Goal: Task Accomplishment & Management: Complete application form

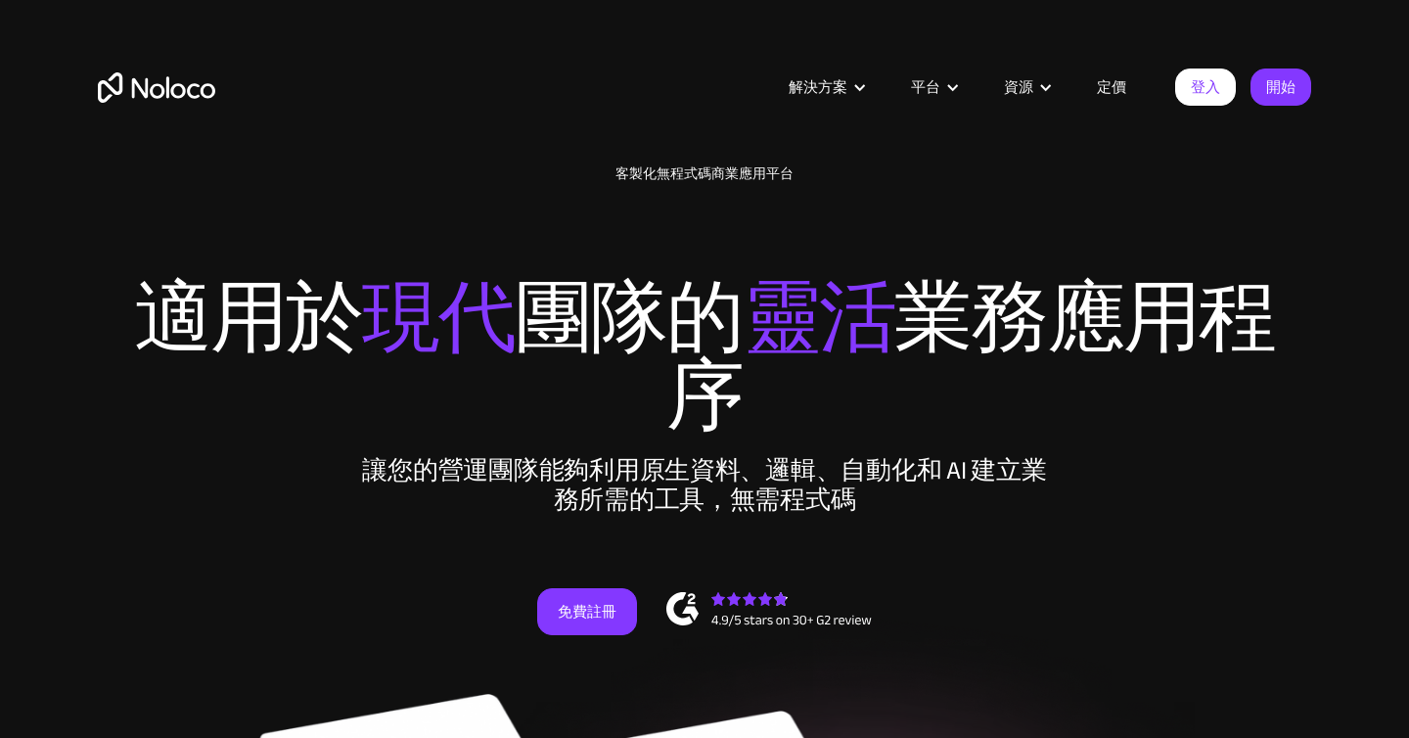
click at [1260, 223] on h2 "適用於 現代 團隊的 靈活 業務應用程序" at bounding box center [704, 319] width 1213 height 235
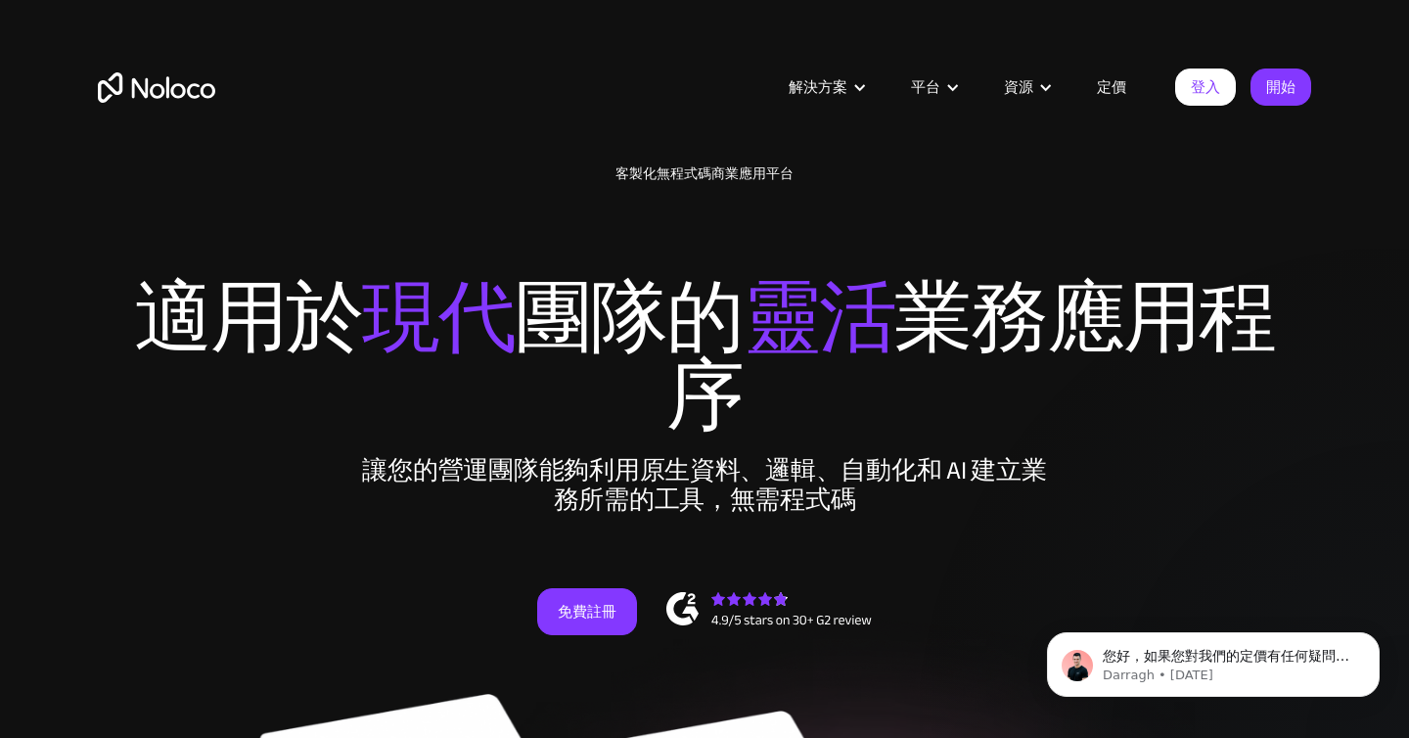
click at [1109, 91] on font "定價" at bounding box center [1111, 86] width 29 height 27
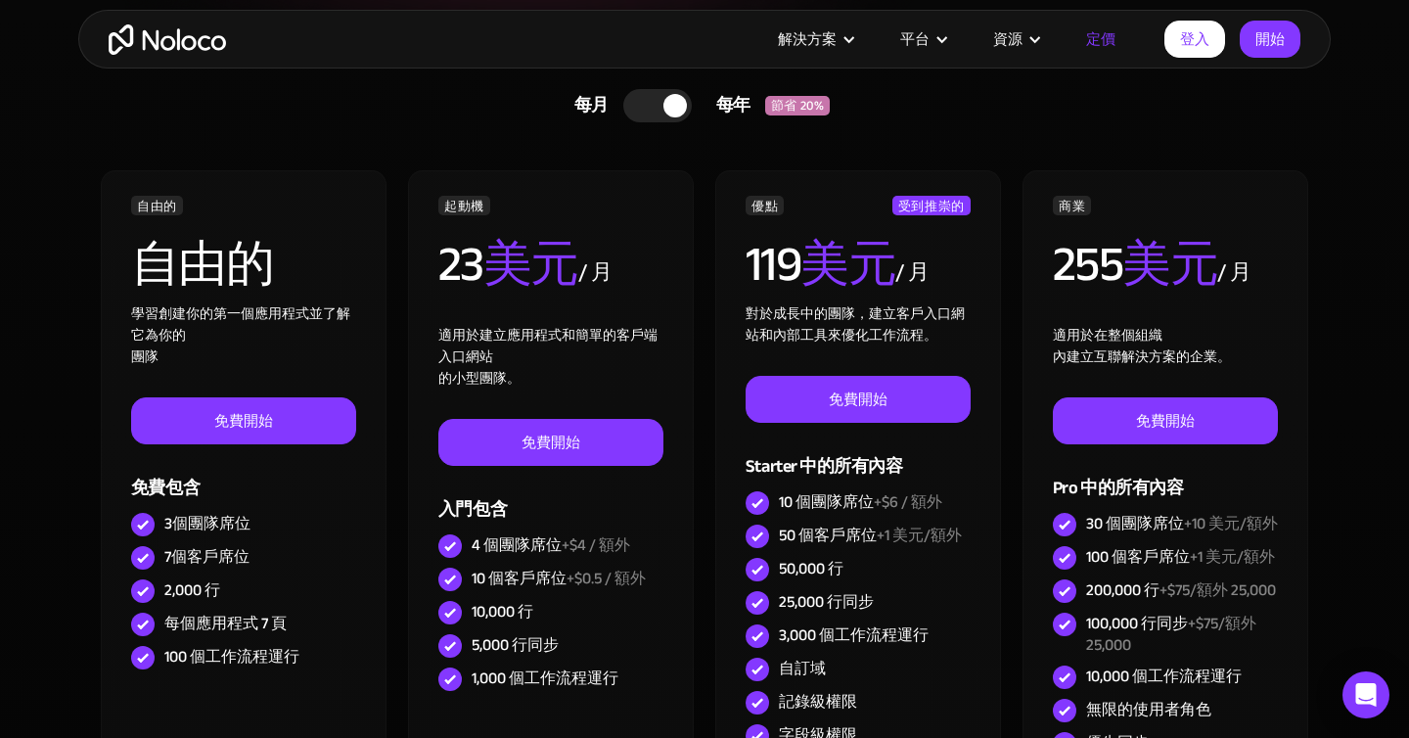
scroll to position [563, 0]
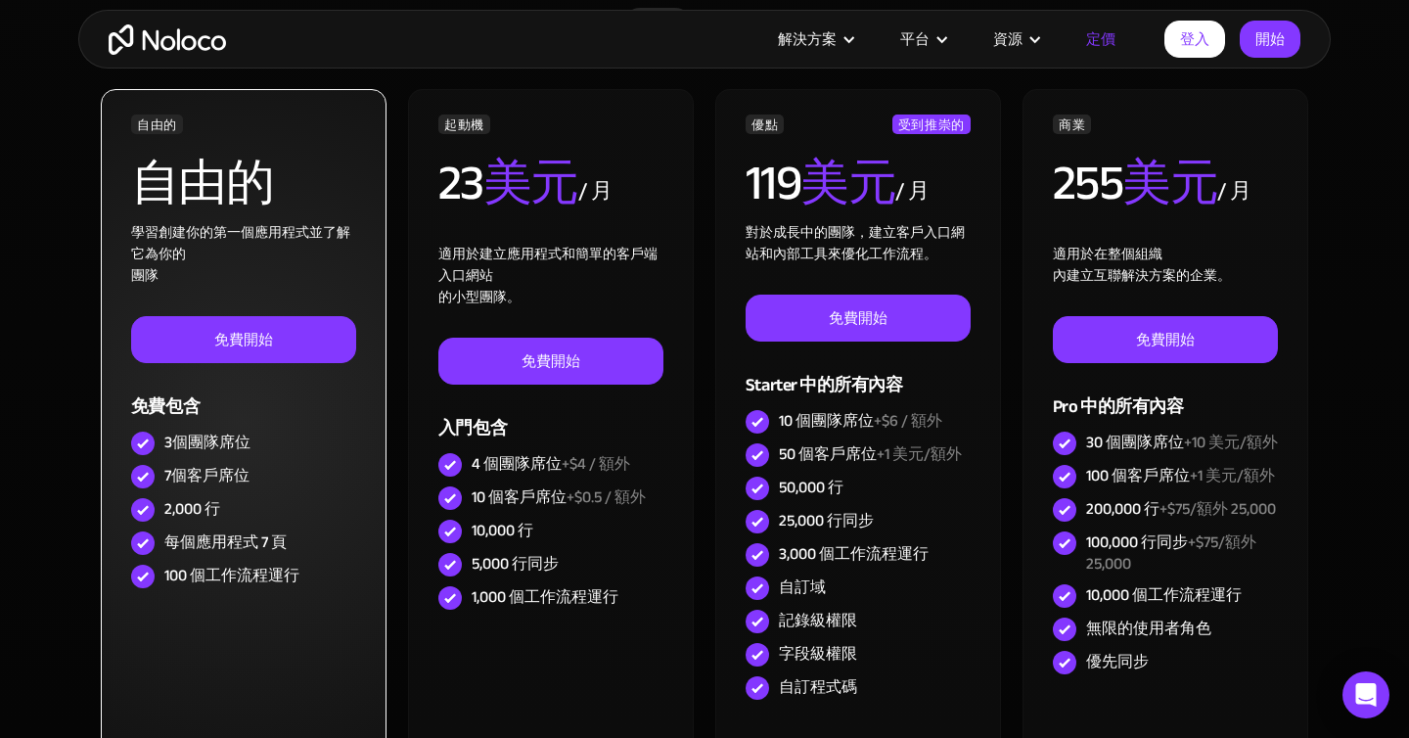
click at [147, 476] on img at bounding box center [142, 476] width 23 height 23
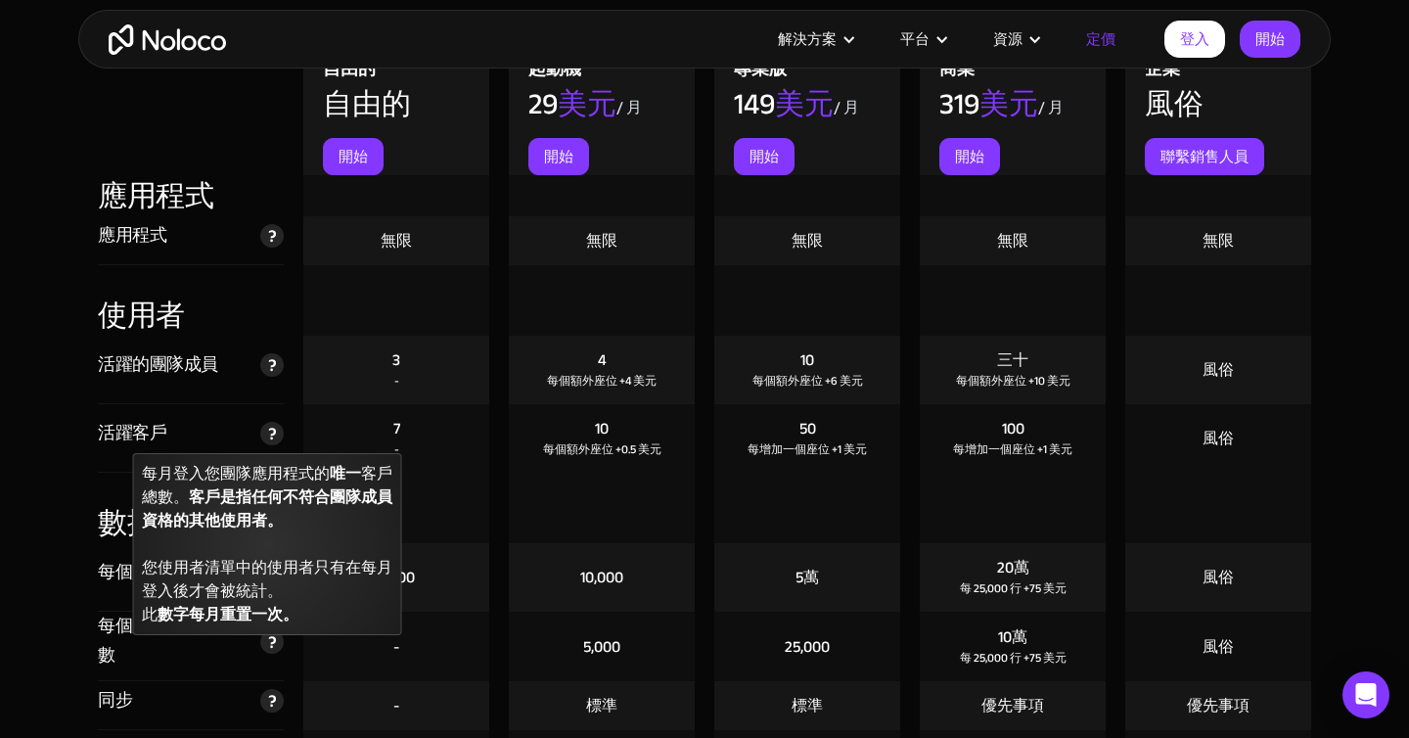
scroll to position [2173, 0]
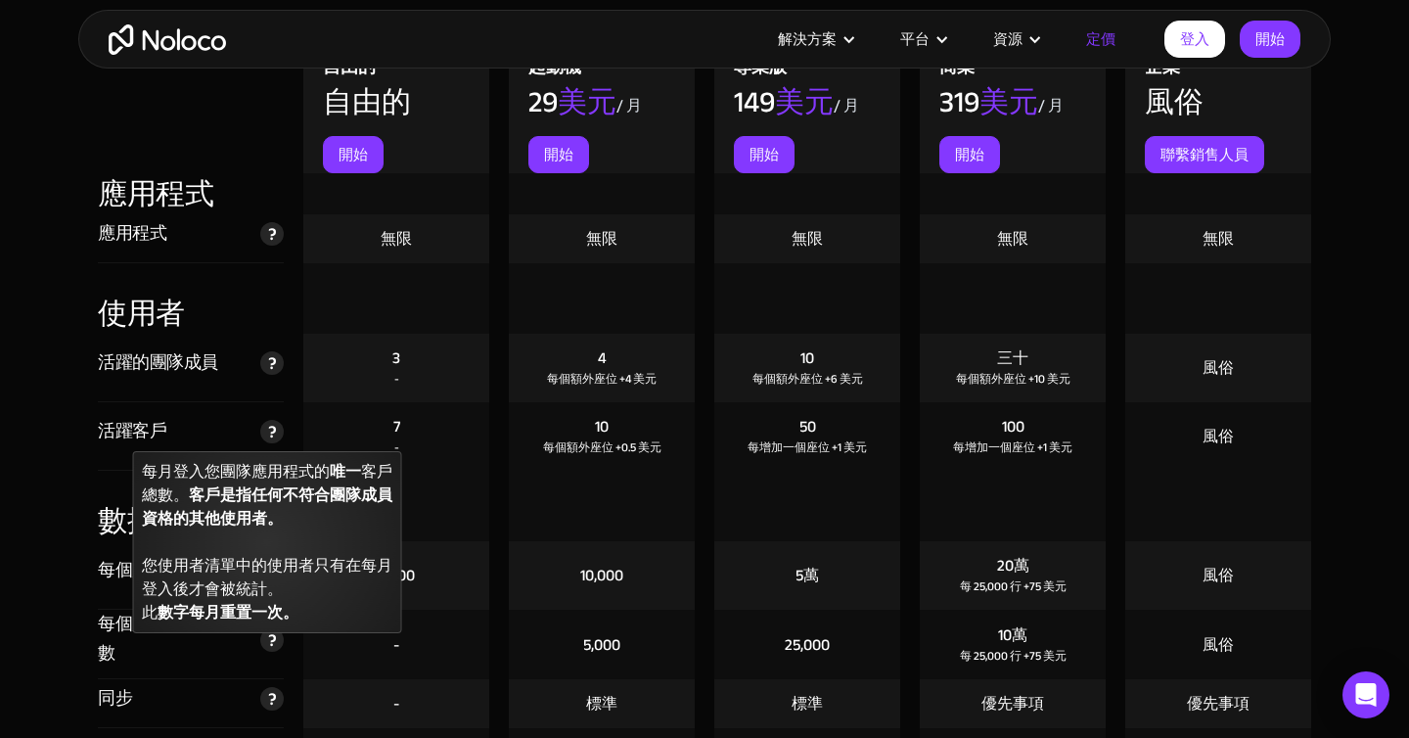
click at [281, 475] on font "每月登入您團隊應用程式的" at bounding box center [236, 471] width 188 height 29
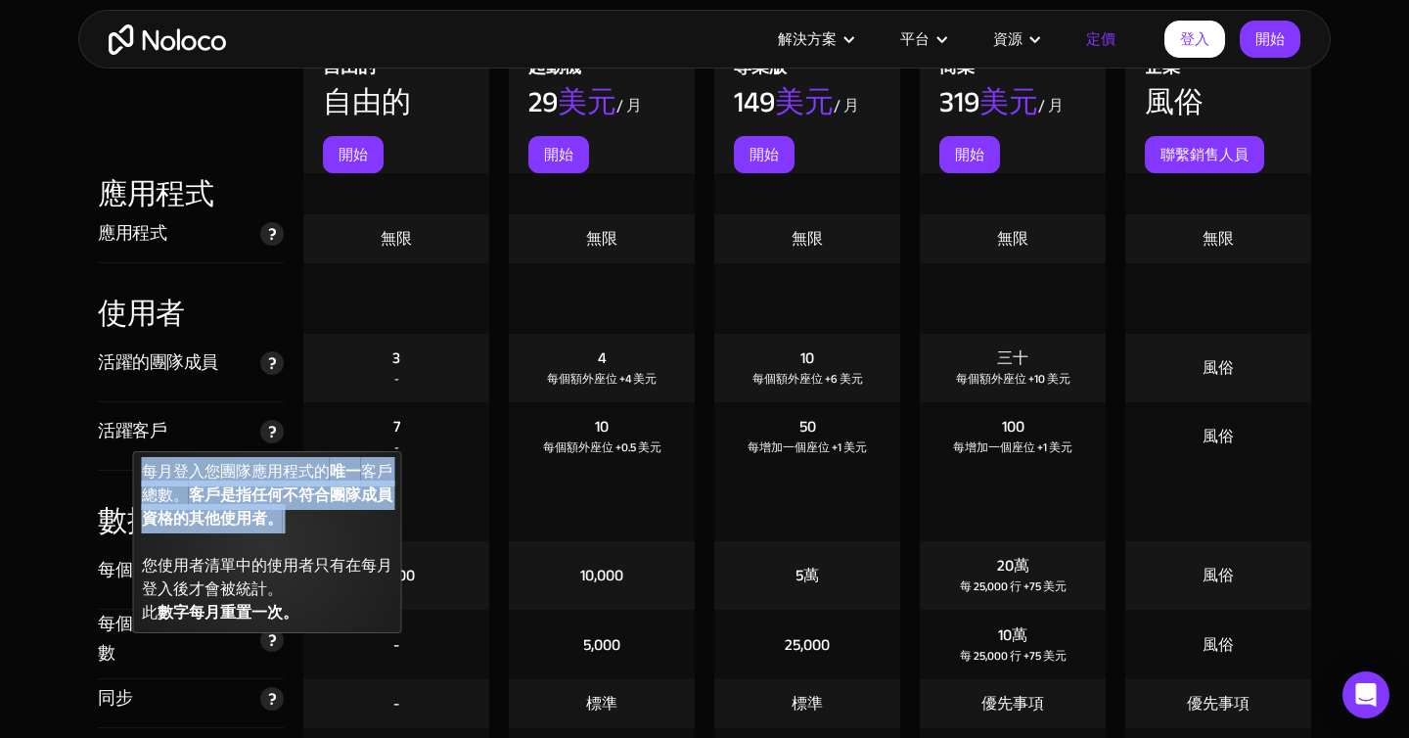
click at [281, 475] on font "每月登入您團隊應用程式的" at bounding box center [236, 471] width 188 height 29
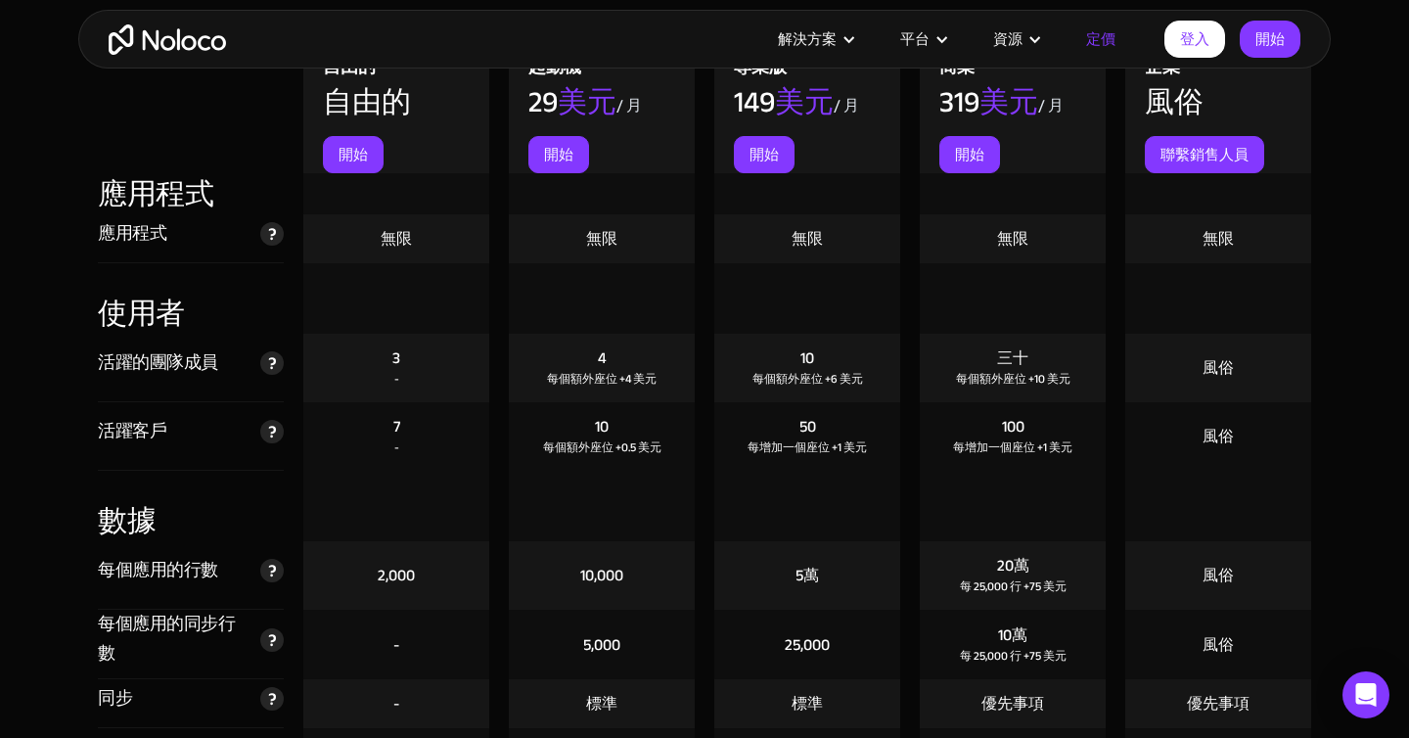
click at [402, 483] on div at bounding box center [396, 506] width 186 height 70
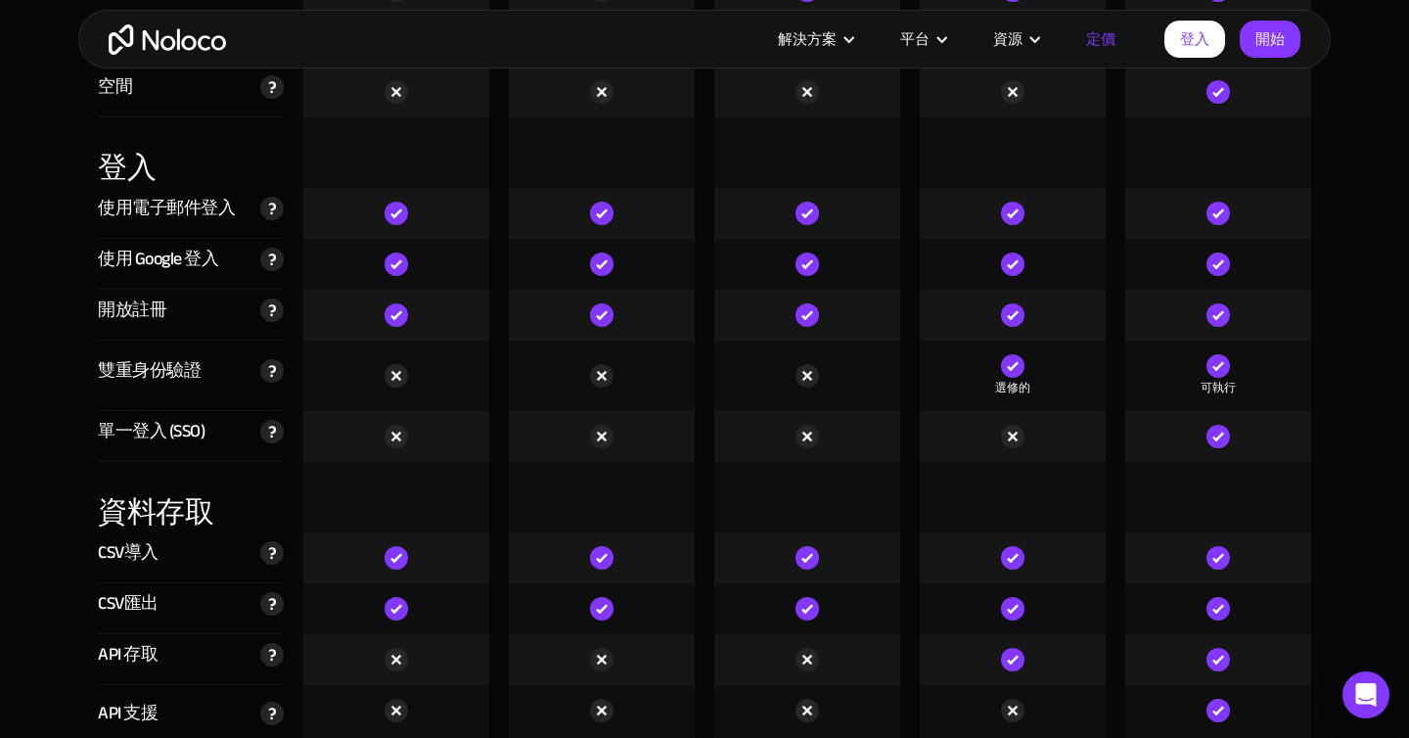
scroll to position [6321, 0]
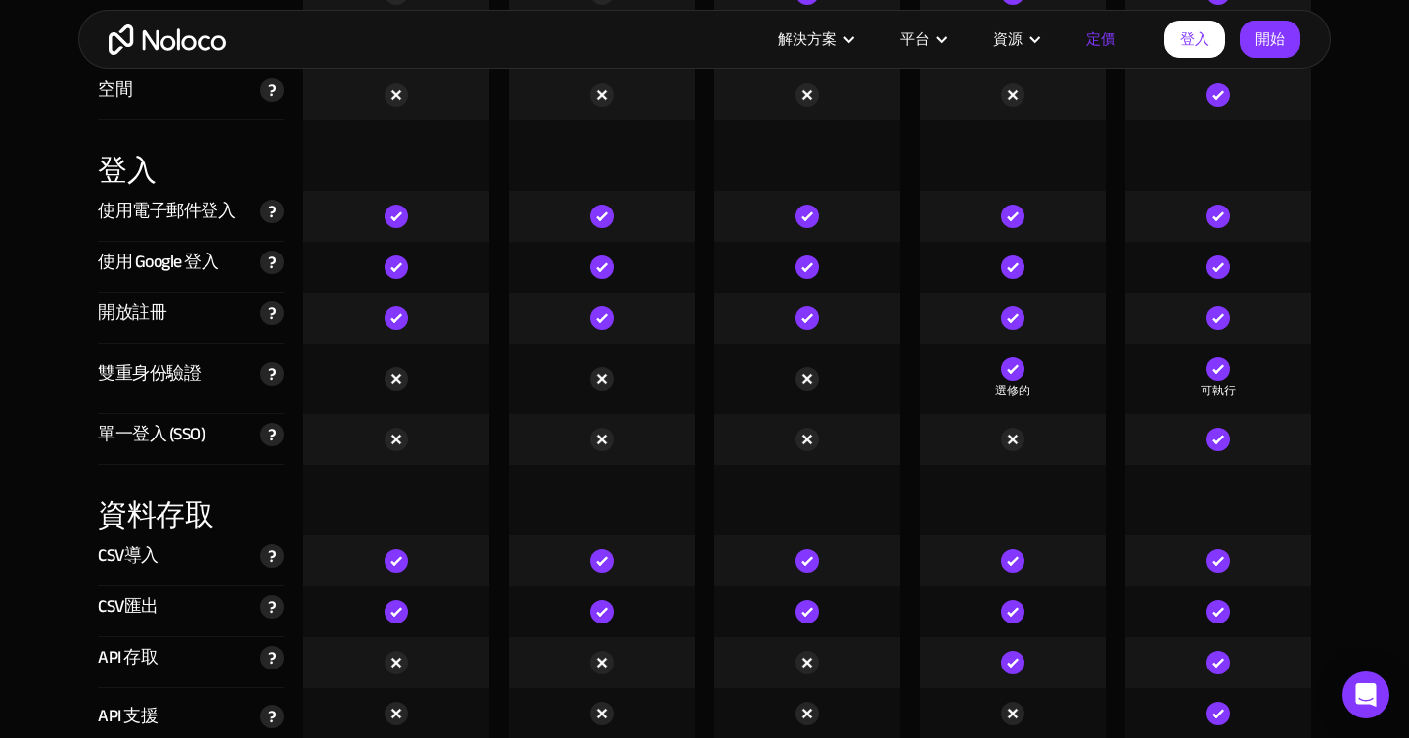
click at [405, 318] on img at bounding box center [396, 317] width 23 height 23
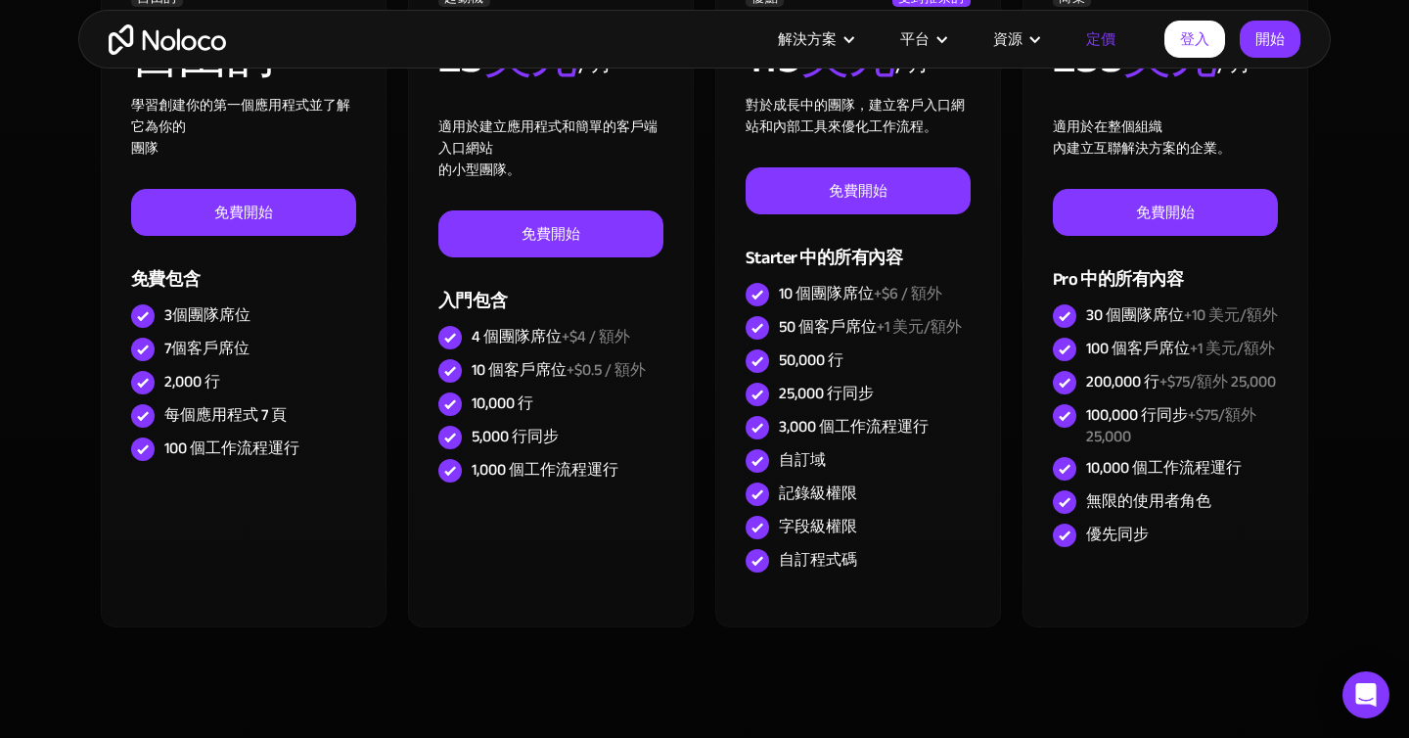
scroll to position [685, 0]
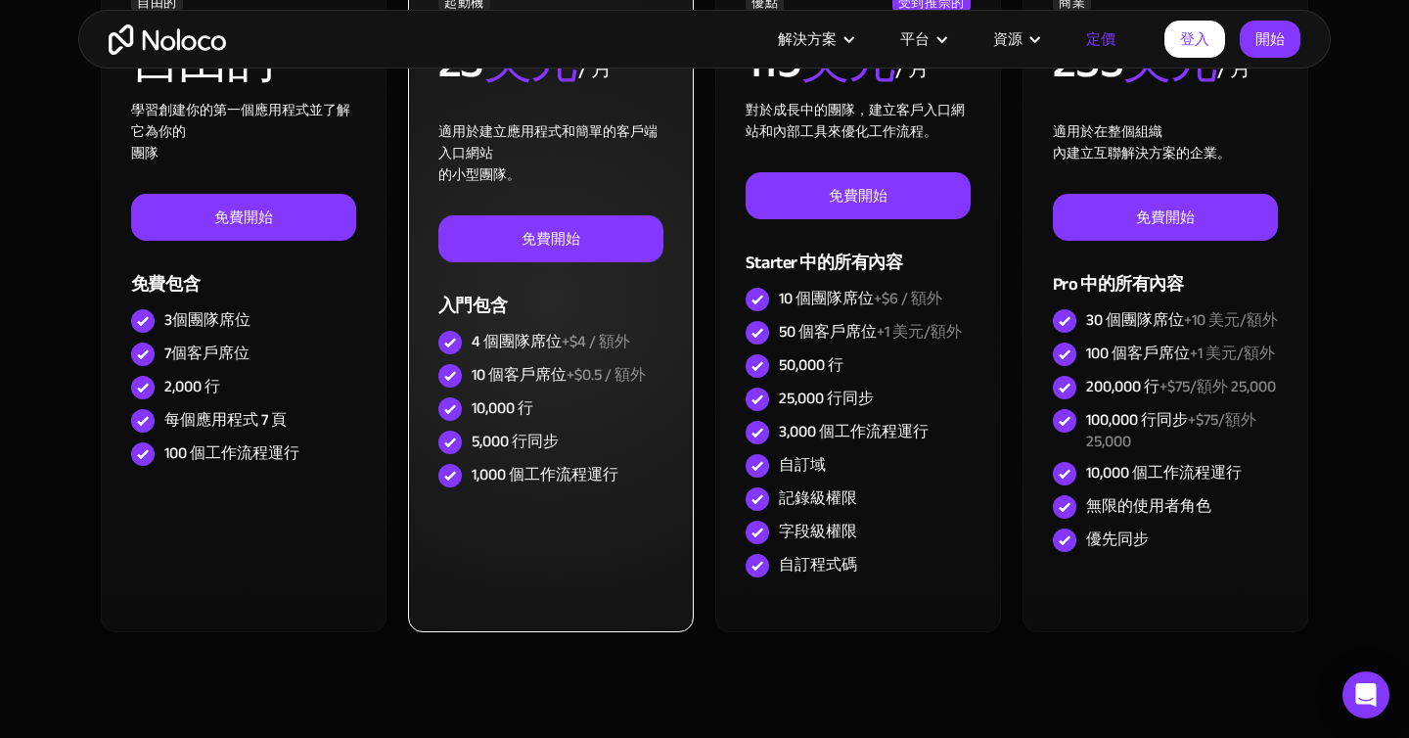
click at [504, 371] on font "10 個客戶席位" at bounding box center [519, 374] width 95 height 29
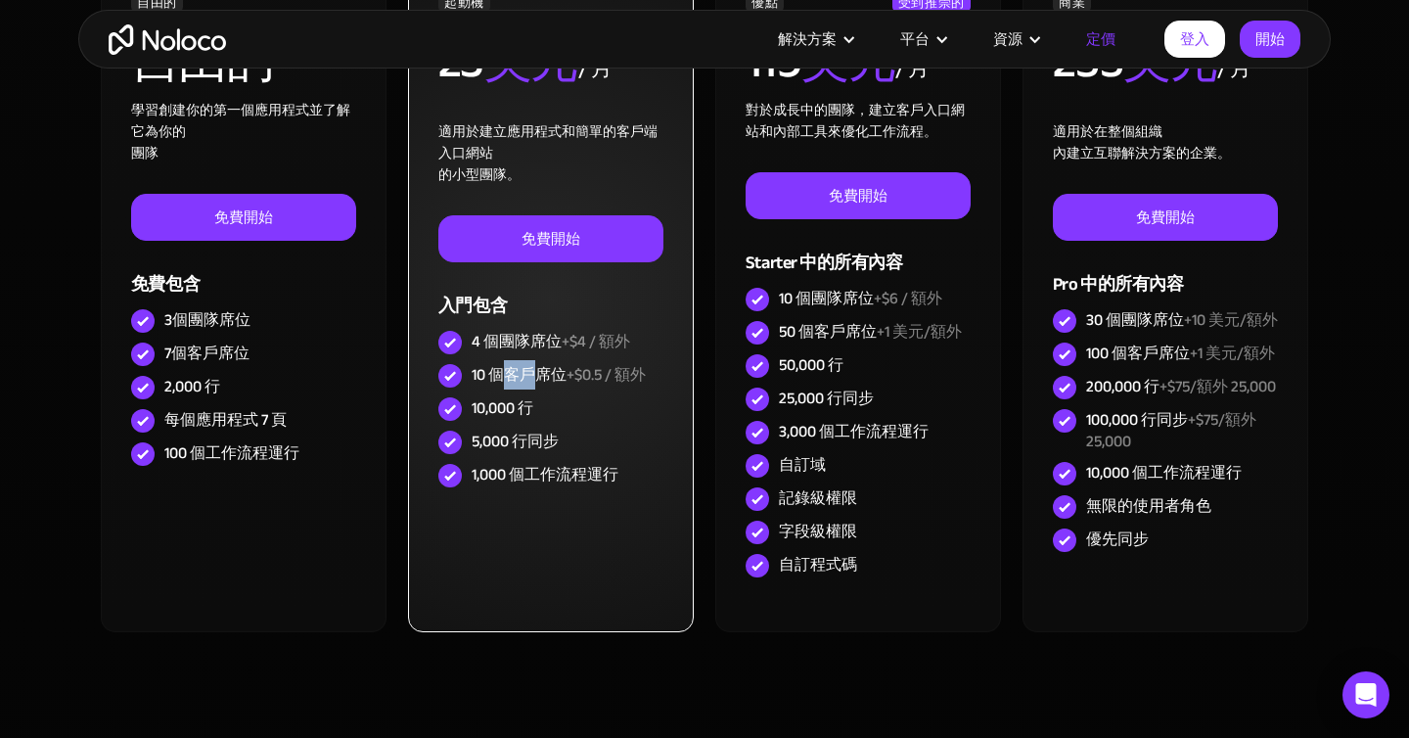
click at [504, 371] on font "10 個客戶席位" at bounding box center [519, 374] width 95 height 29
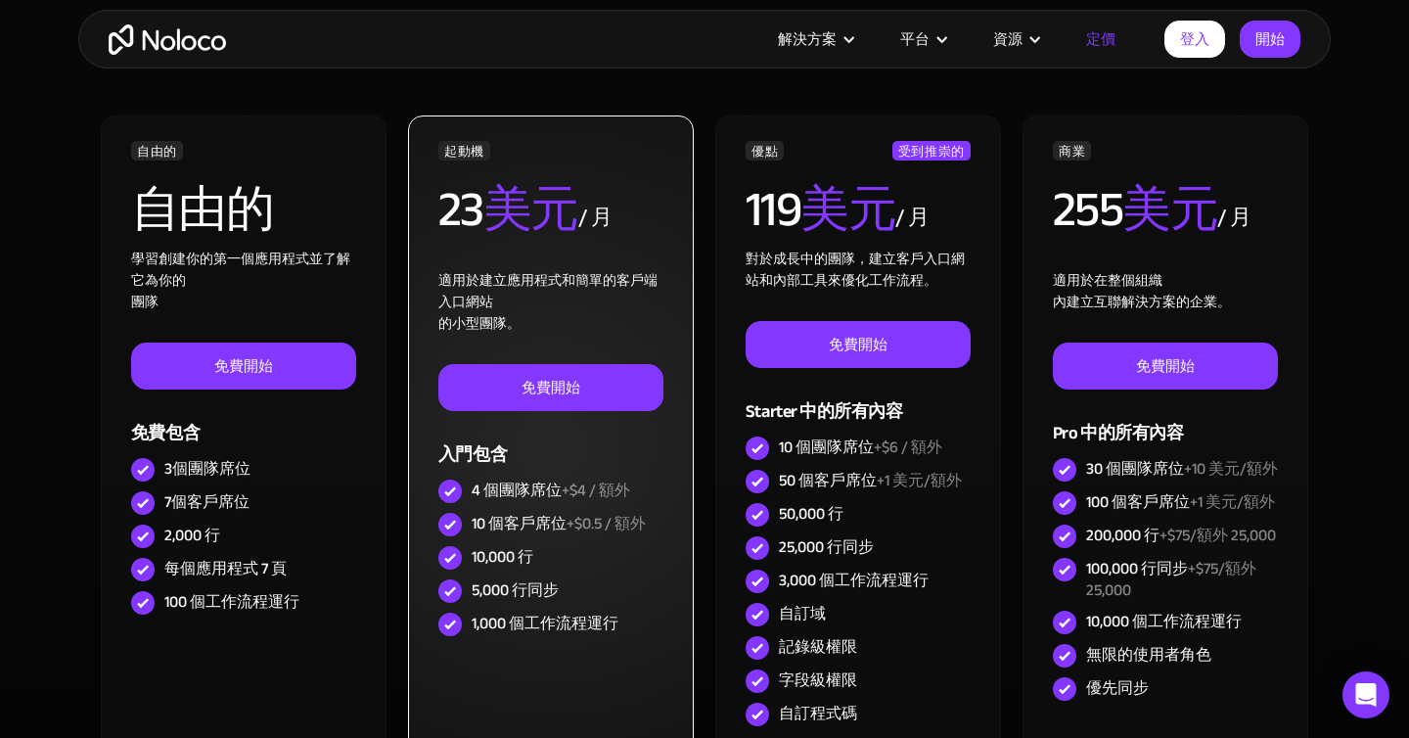
scroll to position [480, 0]
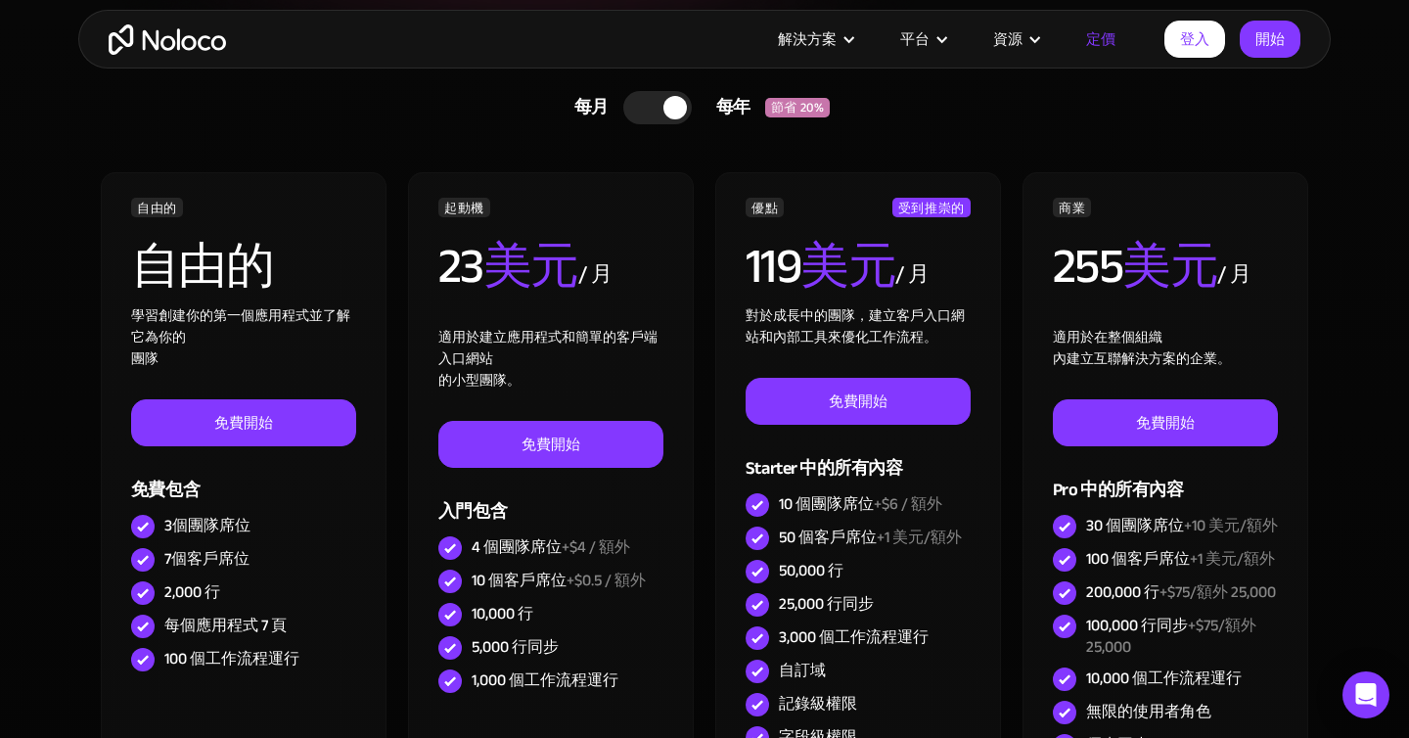
click at [645, 114] on div at bounding box center [657, 107] width 69 height 33
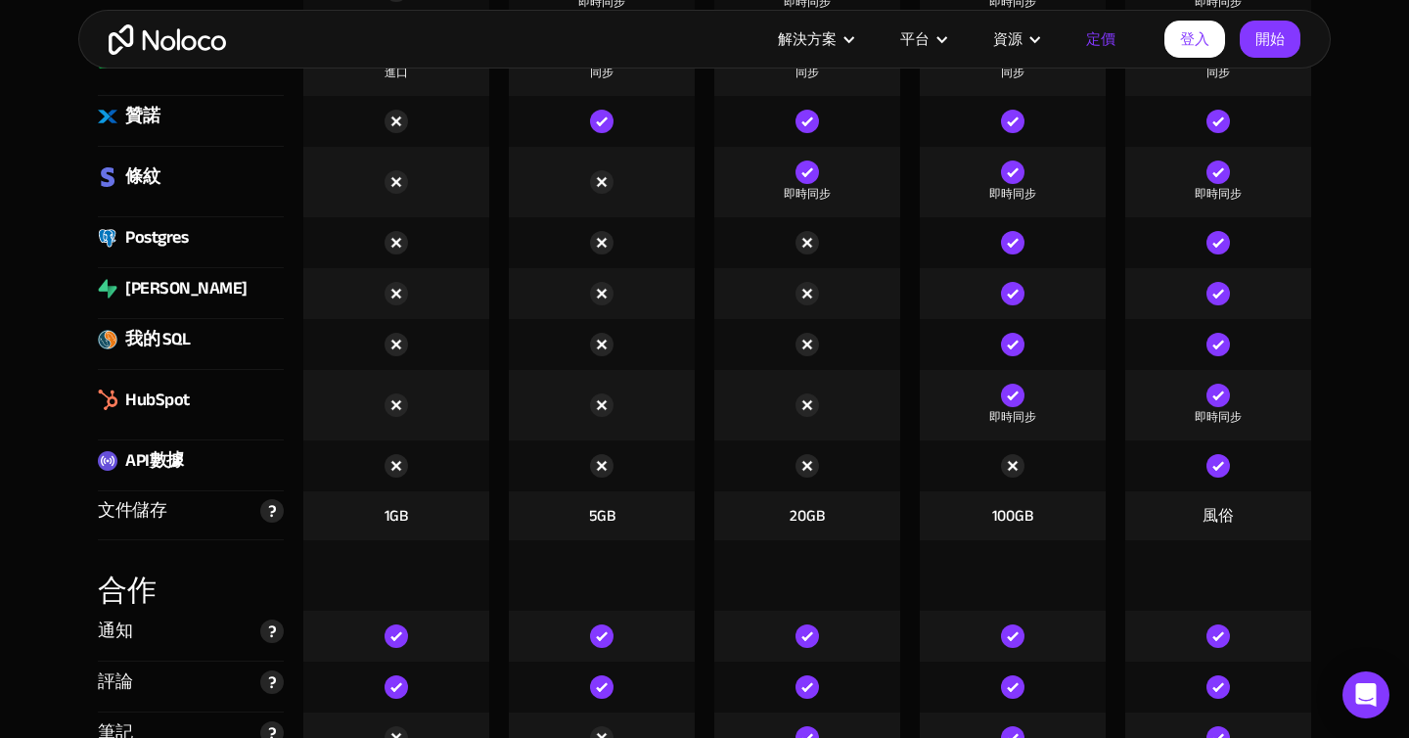
scroll to position [3083, 0]
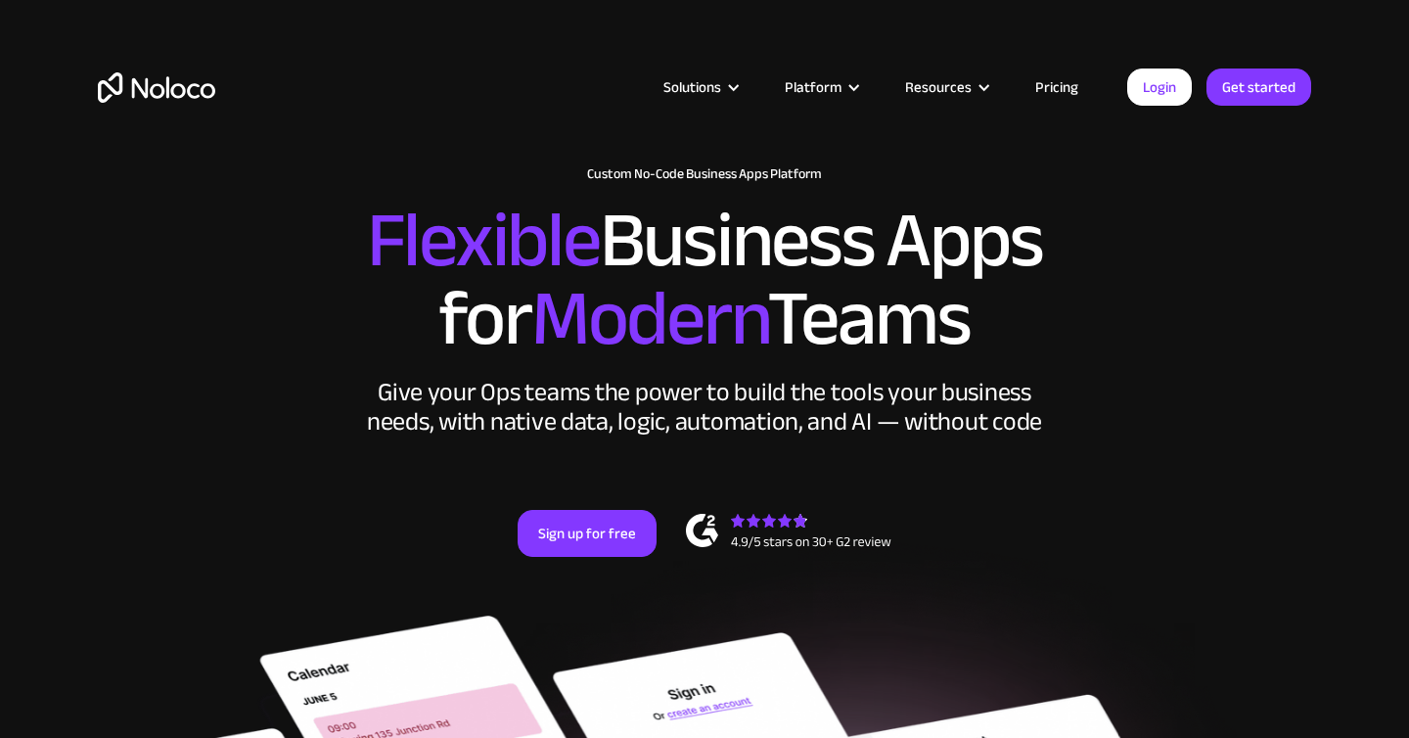
click at [1070, 97] on link "Pricing" at bounding box center [1057, 86] width 92 height 25
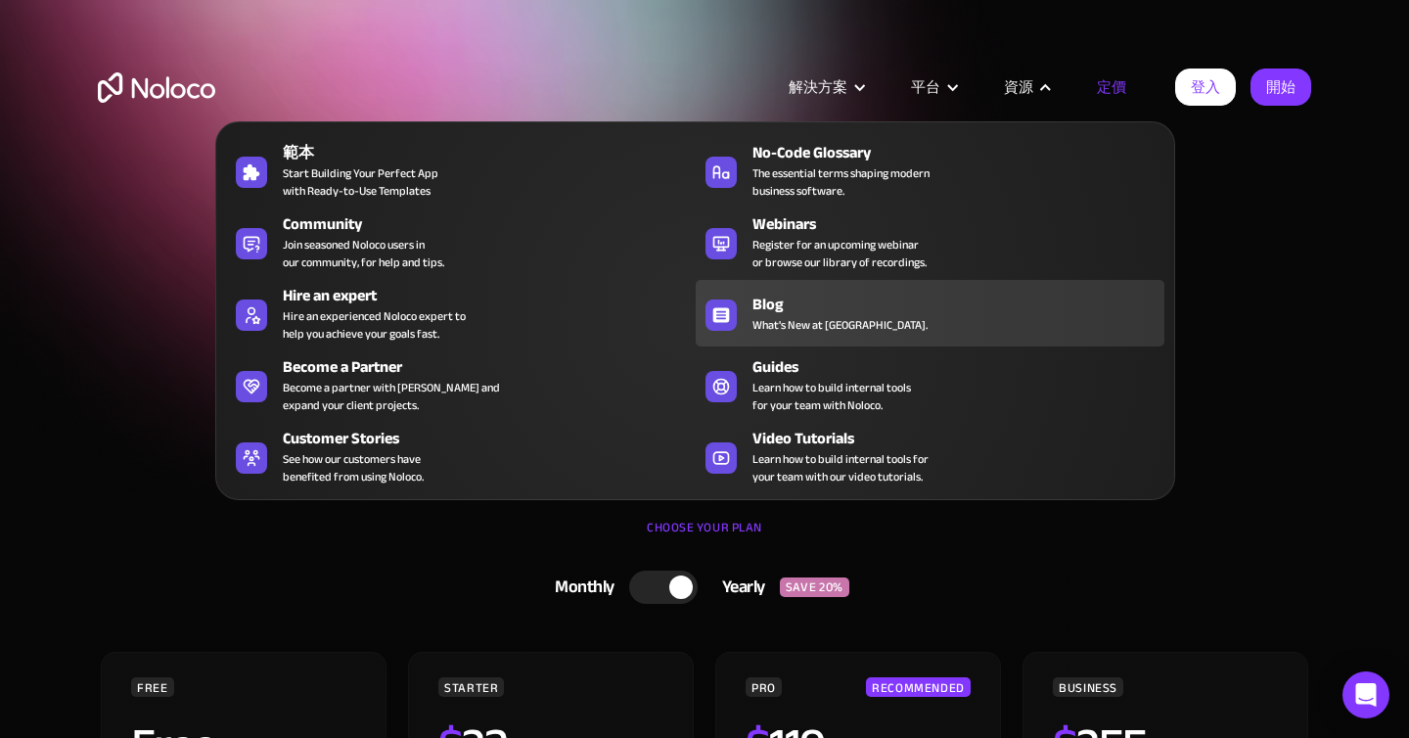
click at [928, 315] on div "Blog" at bounding box center [963, 304] width 421 height 23
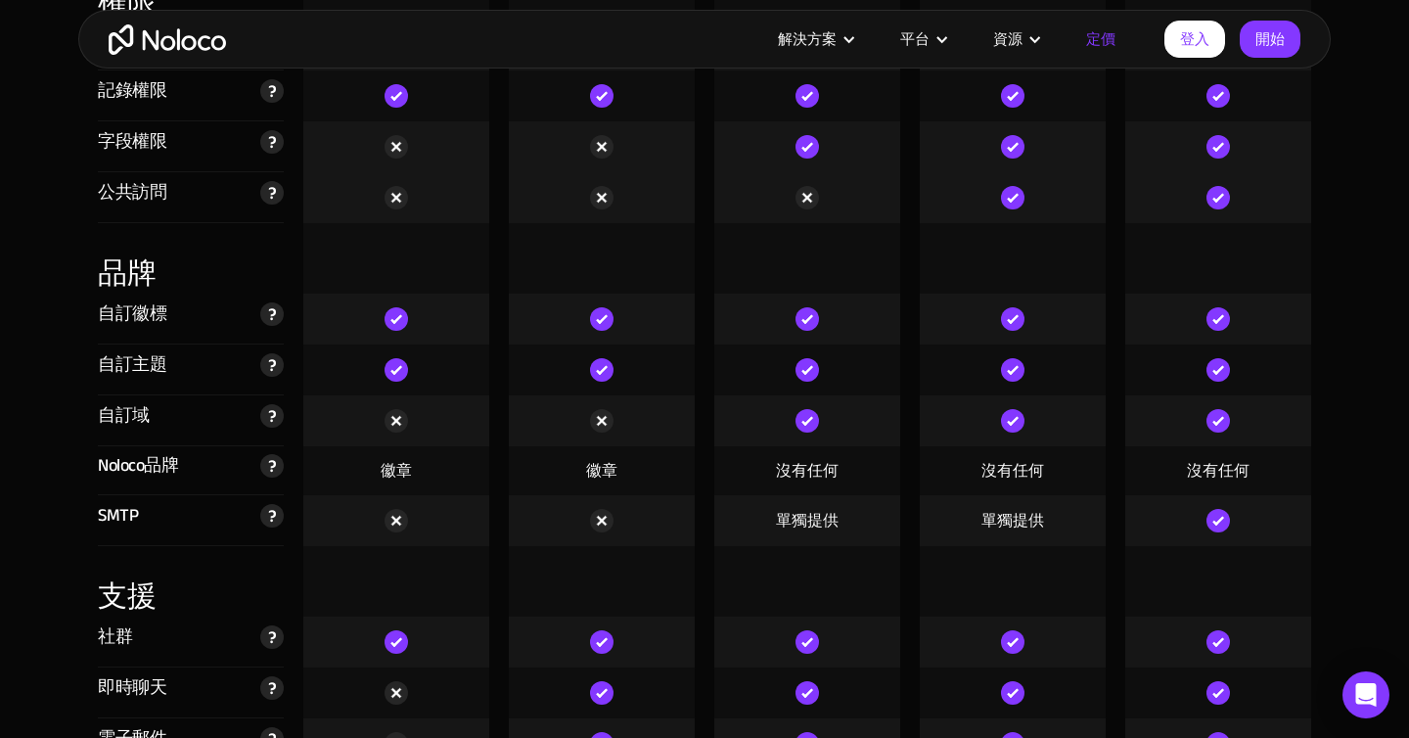
scroll to position [4399, 0]
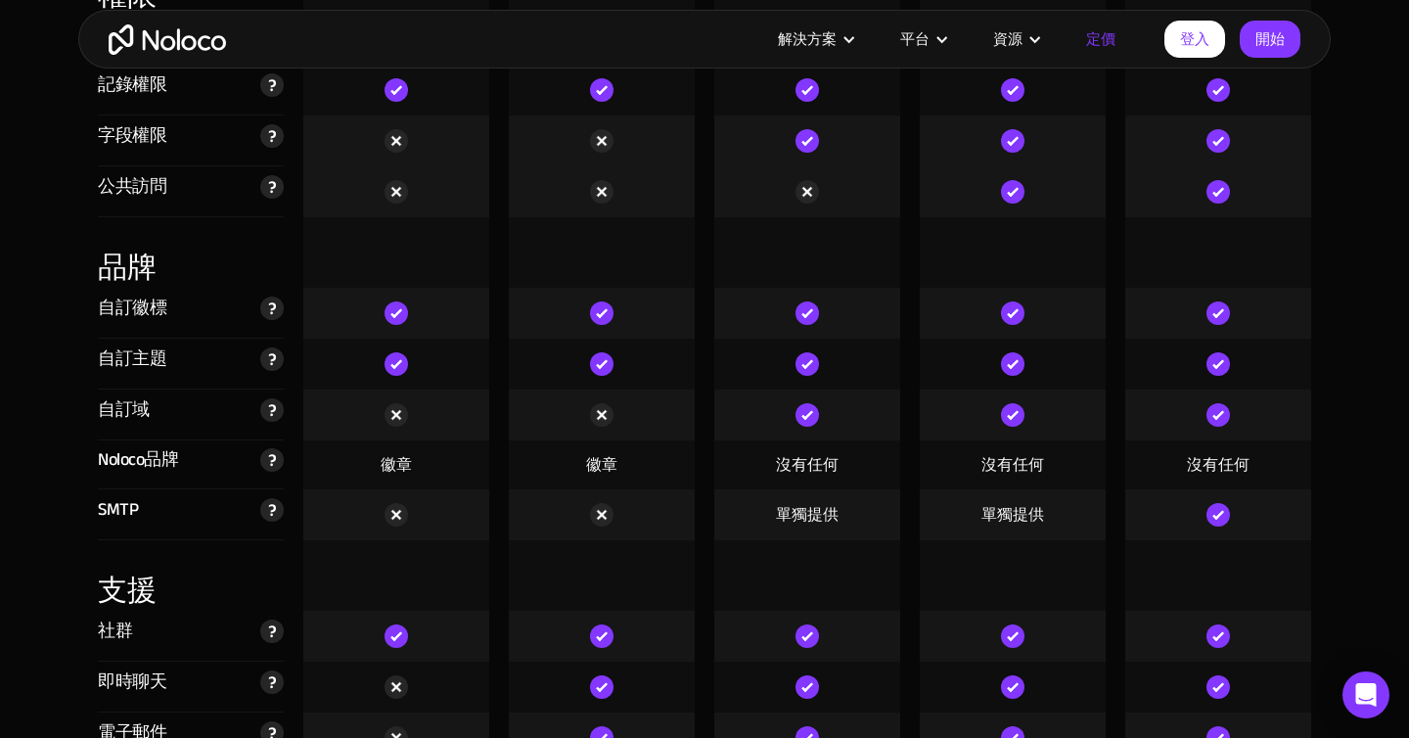
click at [397, 516] on img at bounding box center [396, 514] width 23 height 23
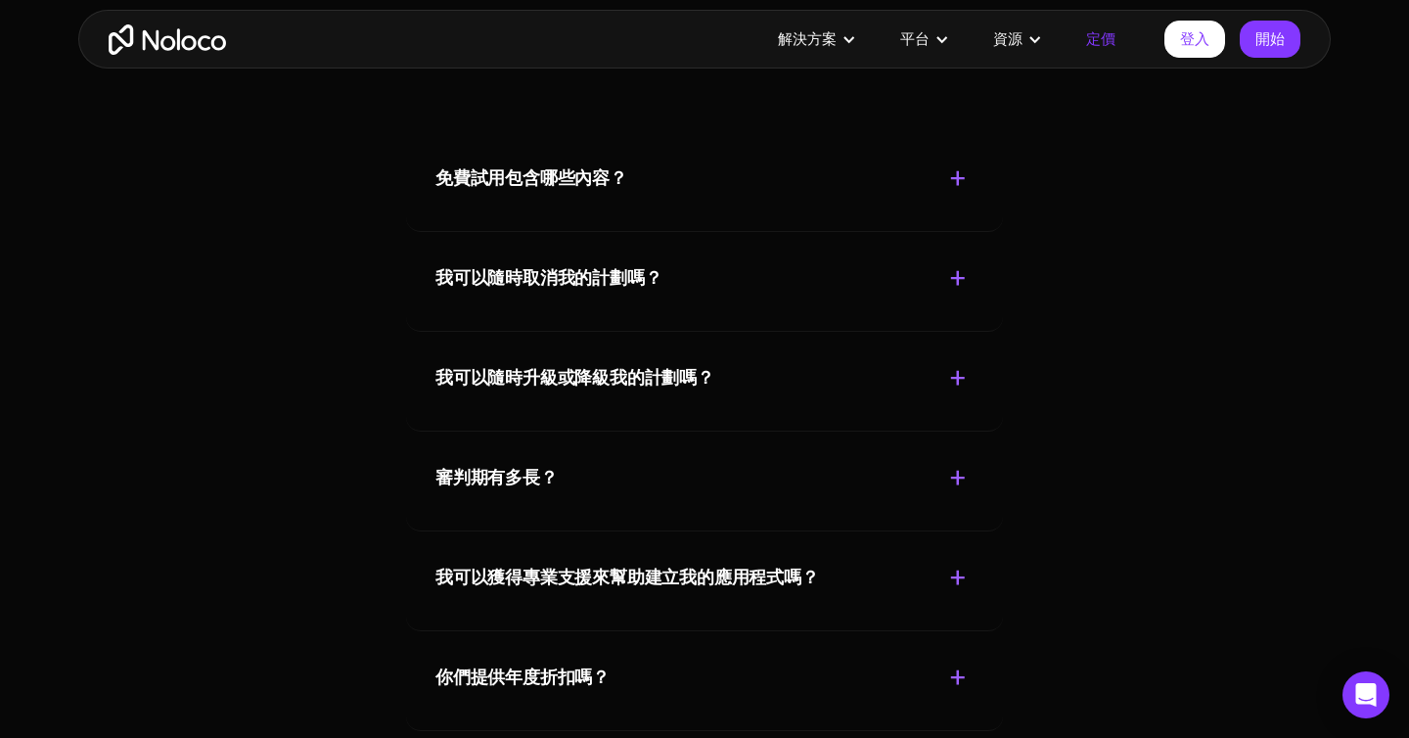
scroll to position [8595, 0]
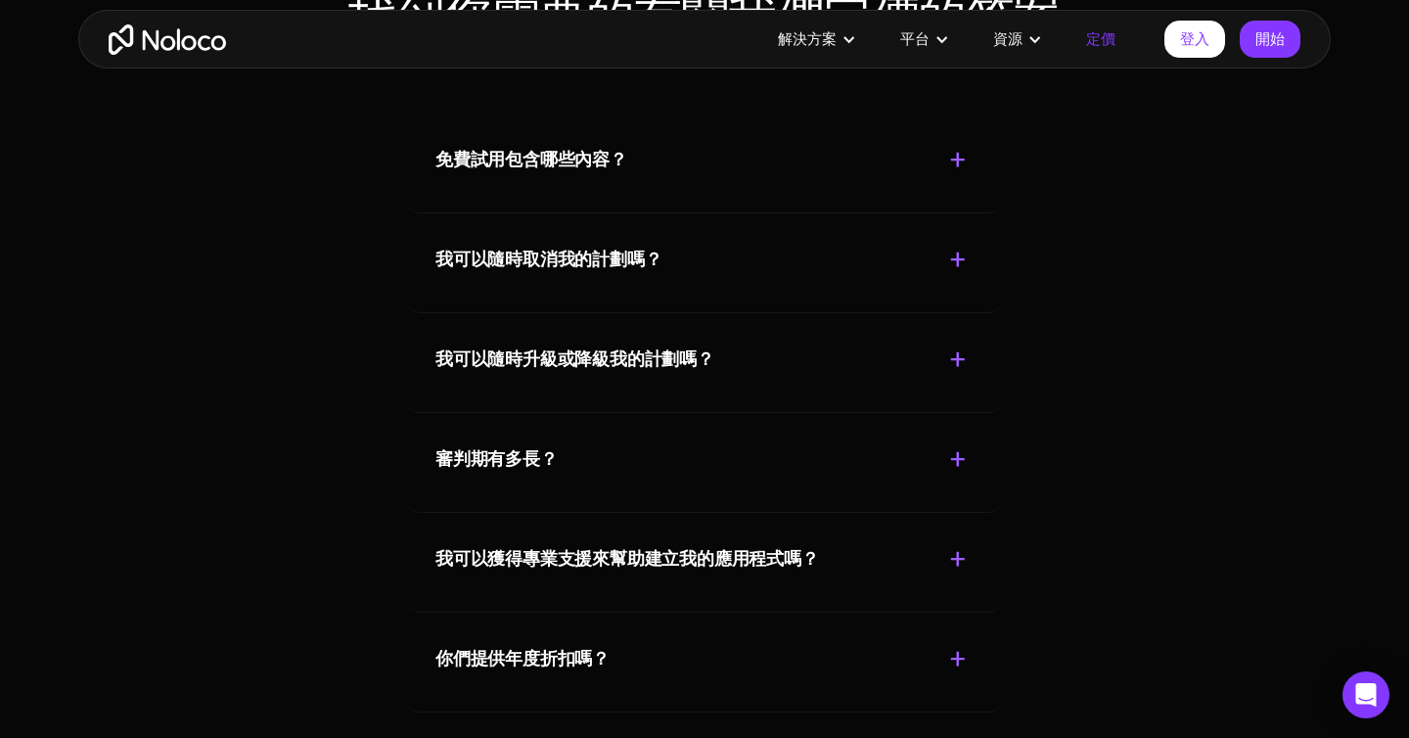
click at [689, 470] on div "審判期有多長？ + -" at bounding box center [704, 447] width 538 height 69
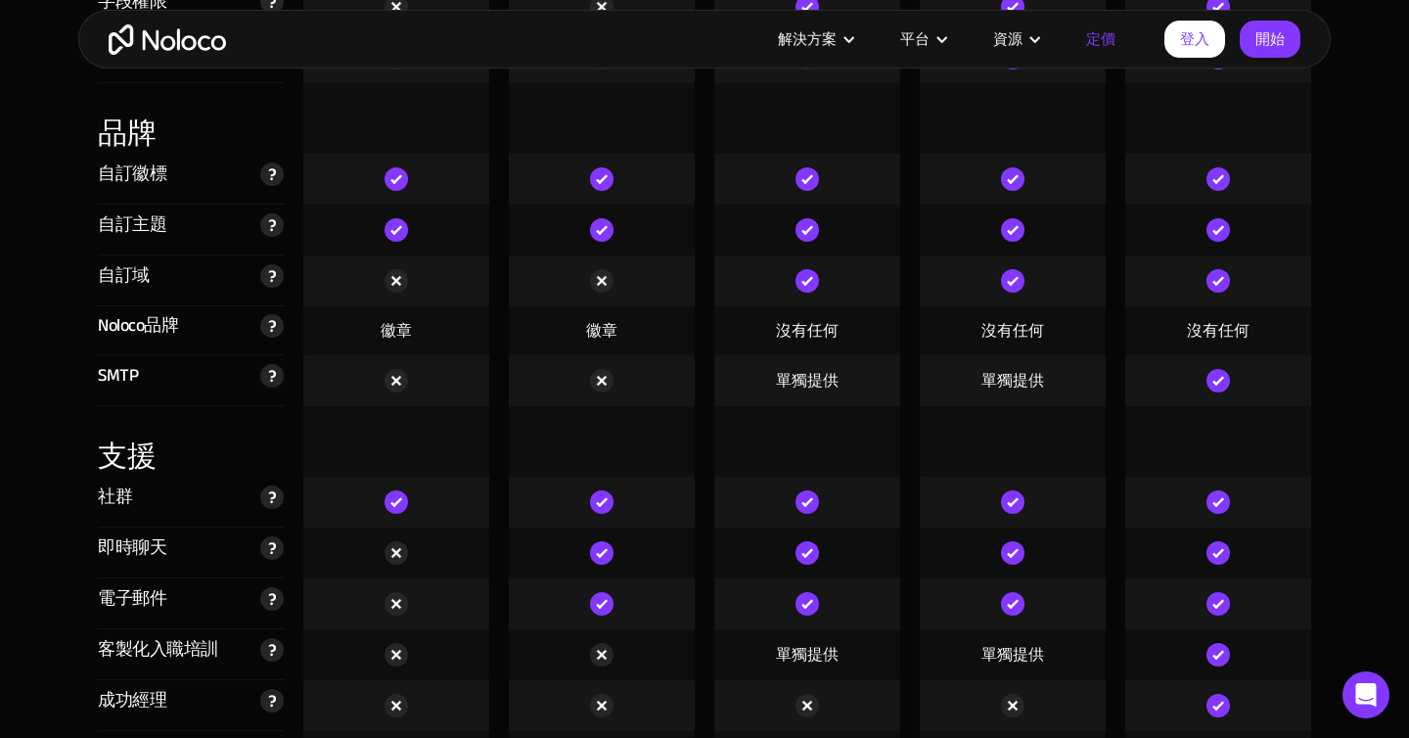
scroll to position [4534, 0]
click at [160, 329] on font "Noloco品牌" at bounding box center [138, 324] width 80 height 32
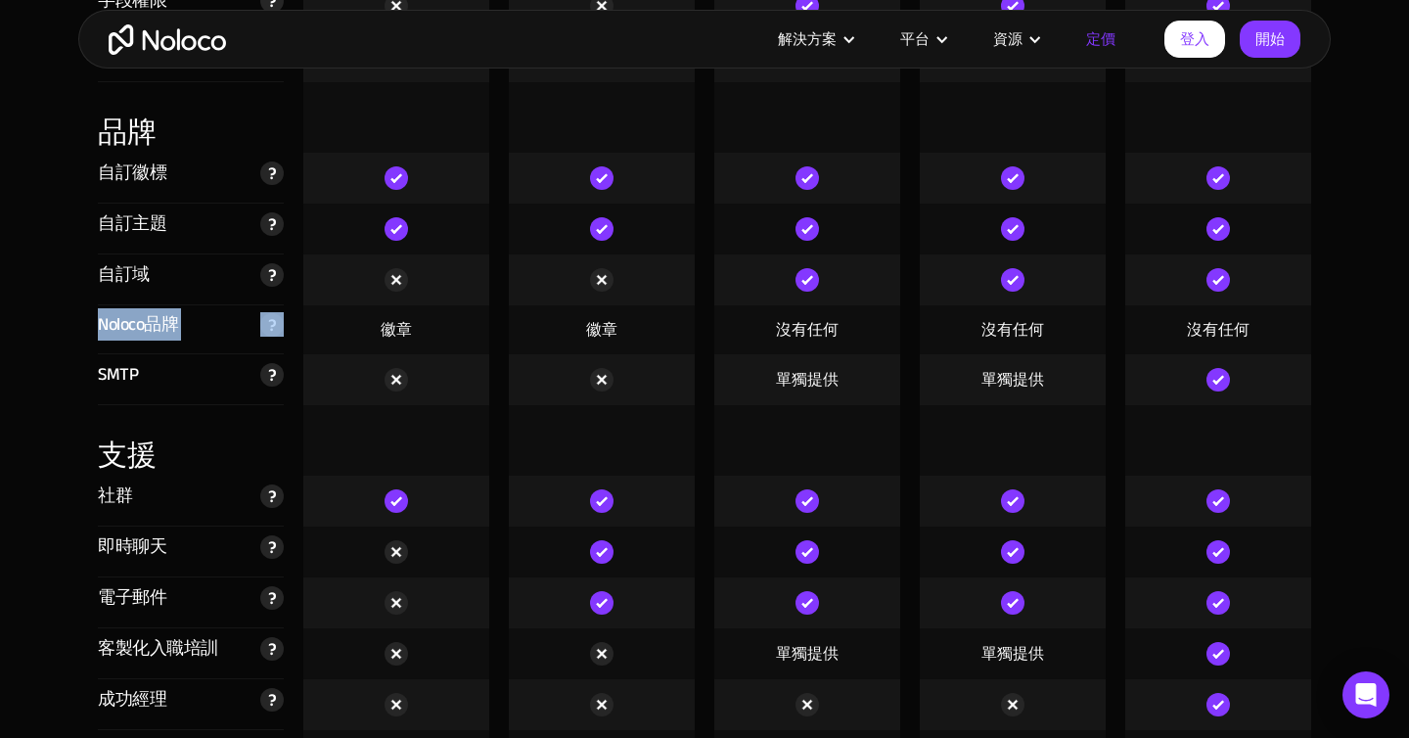
click at [160, 329] on font "Noloco品牌" at bounding box center [138, 324] width 80 height 32
click at [192, 329] on div "Noloco品牌 Starter 計劃中的應用程式將在應用程式底角有一個小的「Powered by Noloco」標籤。" at bounding box center [191, 329] width 186 height 49
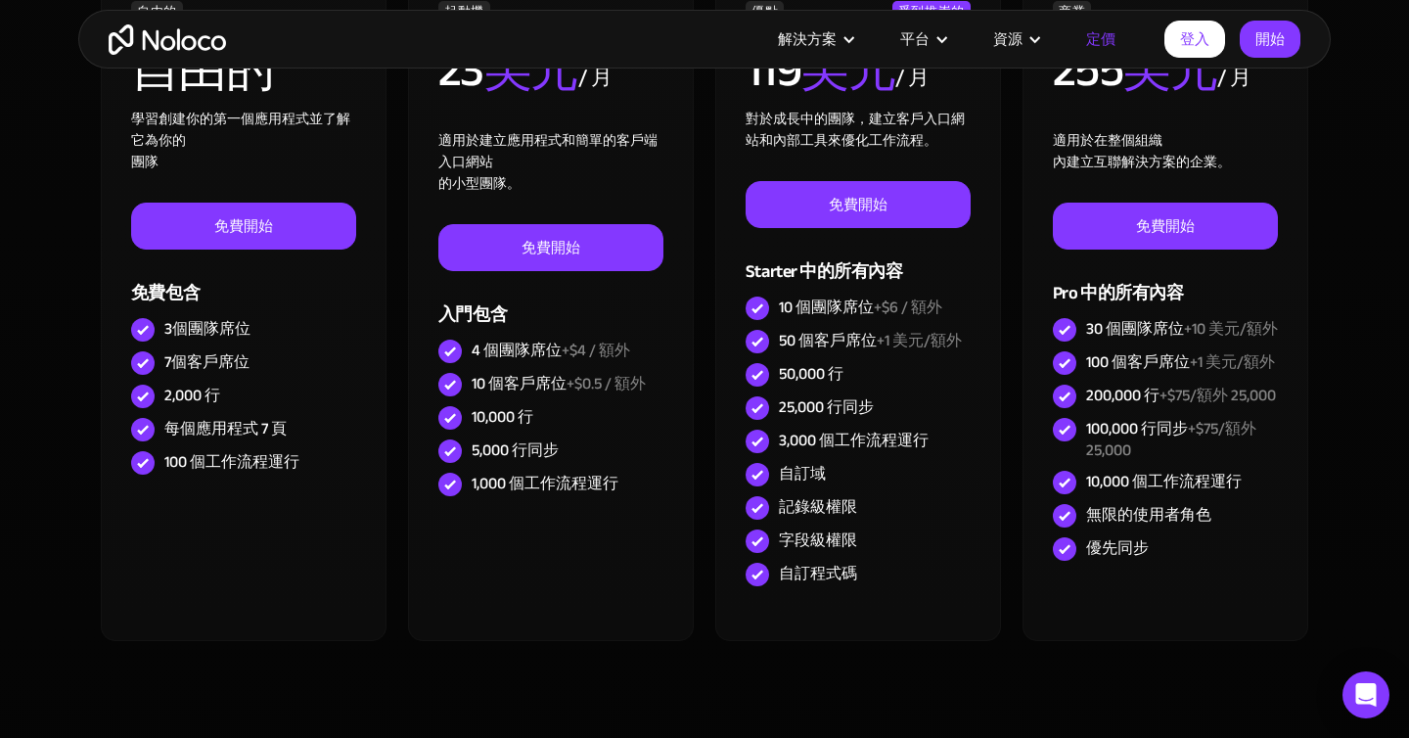
scroll to position [0, 0]
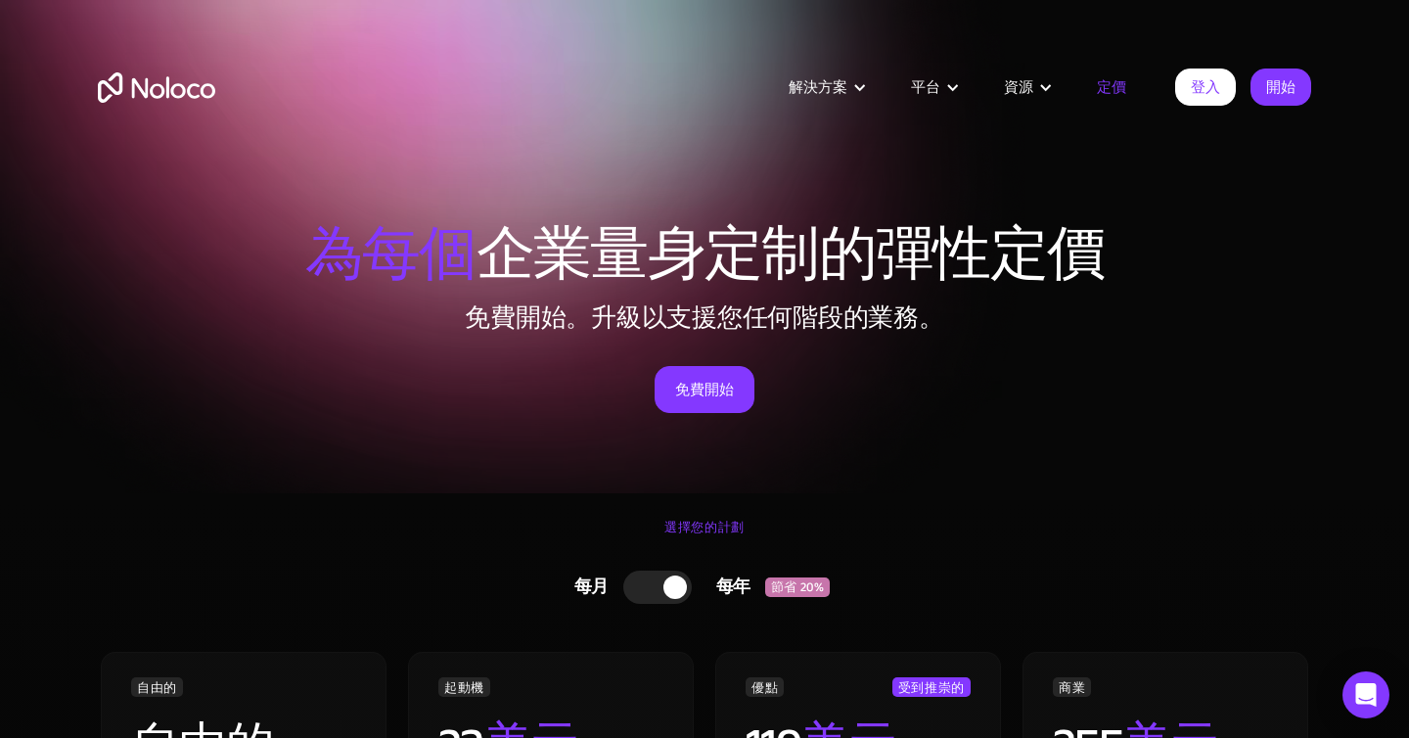
click at [204, 84] on img "家" at bounding box center [156, 87] width 117 height 30
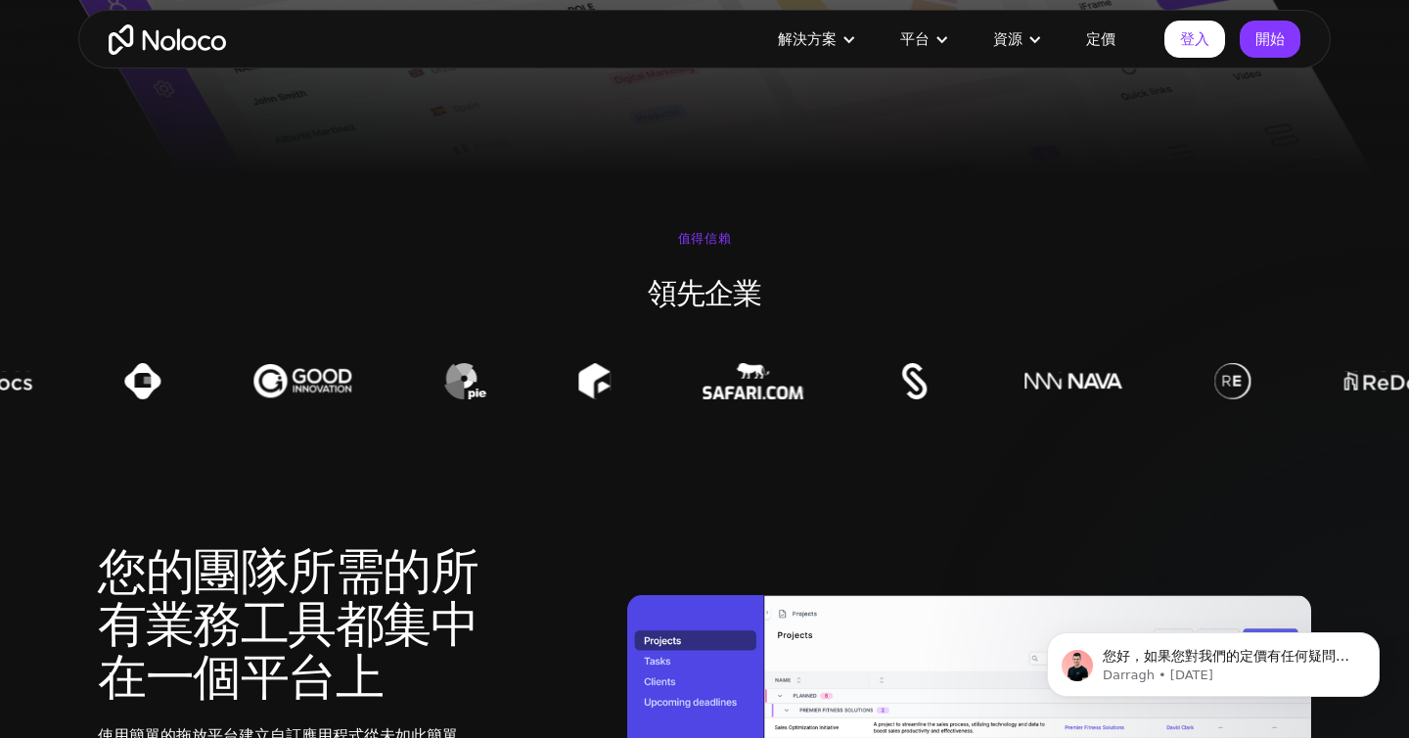
scroll to position [803, 0]
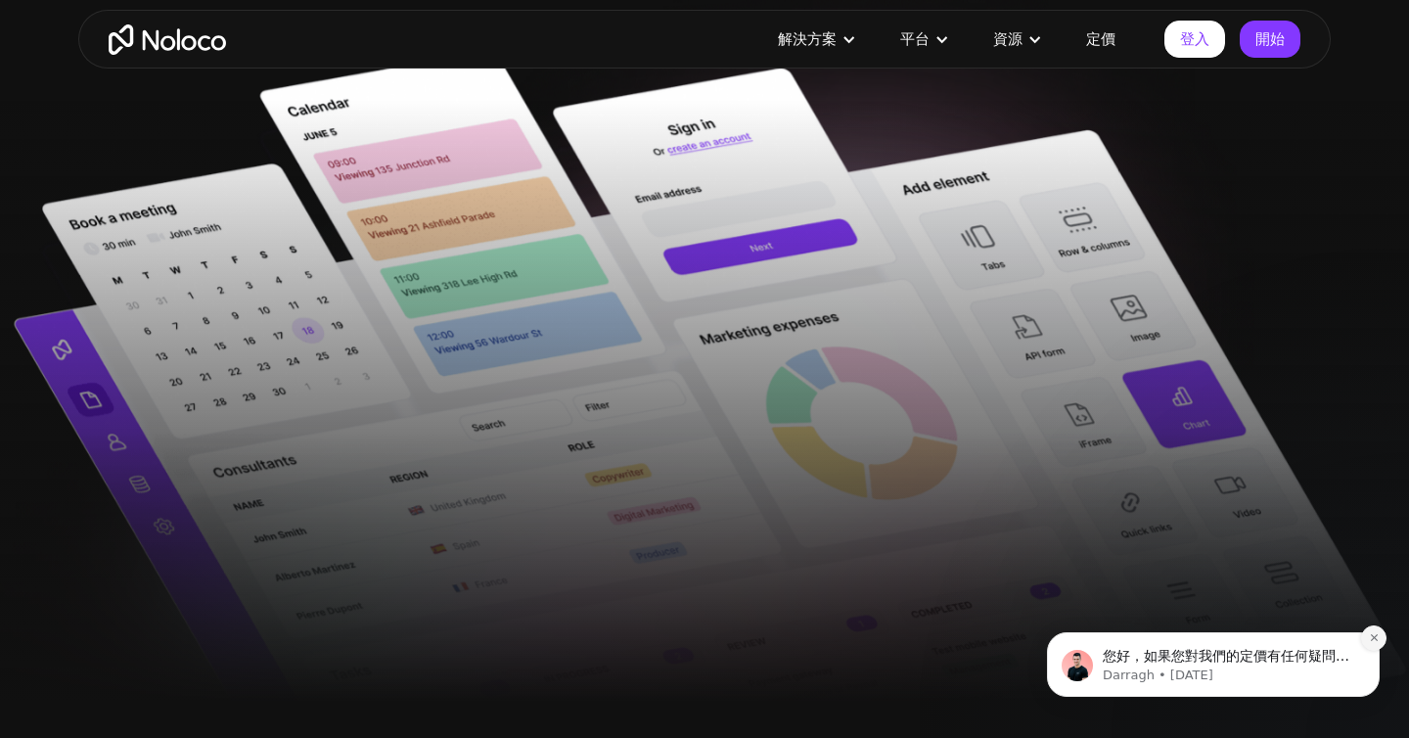
click at [1371, 634] on icon "解除通知" at bounding box center [1374, 637] width 11 height 11
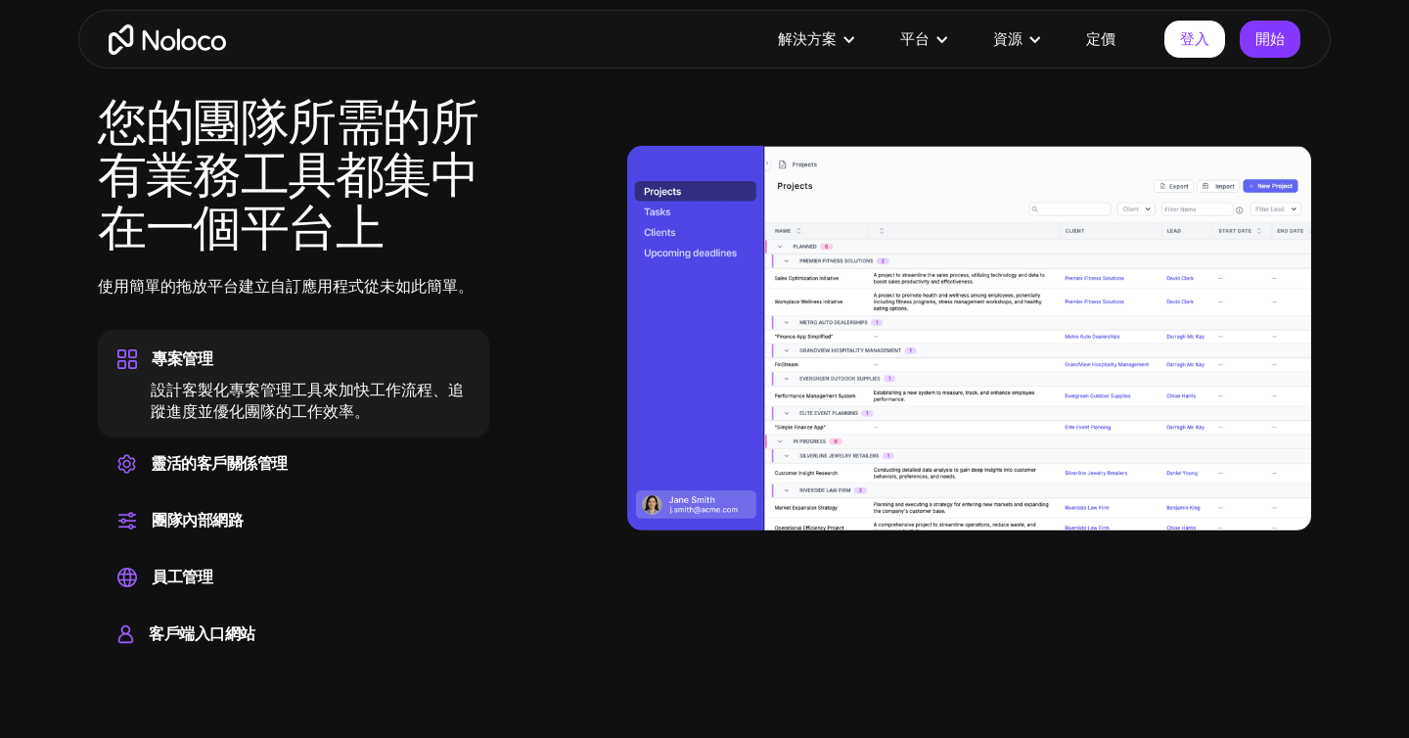
scroll to position [1863, 0]
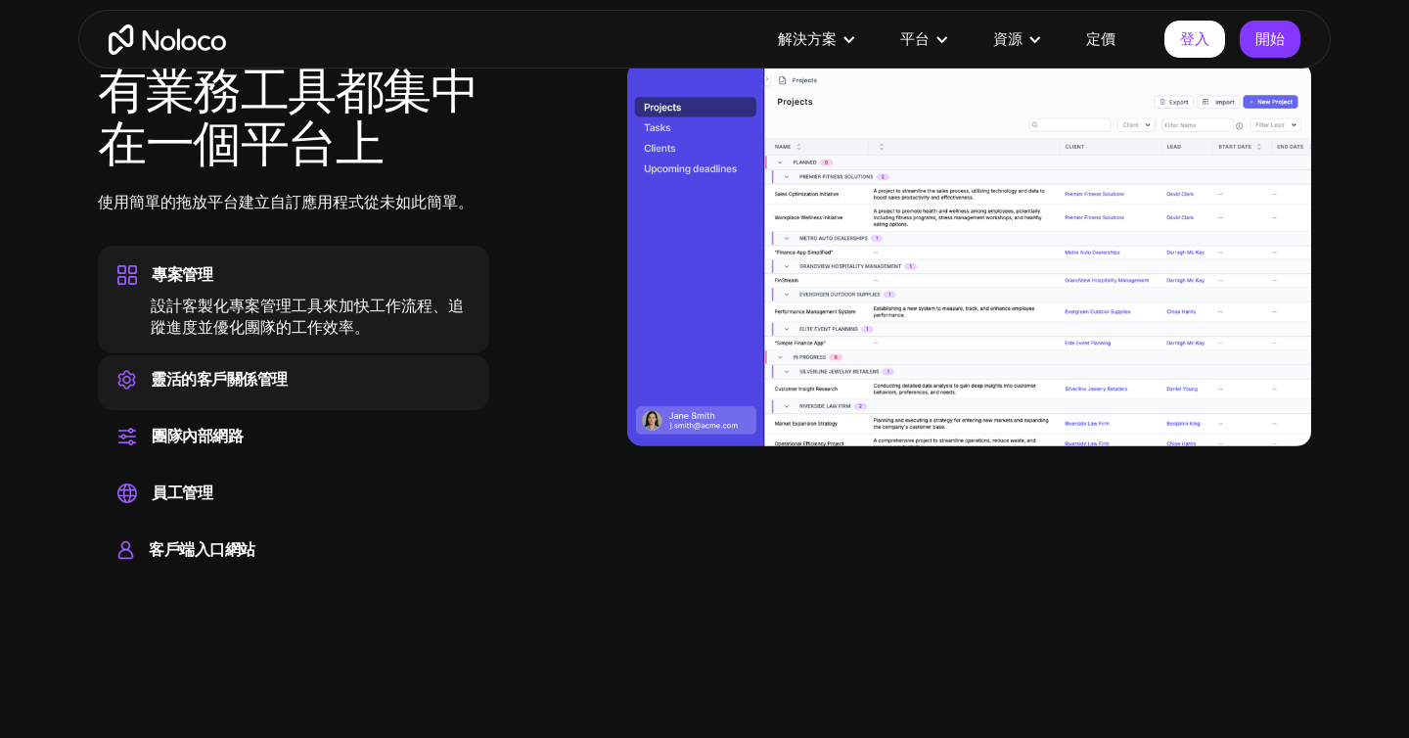
click at [376, 372] on div "靈活的客戶關係管理" at bounding box center [293, 379] width 352 height 29
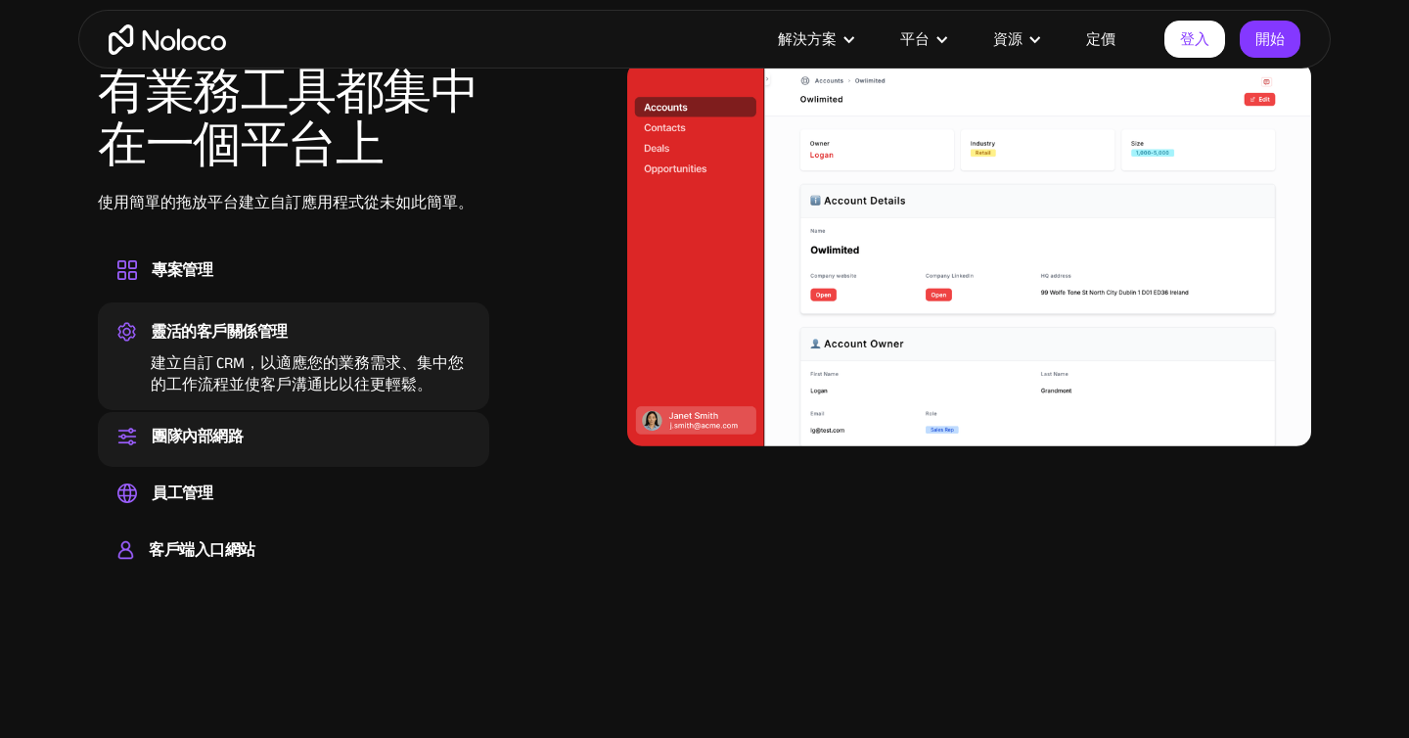
click at [368, 418] on div "團隊內部網路 為您的團隊設定一個中心空間，以便協作、分享資訊並隨時了解公司新聞" at bounding box center [293, 439] width 391 height 55
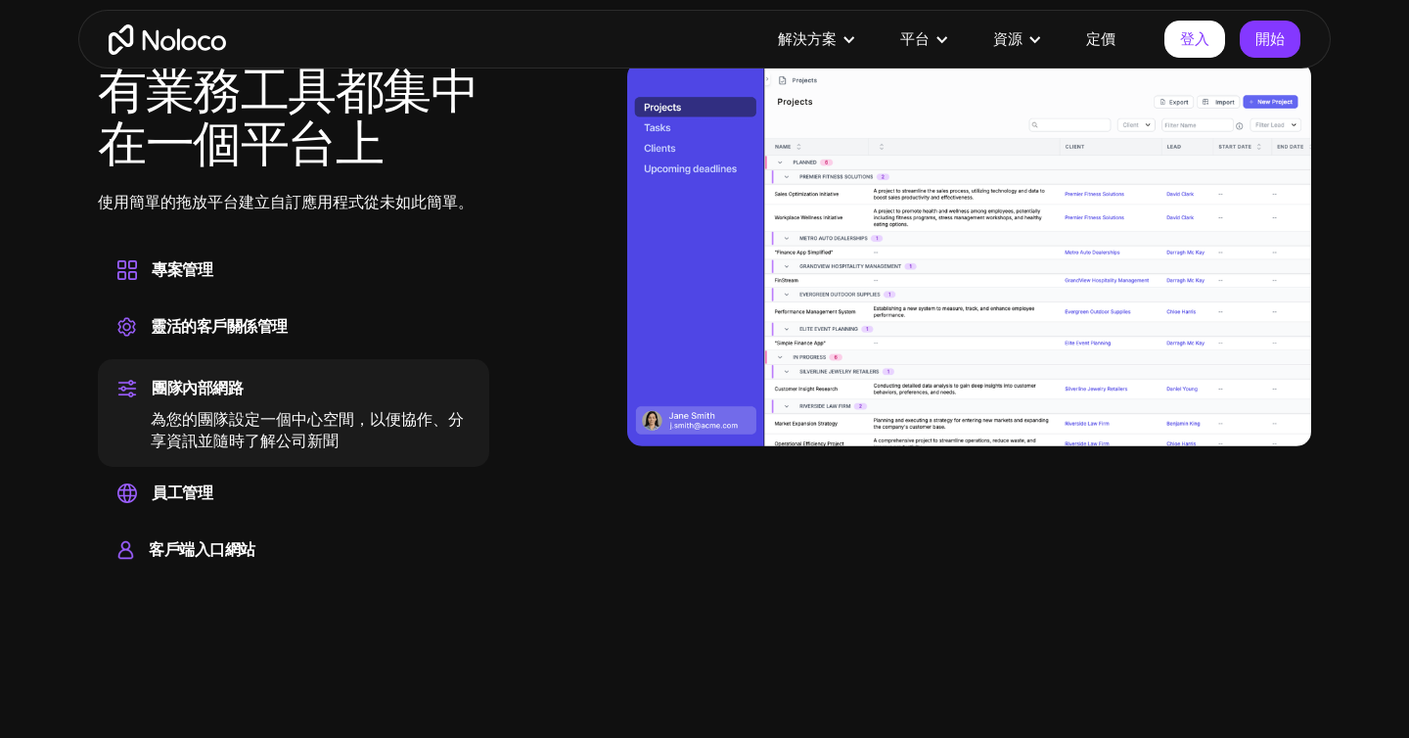
click at [367, 466] on div "團隊內部網路 為您的團隊設定一個中心空間，以便協作、分享資訊並隨時了解公司新聞" at bounding box center [293, 413] width 391 height 108
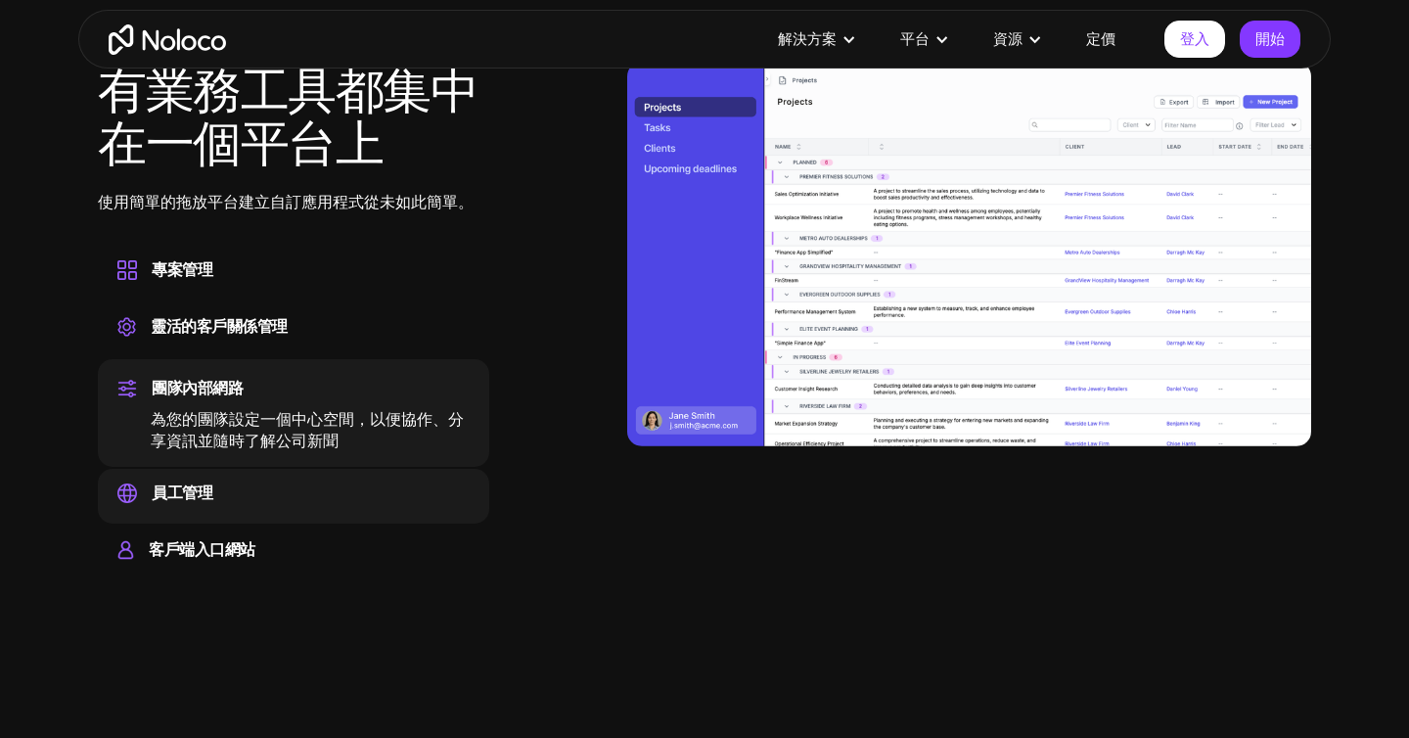
click at [356, 520] on div "員工管理 從單一平台輕鬆管理員工資訊、追蹤績效並處理人力資源任務。" at bounding box center [293, 496] width 391 height 55
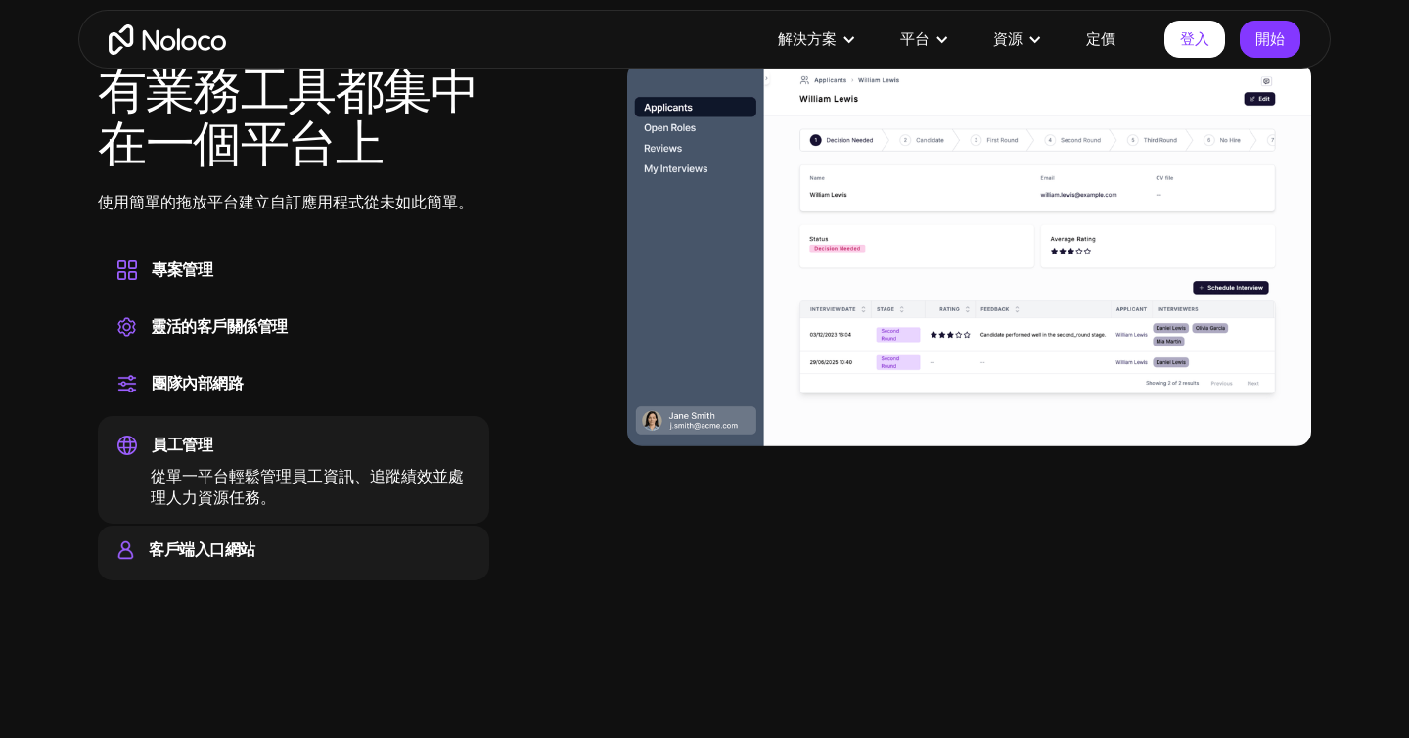
click at [355, 543] on div "客戶端入口網站" at bounding box center [293, 549] width 352 height 29
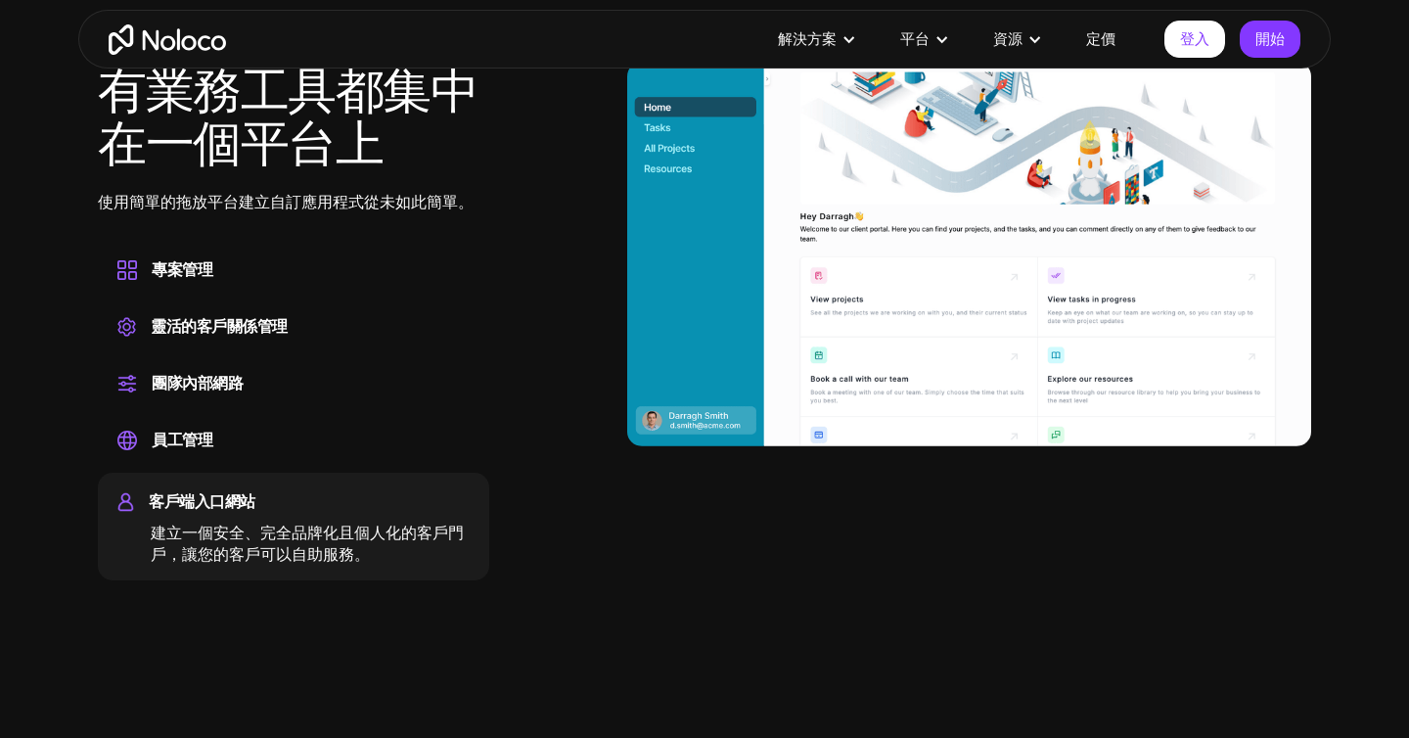
click at [763, 251] on img at bounding box center [969, 254] width 684 height 385
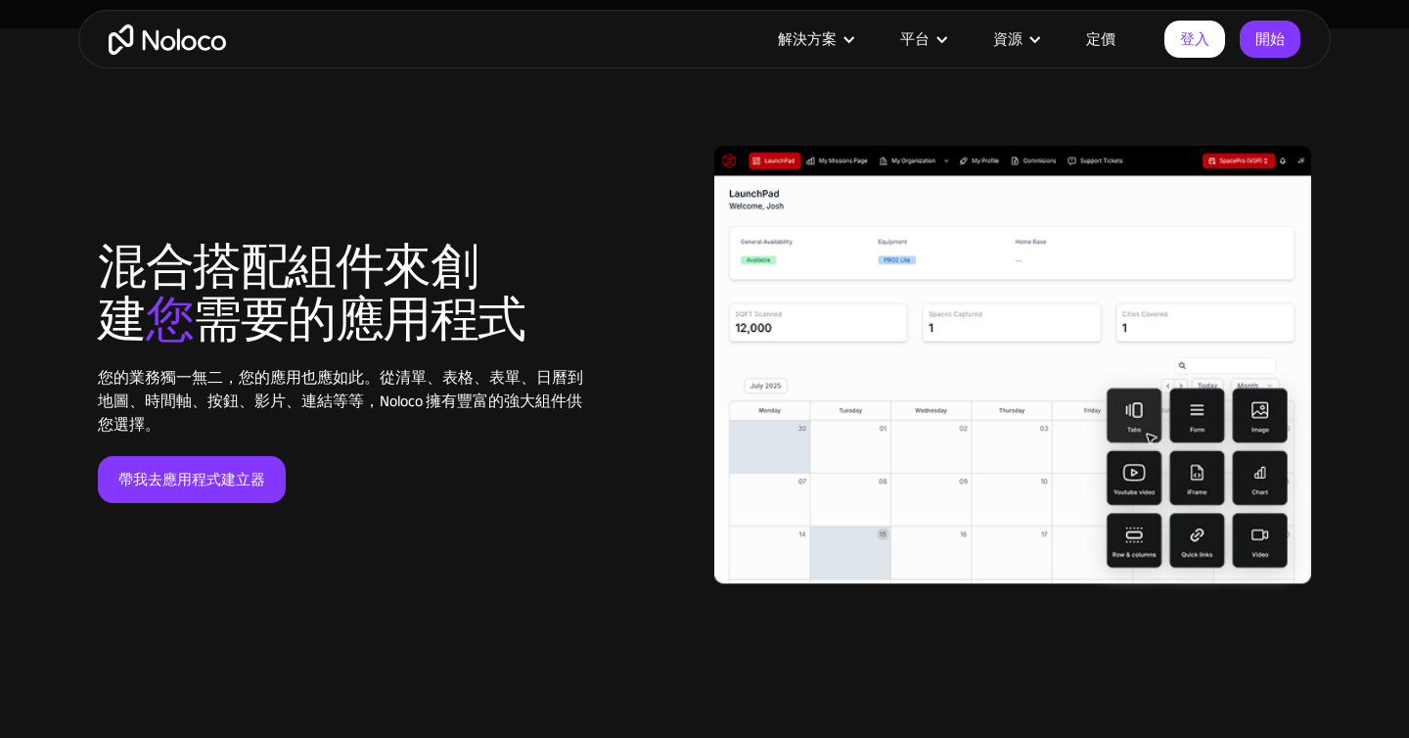
scroll to position [4419, 0]
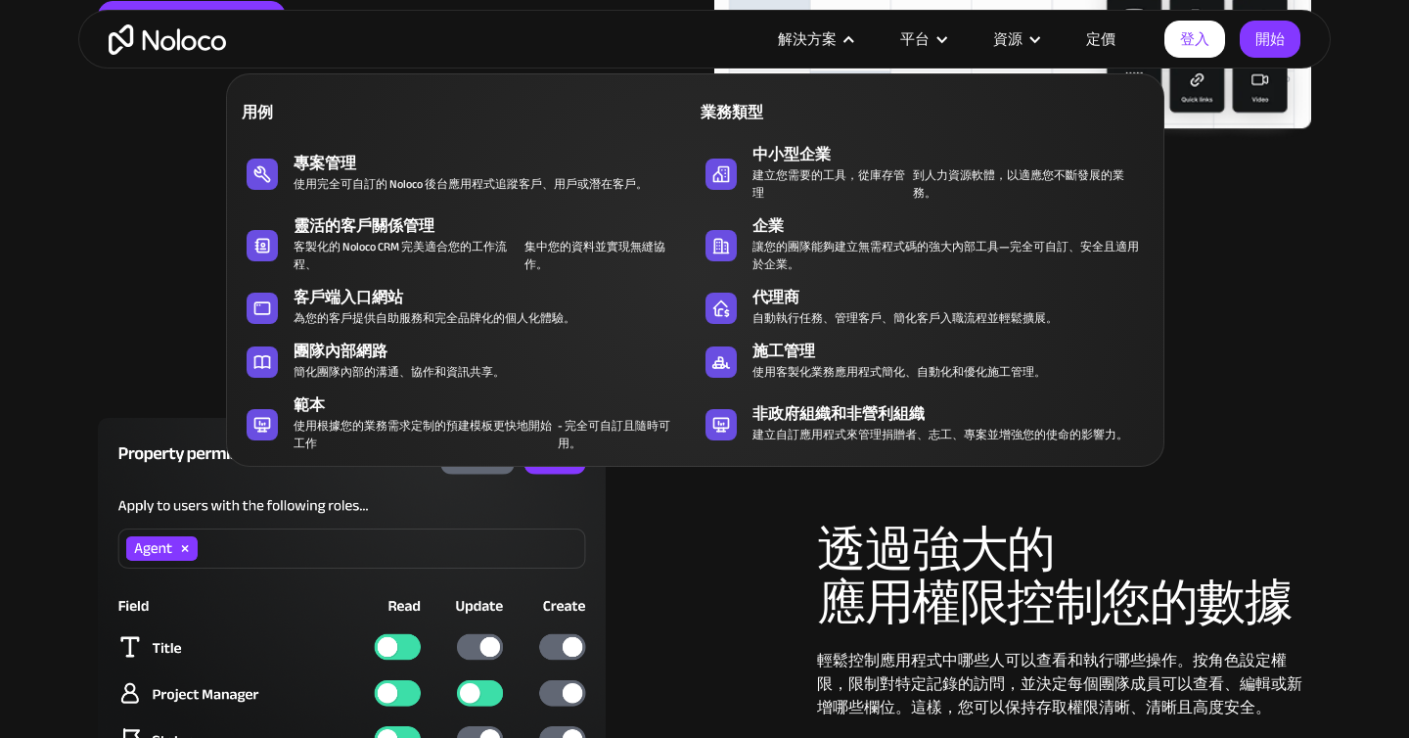
click at [822, 44] on font "解決方案" at bounding box center [807, 38] width 59 height 27
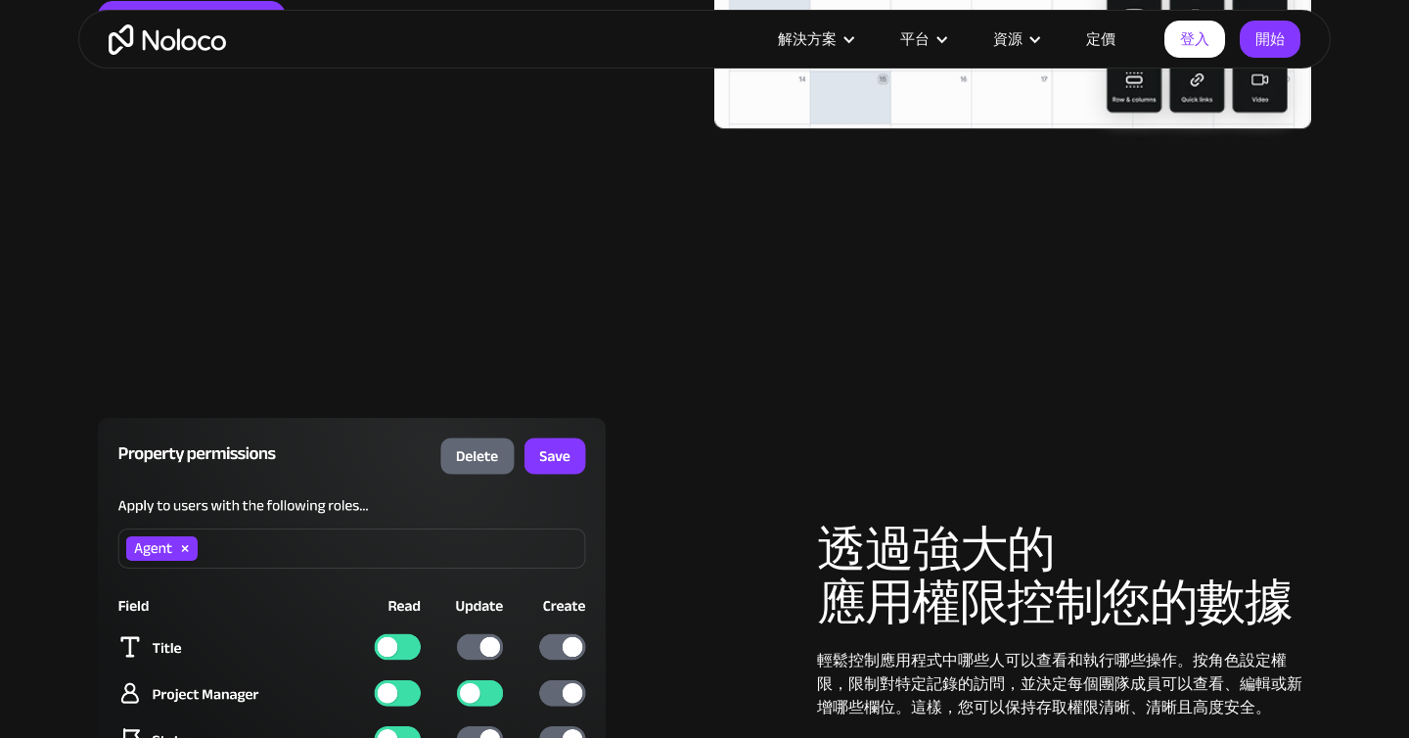
click at [822, 44] on font "解決方案" at bounding box center [807, 38] width 59 height 27
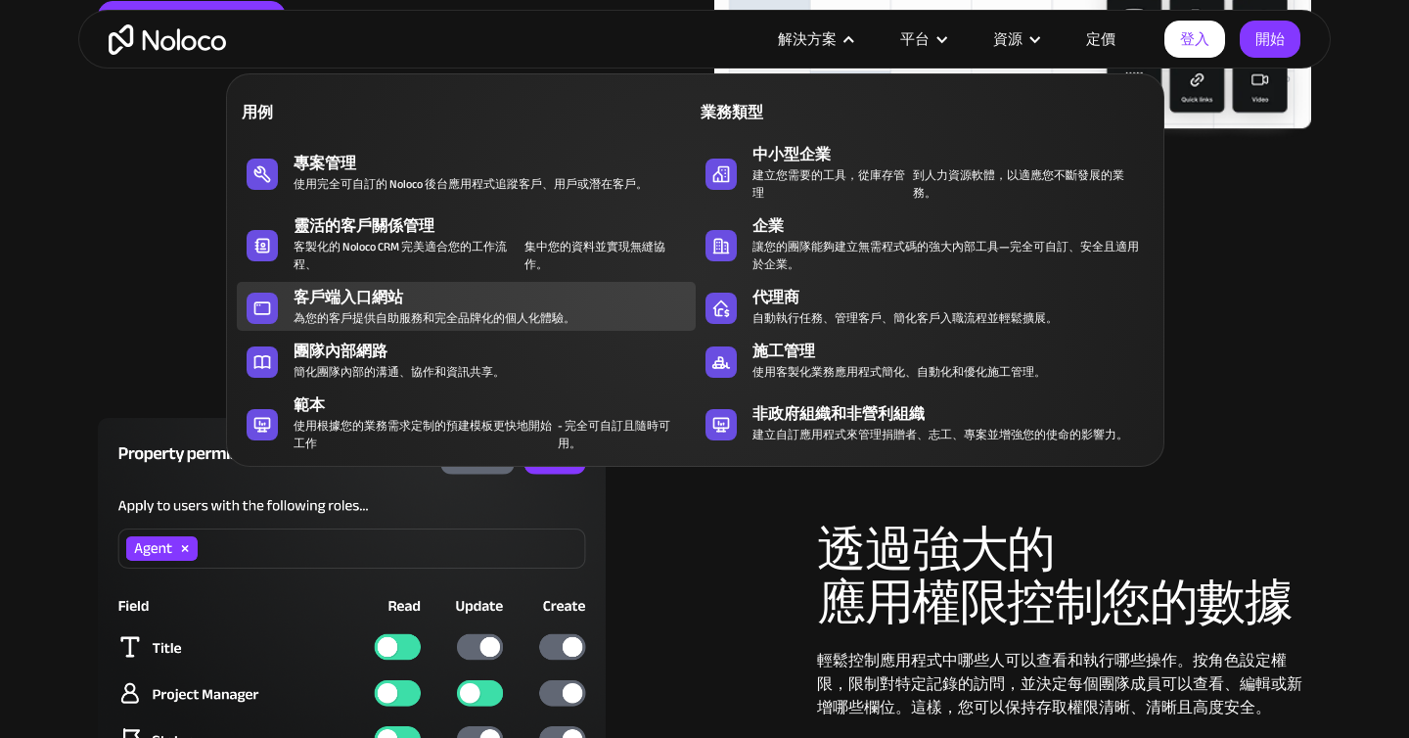
click at [502, 309] on font "和完全品牌化的個人化體驗。" at bounding box center [499, 318] width 153 height 22
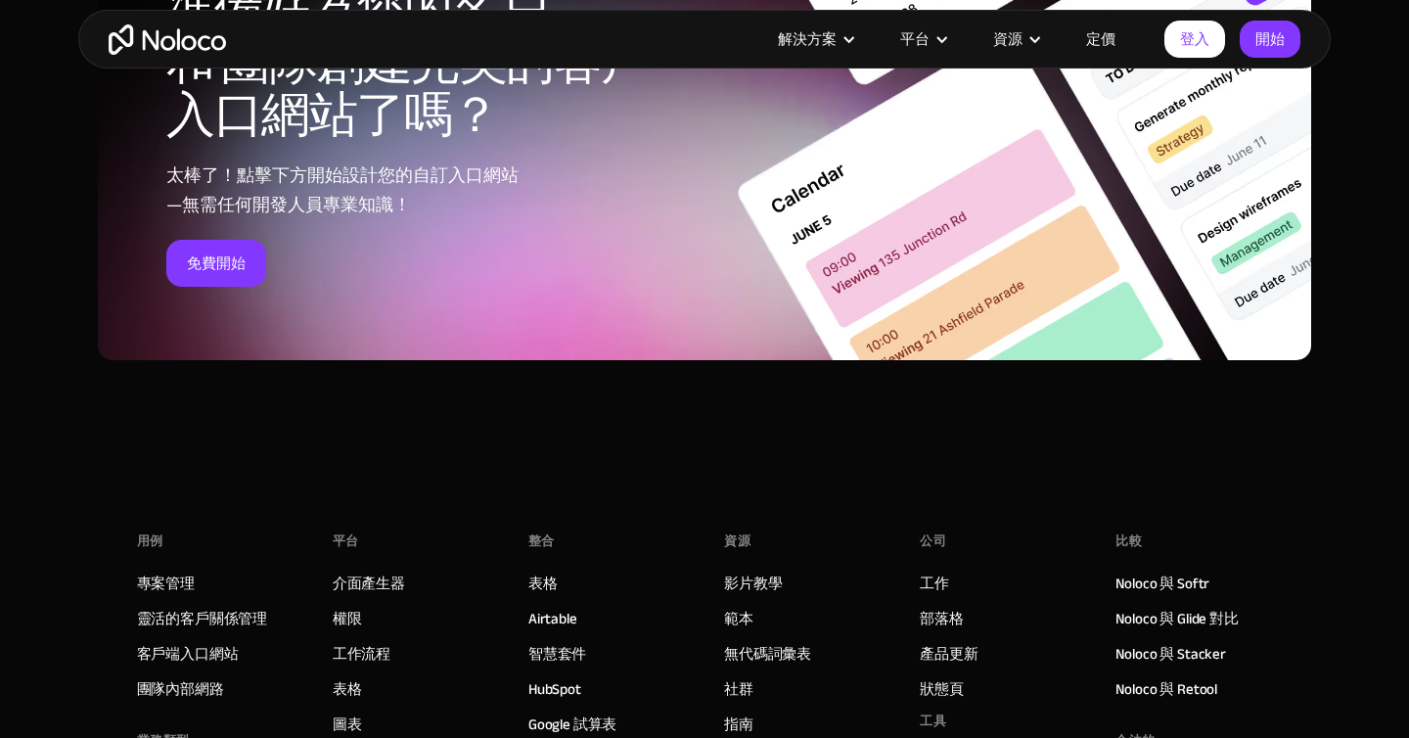
scroll to position [10472, 0]
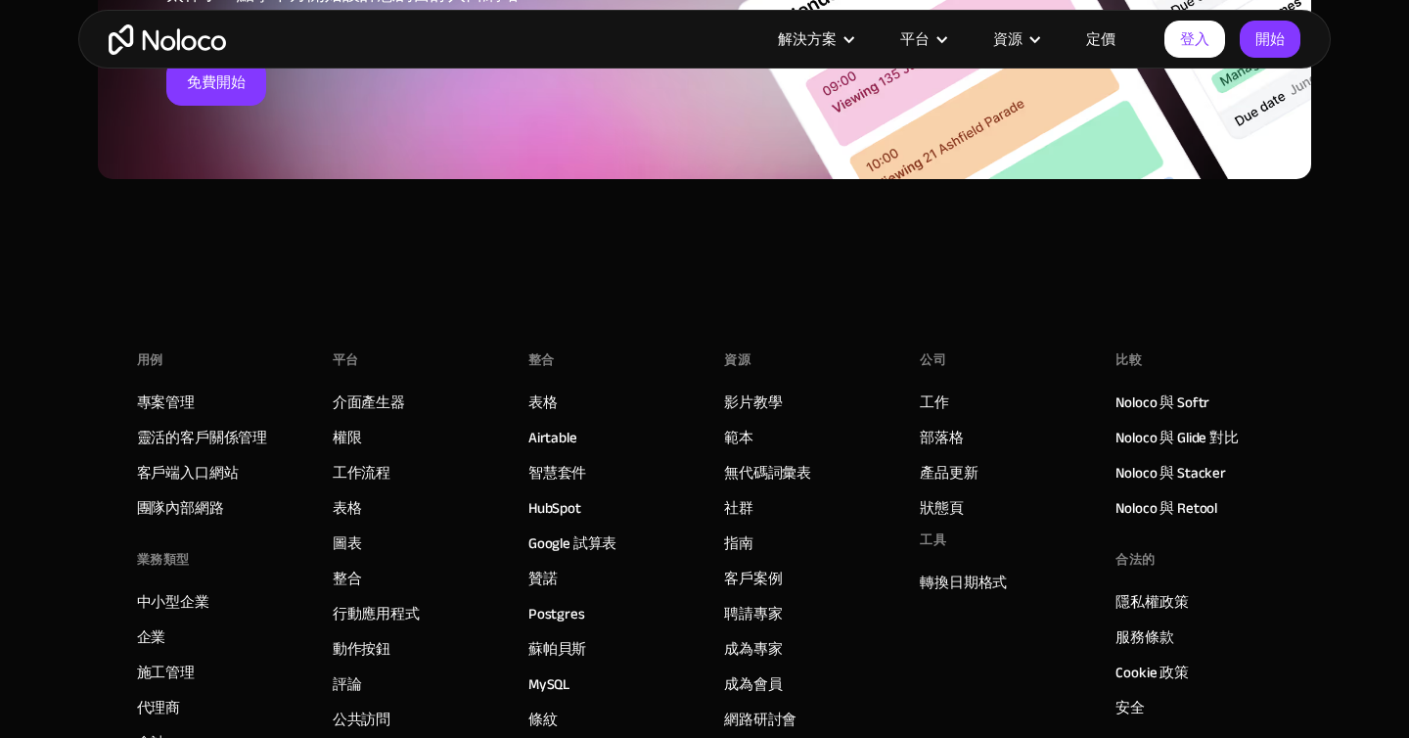
click at [1092, 38] on font "定價" at bounding box center [1100, 38] width 29 height 27
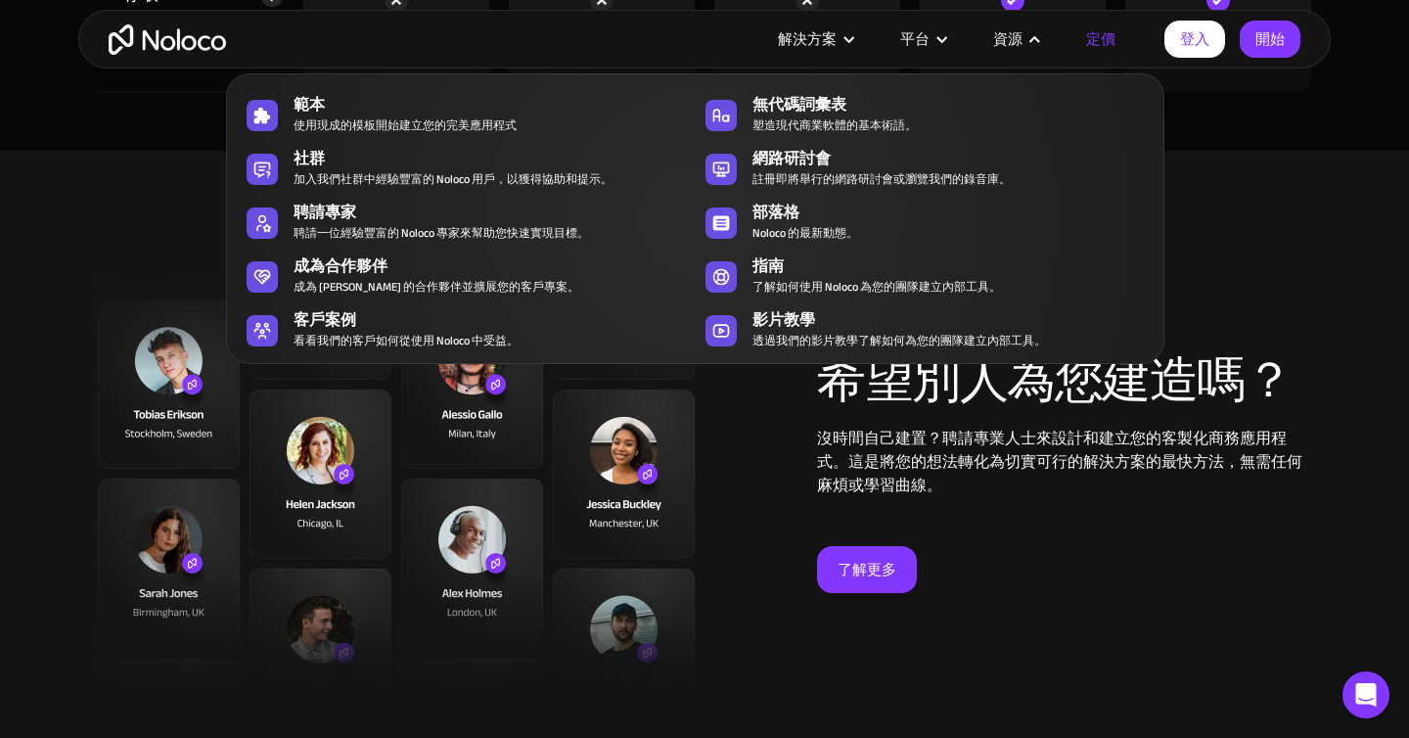
scroll to position [6972, 0]
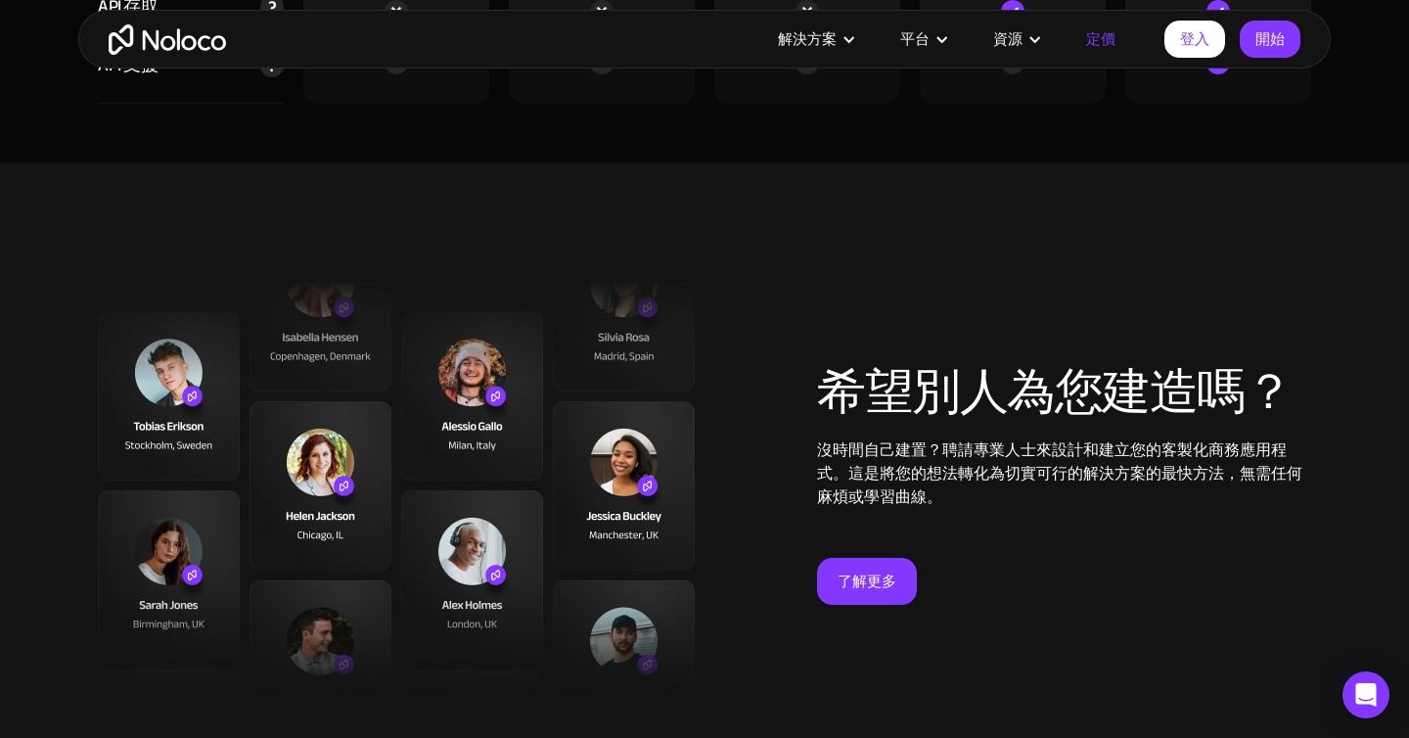
click at [1099, 32] on font "定價" at bounding box center [1100, 38] width 29 height 27
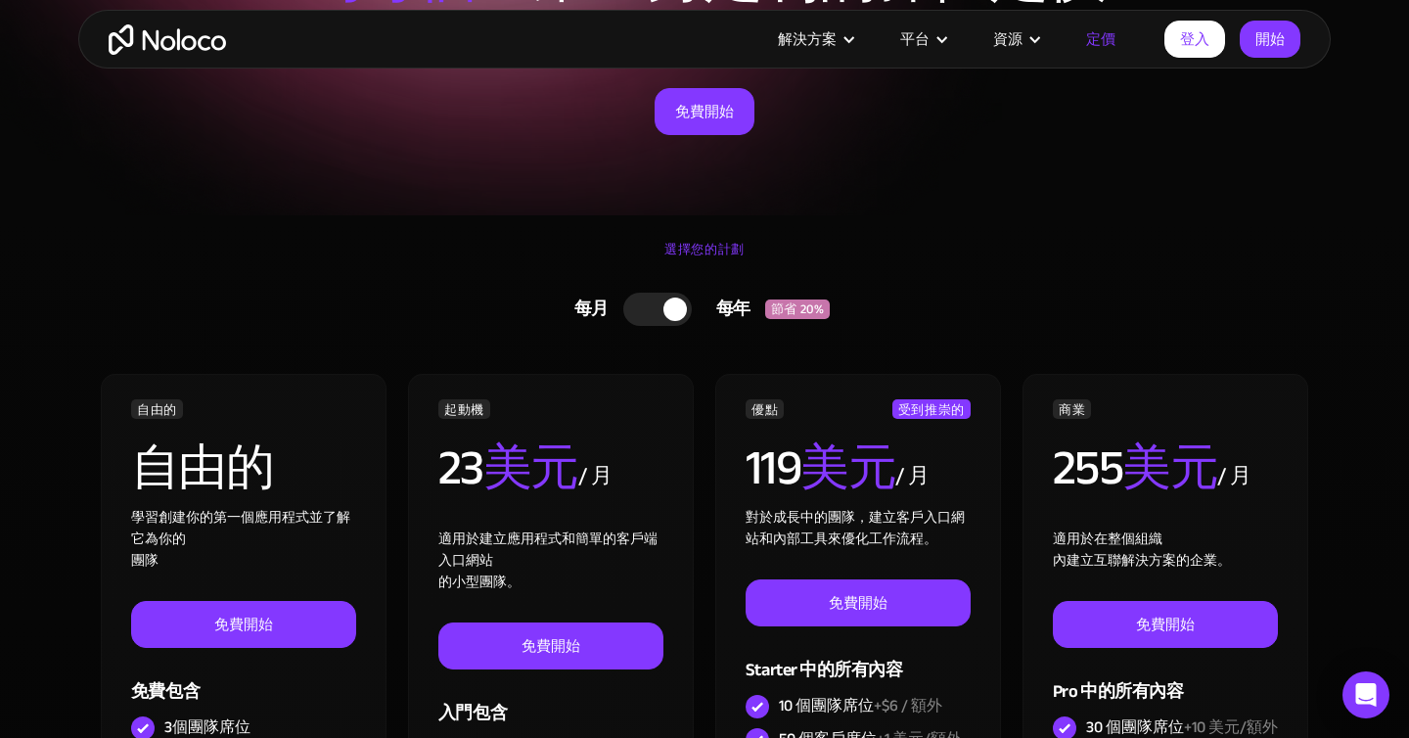
click at [654, 316] on div at bounding box center [657, 309] width 69 height 33
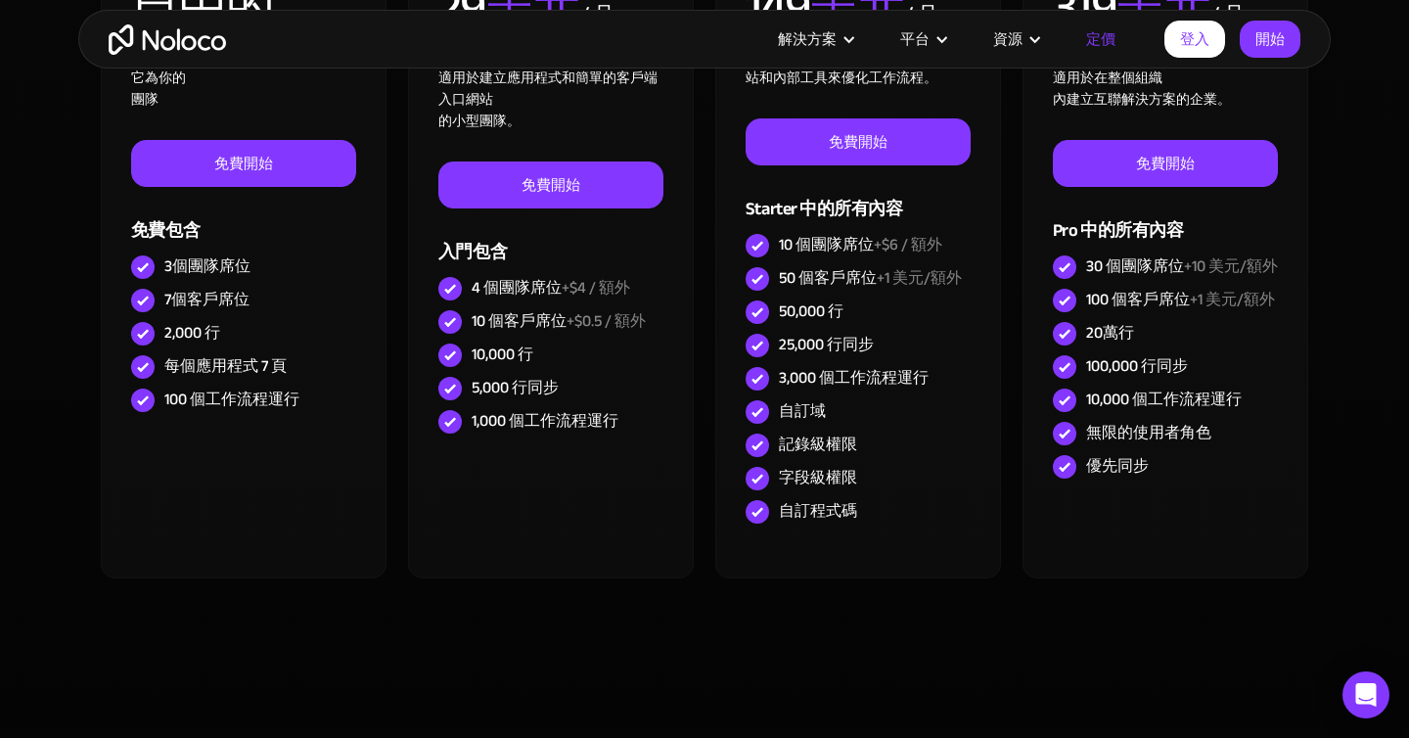
scroll to position [712, 0]
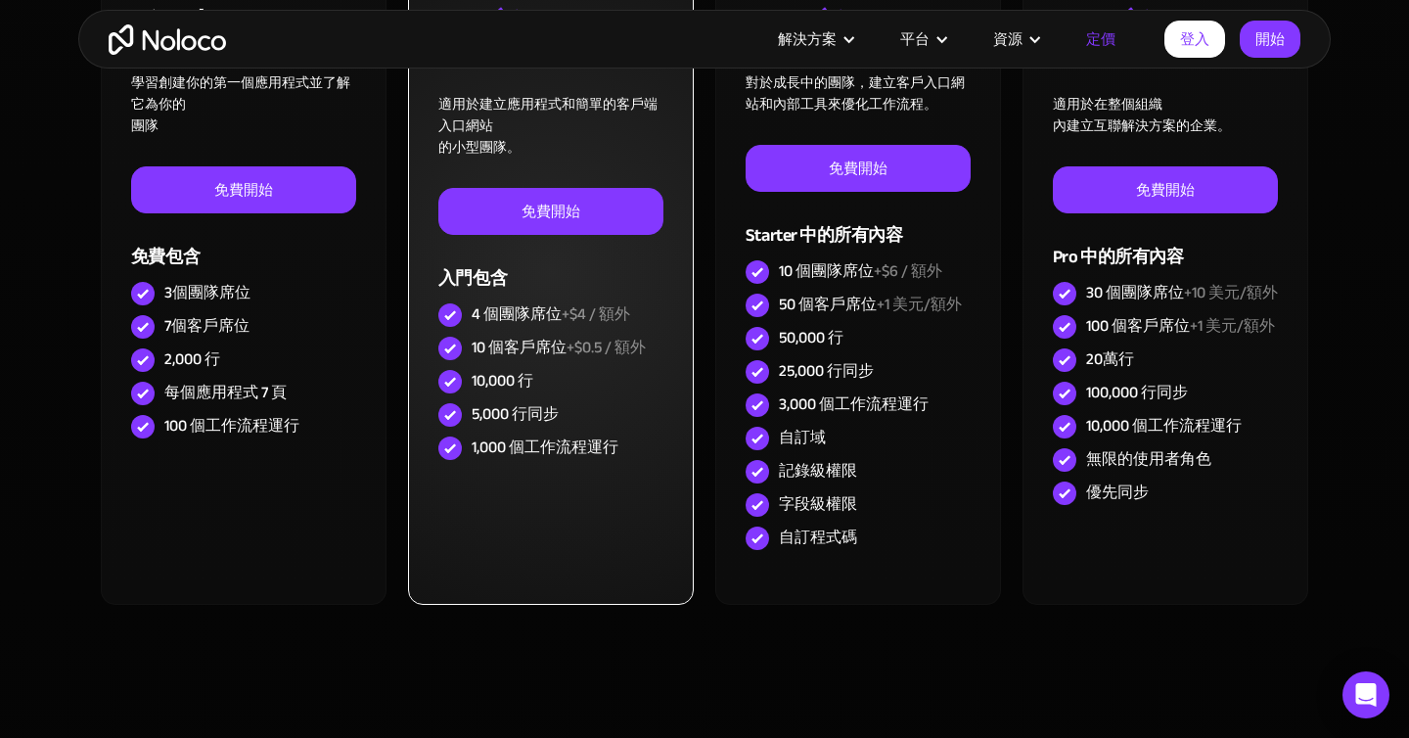
click at [516, 385] on font "10,000 行" at bounding box center [503, 380] width 62 height 29
click at [558, 391] on div "10,000 行" at bounding box center [550, 381] width 225 height 33
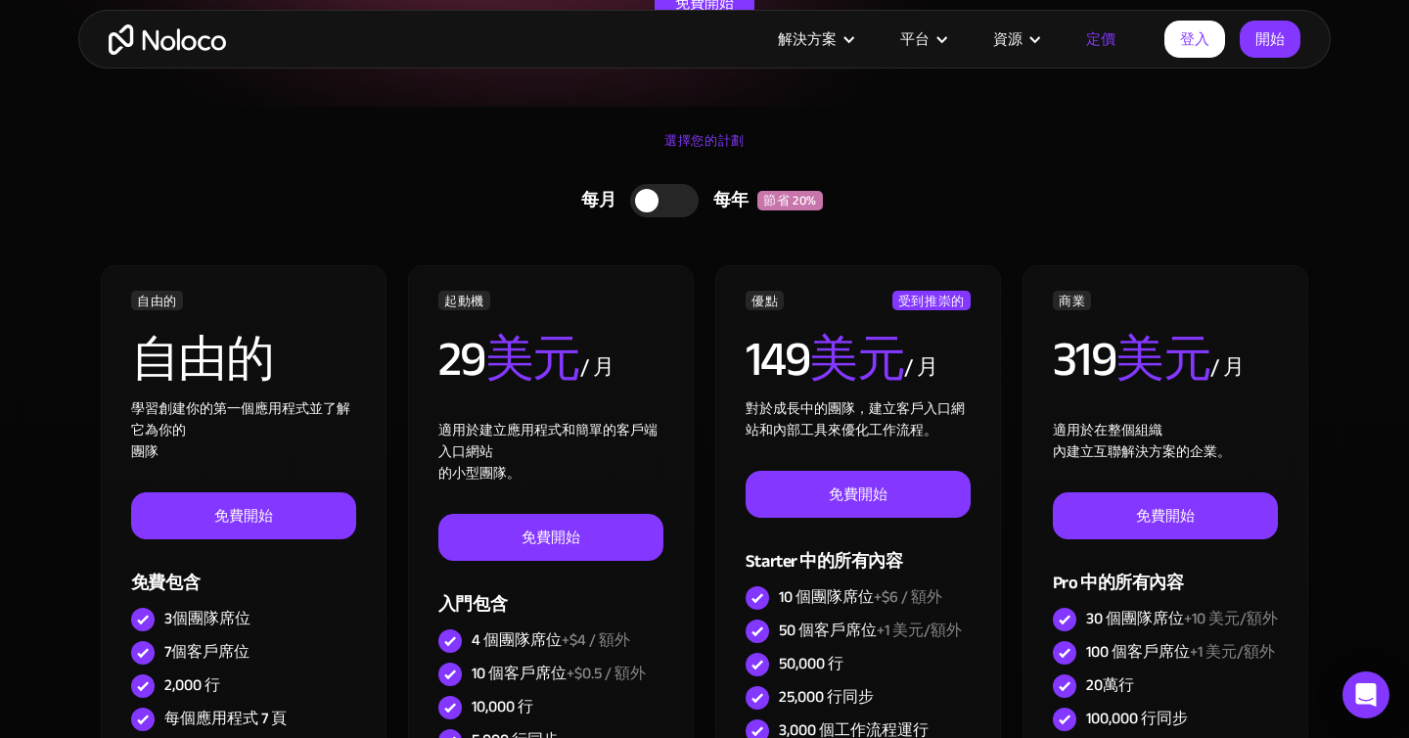
scroll to position [780, 0]
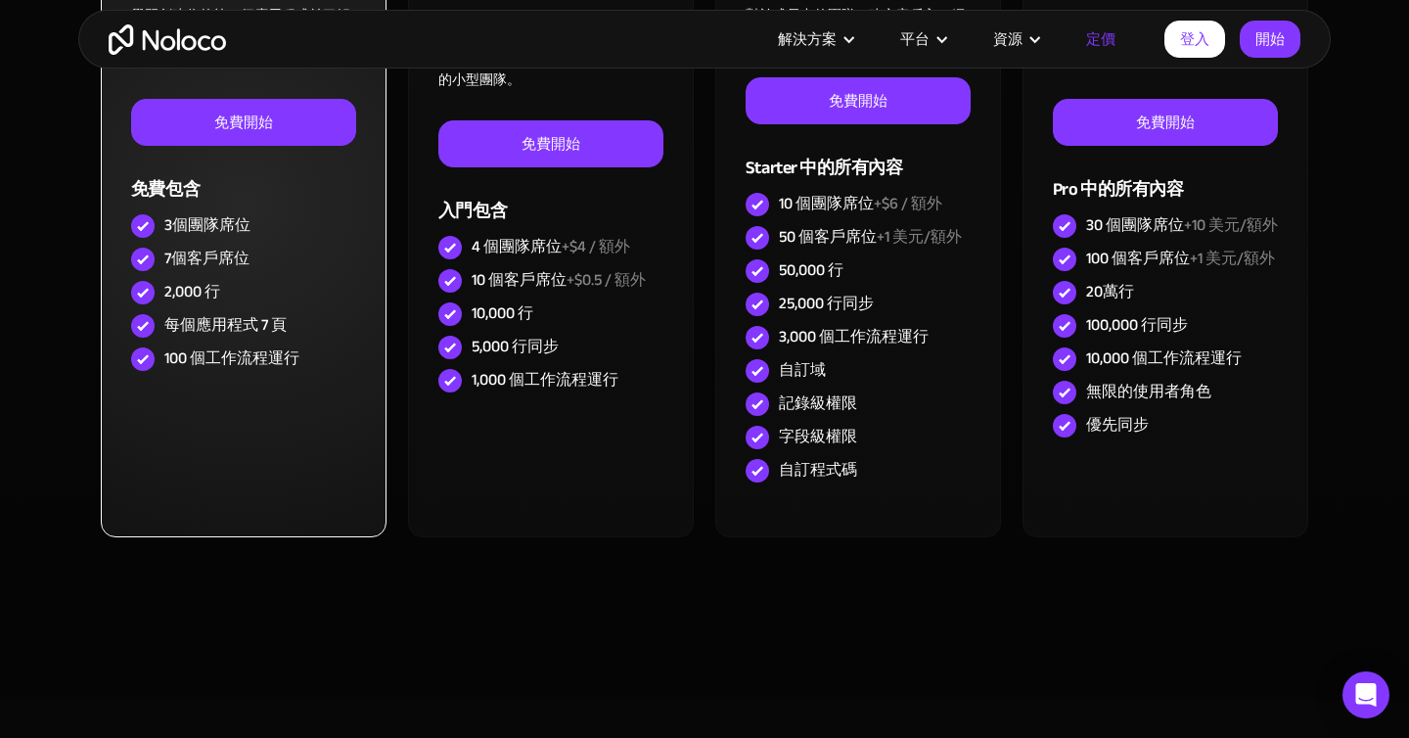
click at [245, 287] on div "2,000 行" at bounding box center [243, 292] width 225 height 33
click at [341, 345] on div "100 個工作流程運行" at bounding box center [243, 359] width 225 height 33
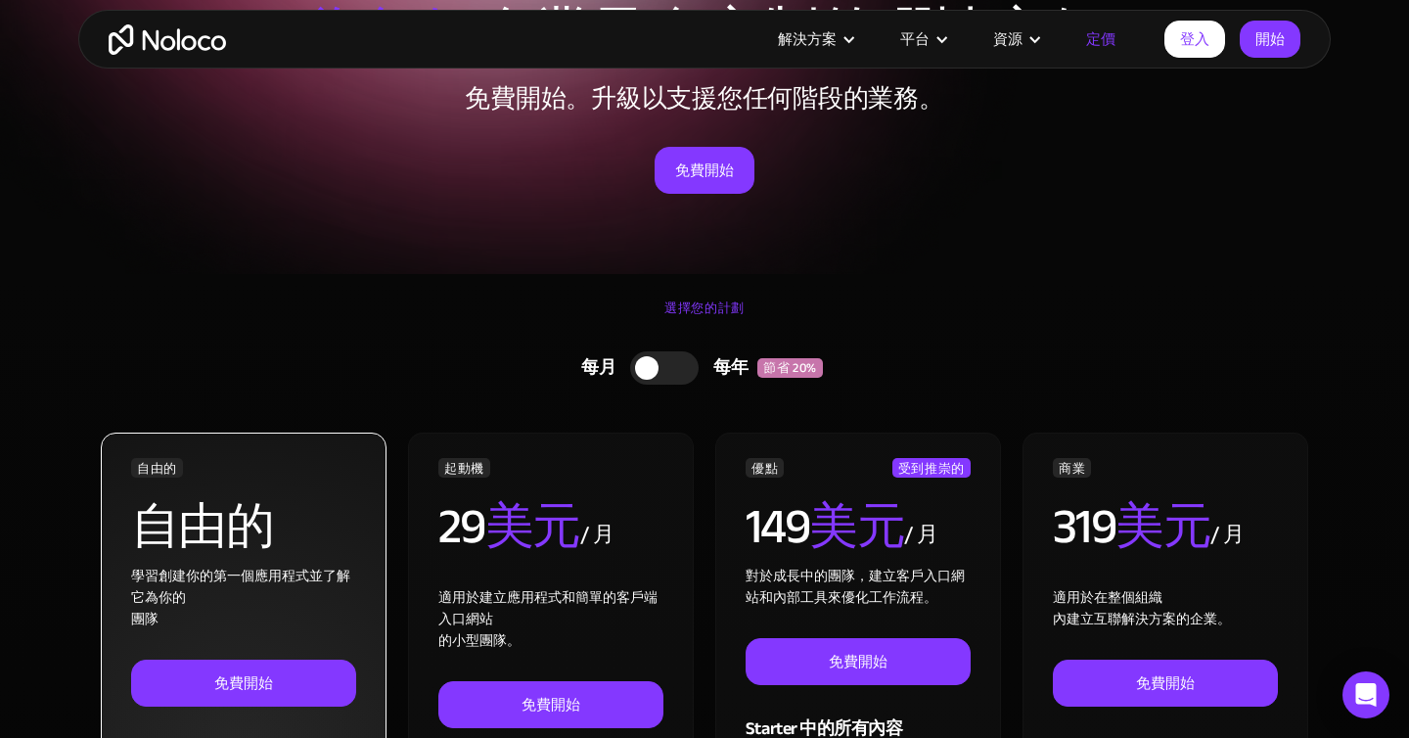
scroll to position [0, 0]
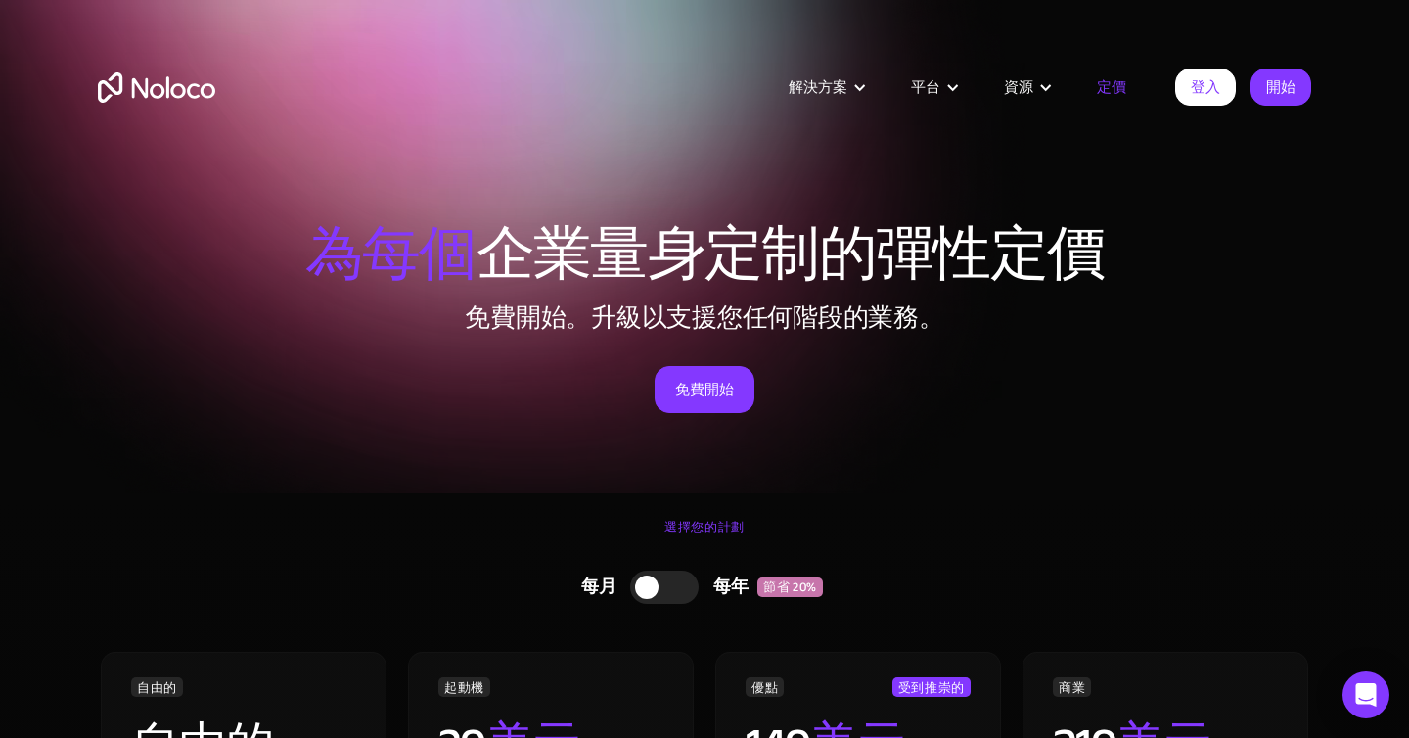
click at [152, 100] on img "家" at bounding box center [156, 87] width 117 height 30
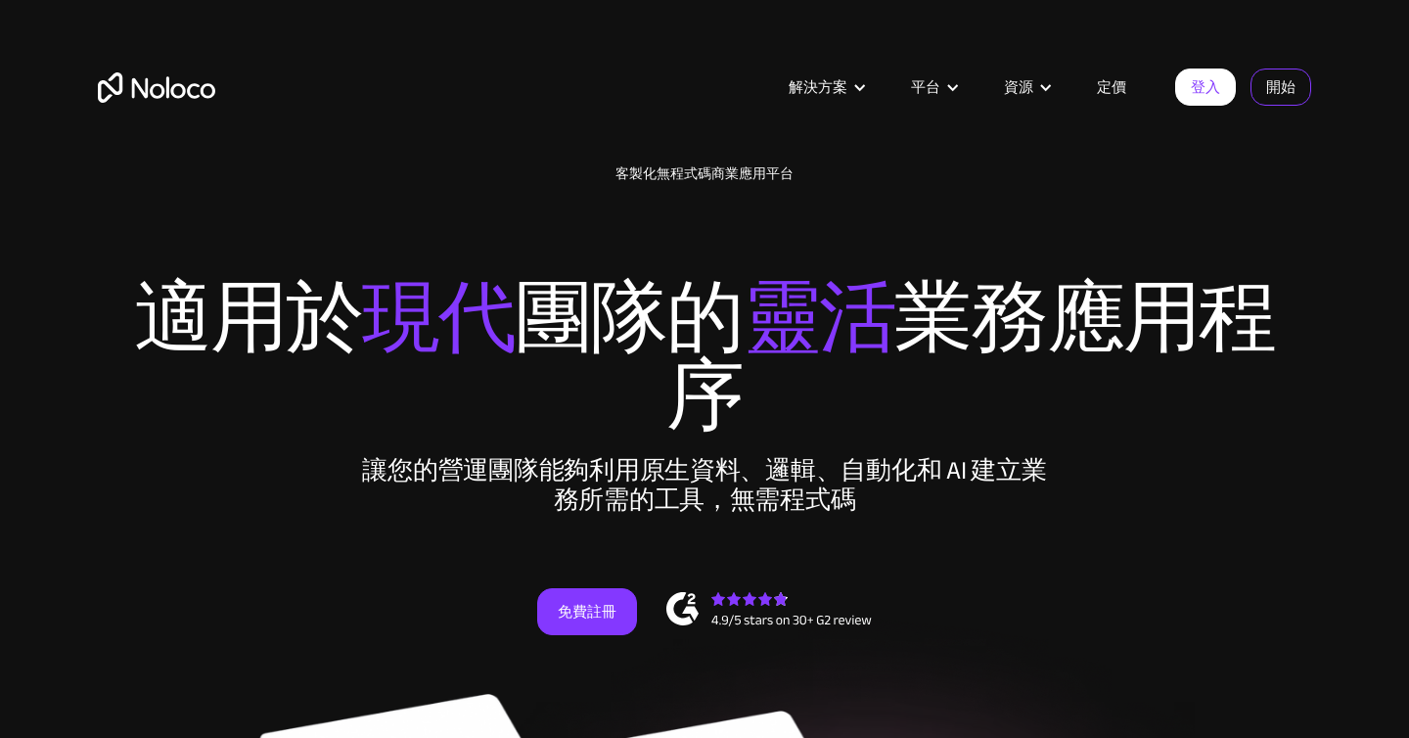
click at [1274, 77] on font "開始" at bounding box center [1280, 86] width 29 height 27
click at [1271, 90] on font "開始" at bounding box center [1280, 86] width 29 height 27
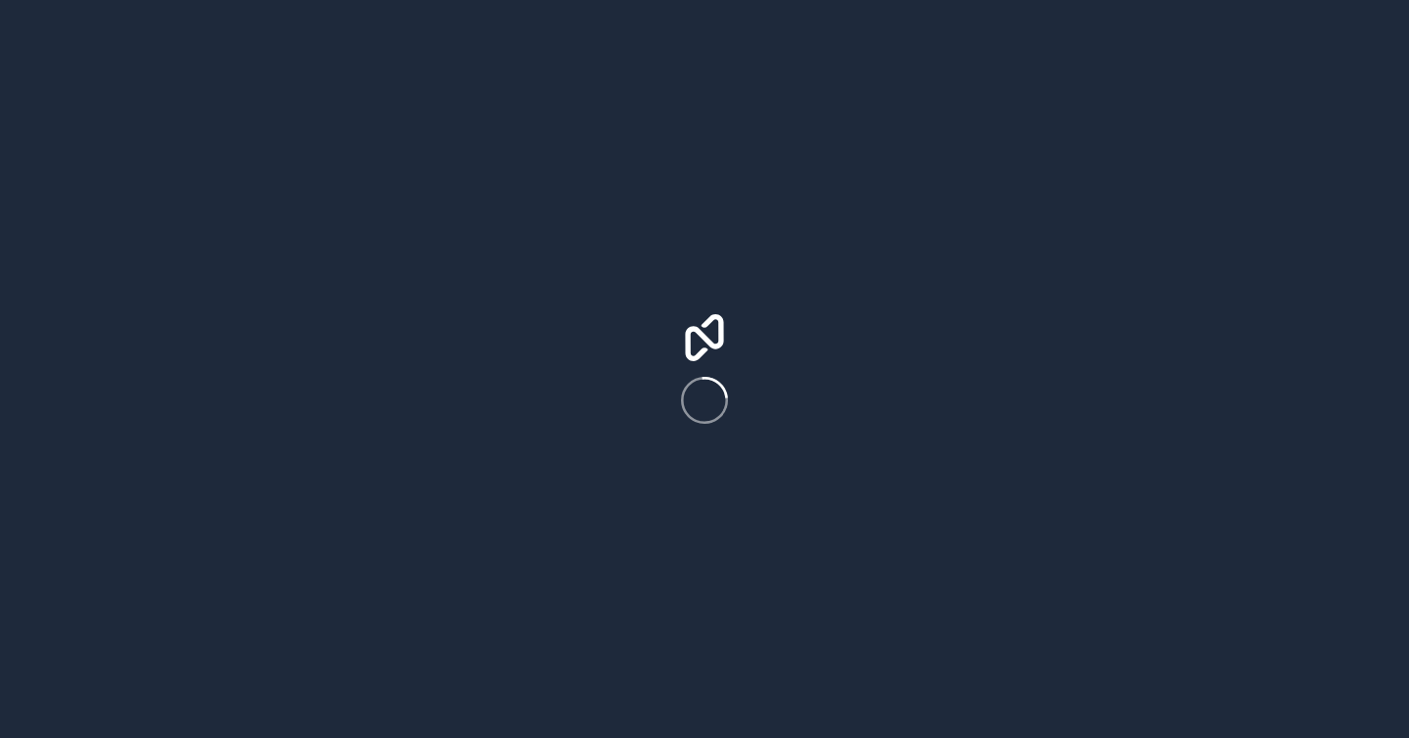
click at [800, 361] on div at bounding box center [704, 369] width 1409 height 738
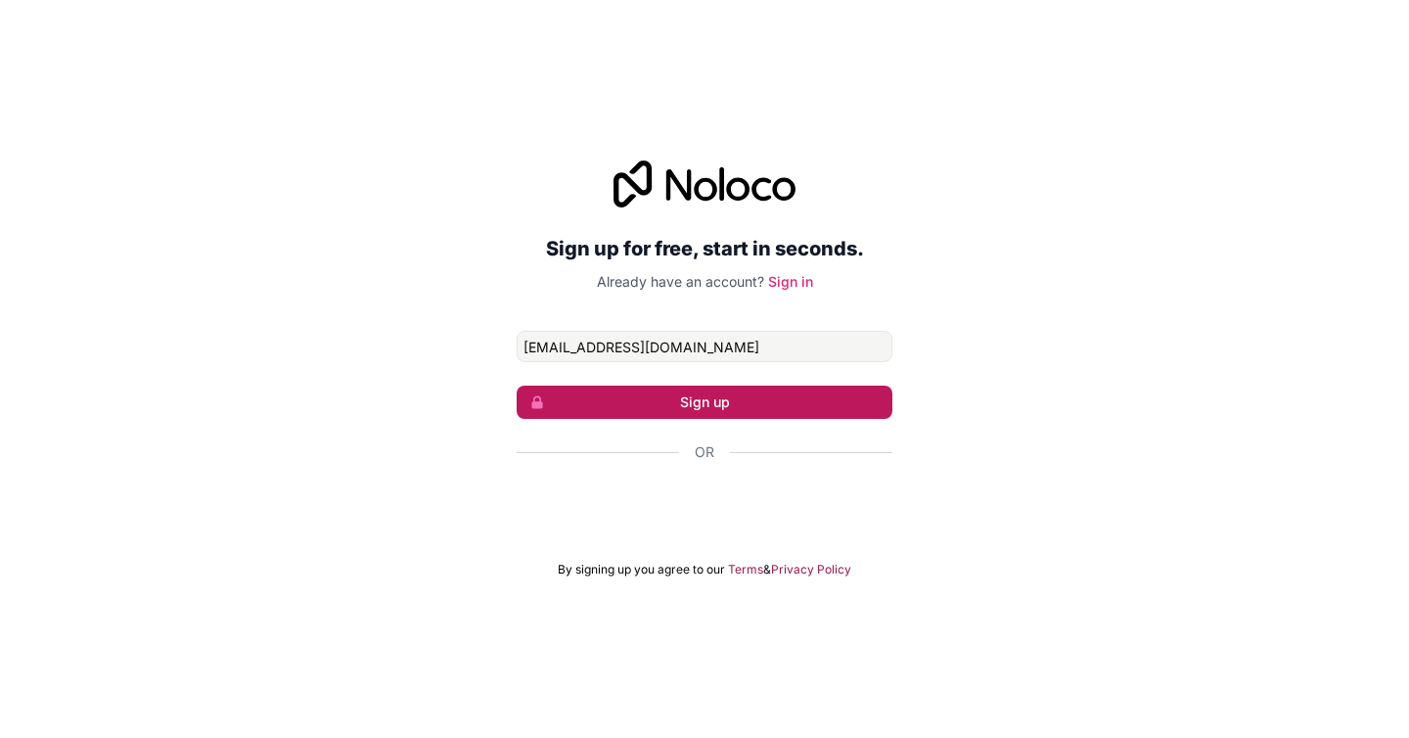
type input "[EMAIL_ADDRESS][DOMAIN_NAME]"
click at [788, 399] on button "Sign up" at bounding box center [705, 402] width 376 height 33
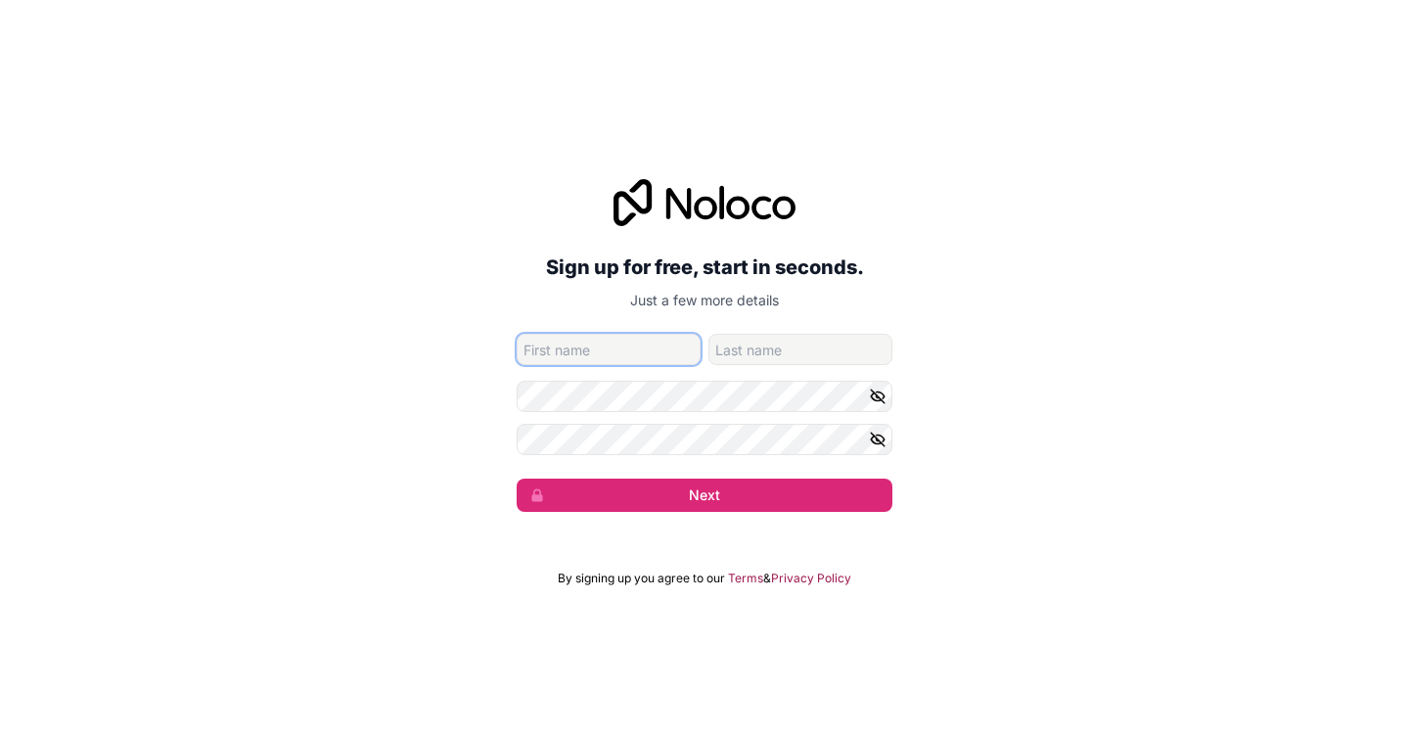
click at [643, 357] on input "given-name" at bounding box center [609, 349] width 184 height 31
click at [422, 405] on div "Sign up for free, start in seconds. Just a few more details dev@wucha.net Next" at bounding box center [704, 346] width 1409 height 388
click at [634, 344] on input "given-name" at bounding box center [609, 349] width 184 height 31
type input "Ｚ"
type input "Z"
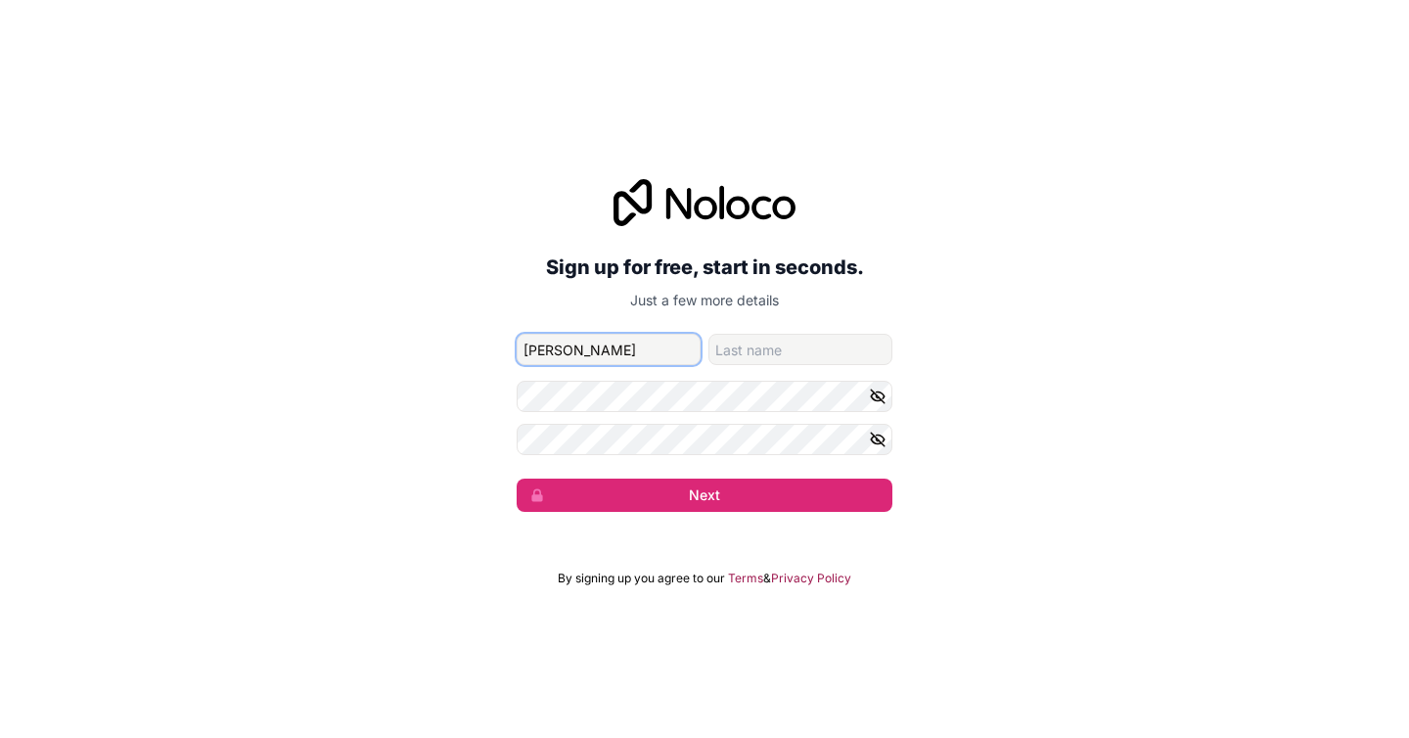
type input "SAM"
type input "ZHU"
click at [826, 282] on h2 "Sign up for free, start in seconds." at bounding box center [705, 267] width 376 height 35
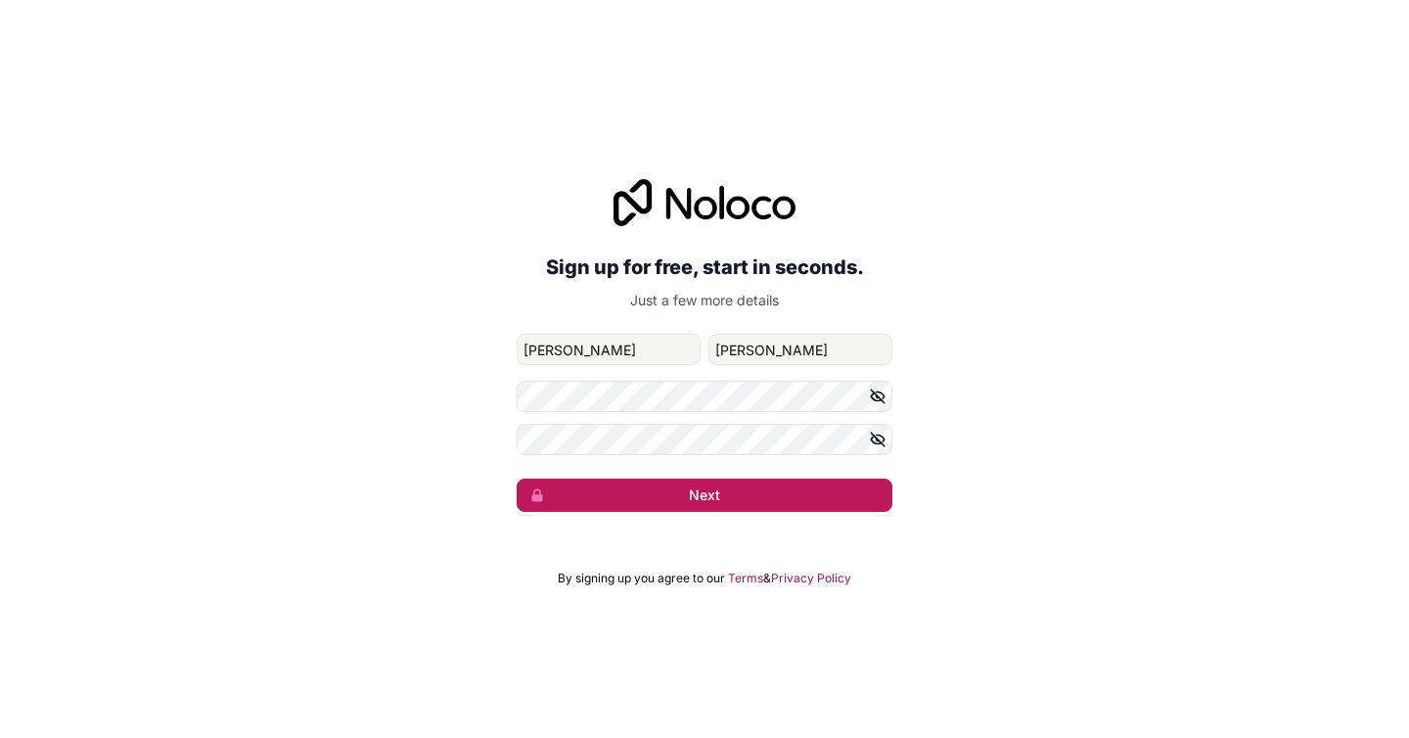
click at [767, 488] on button "Next" at bounding box center [705, 495] width 376 height 33
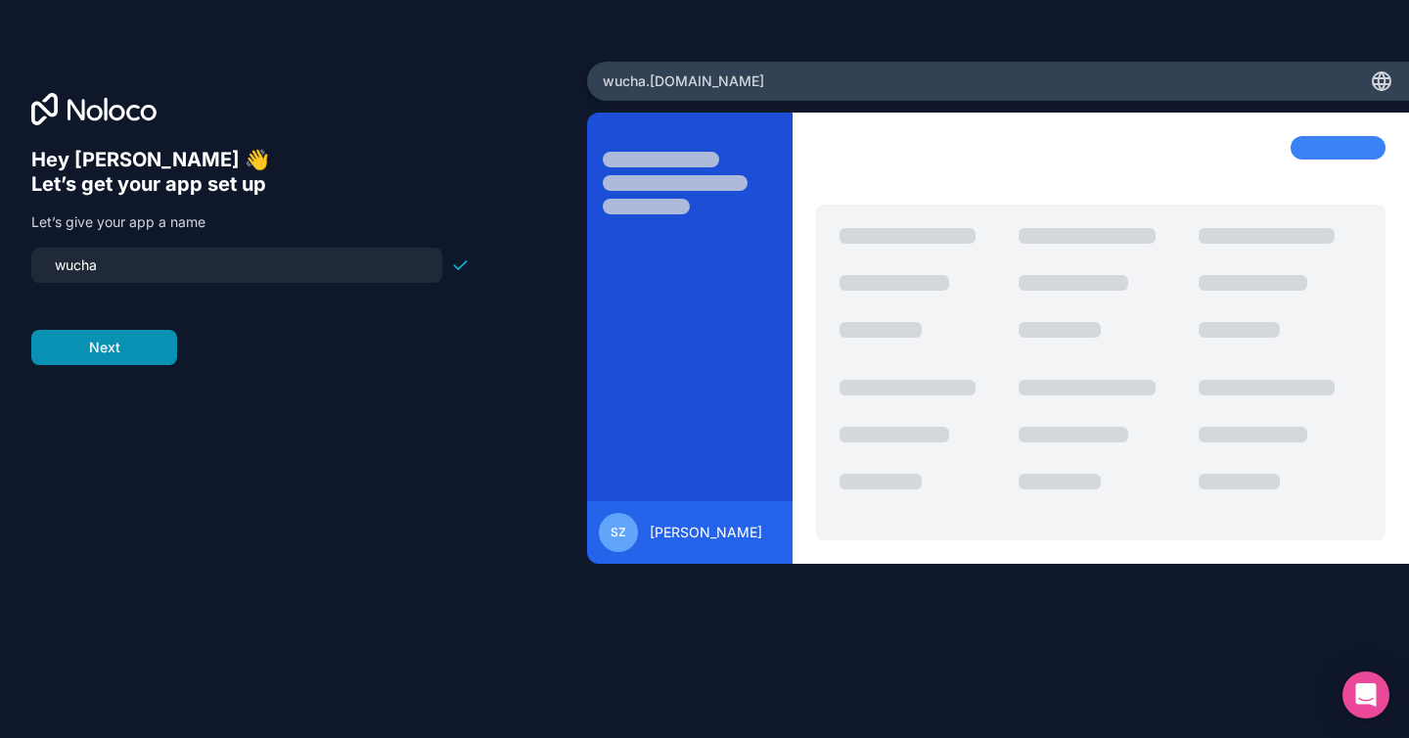
click at [137, 356] on button "Next" at bounding box center [104, 347] width 146 height 35
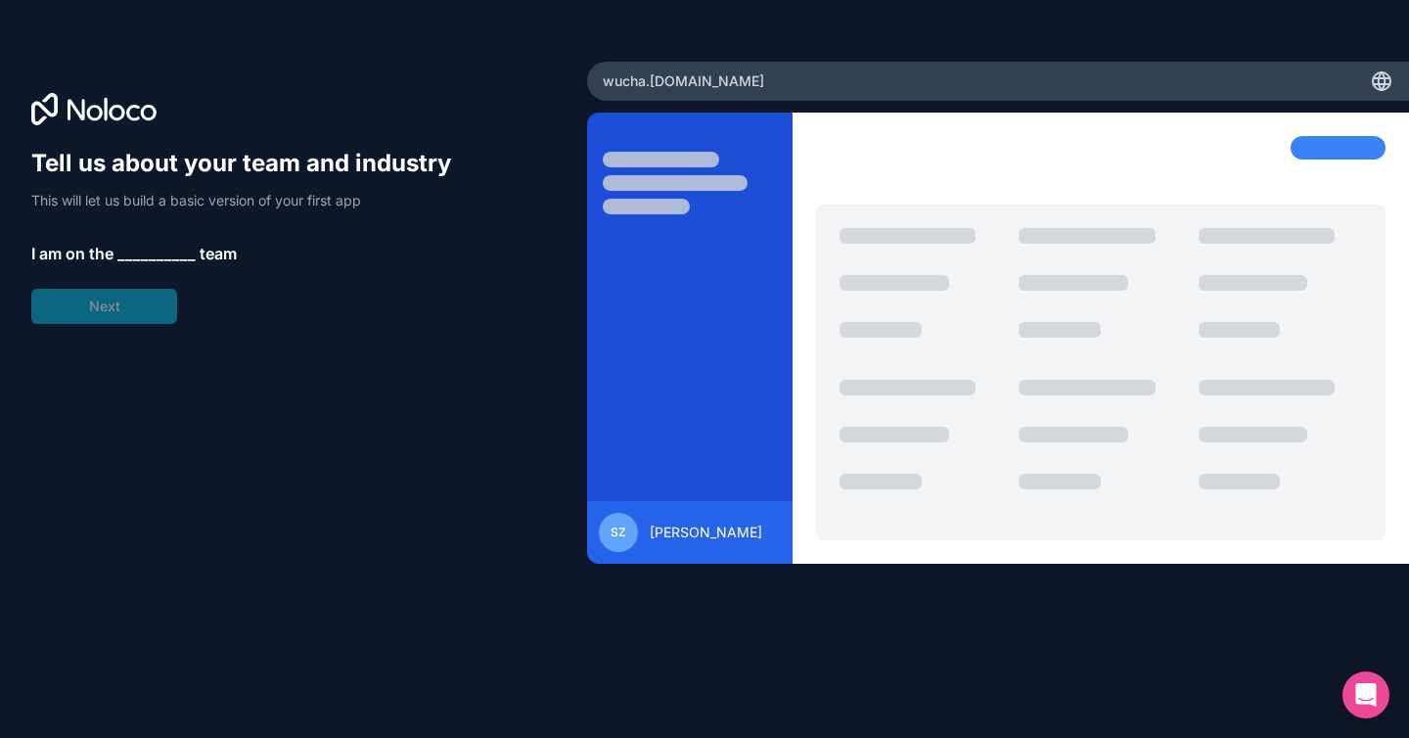
click at [131, 256] on span "__________" at bounding box center [156, 253] width 78 height 23
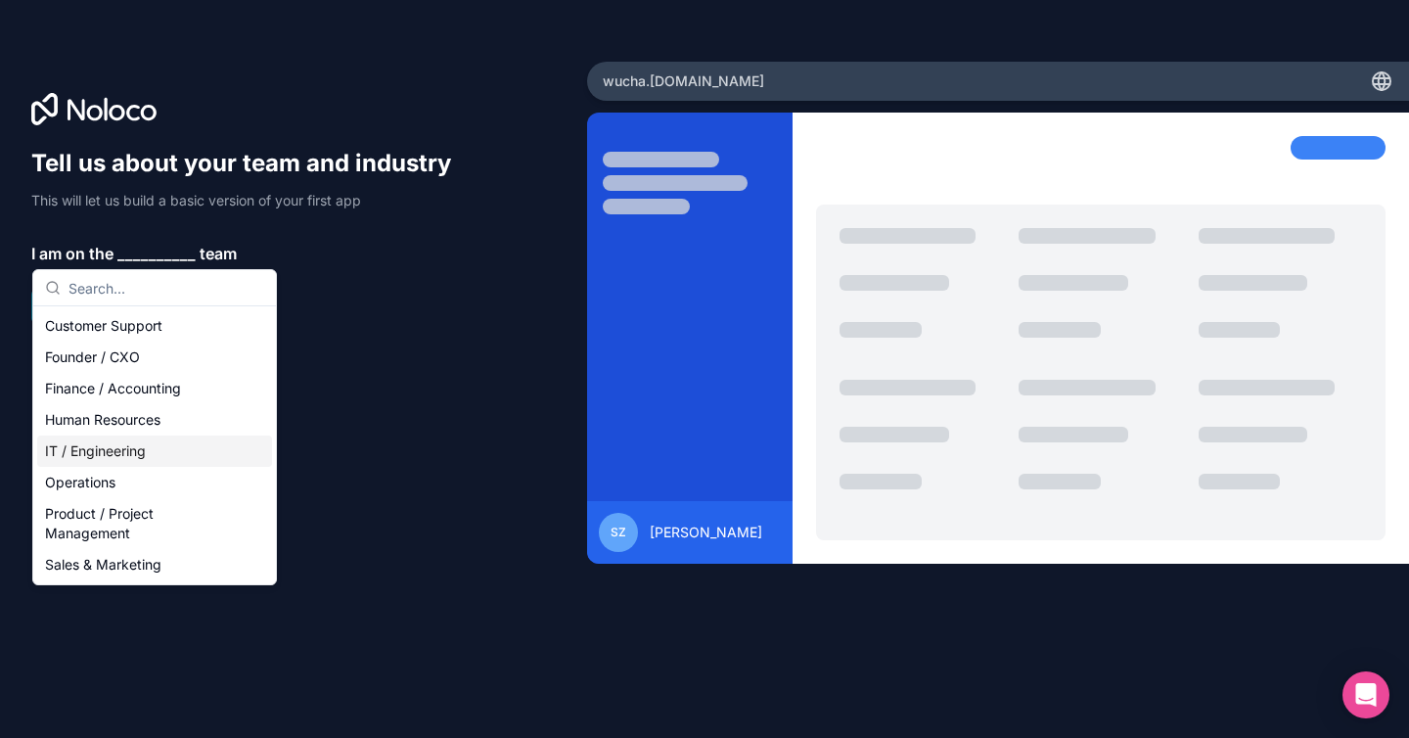
click at [199, 451] on div "IT / Engineering" at bounding box center [154, 450] width 235 height 31
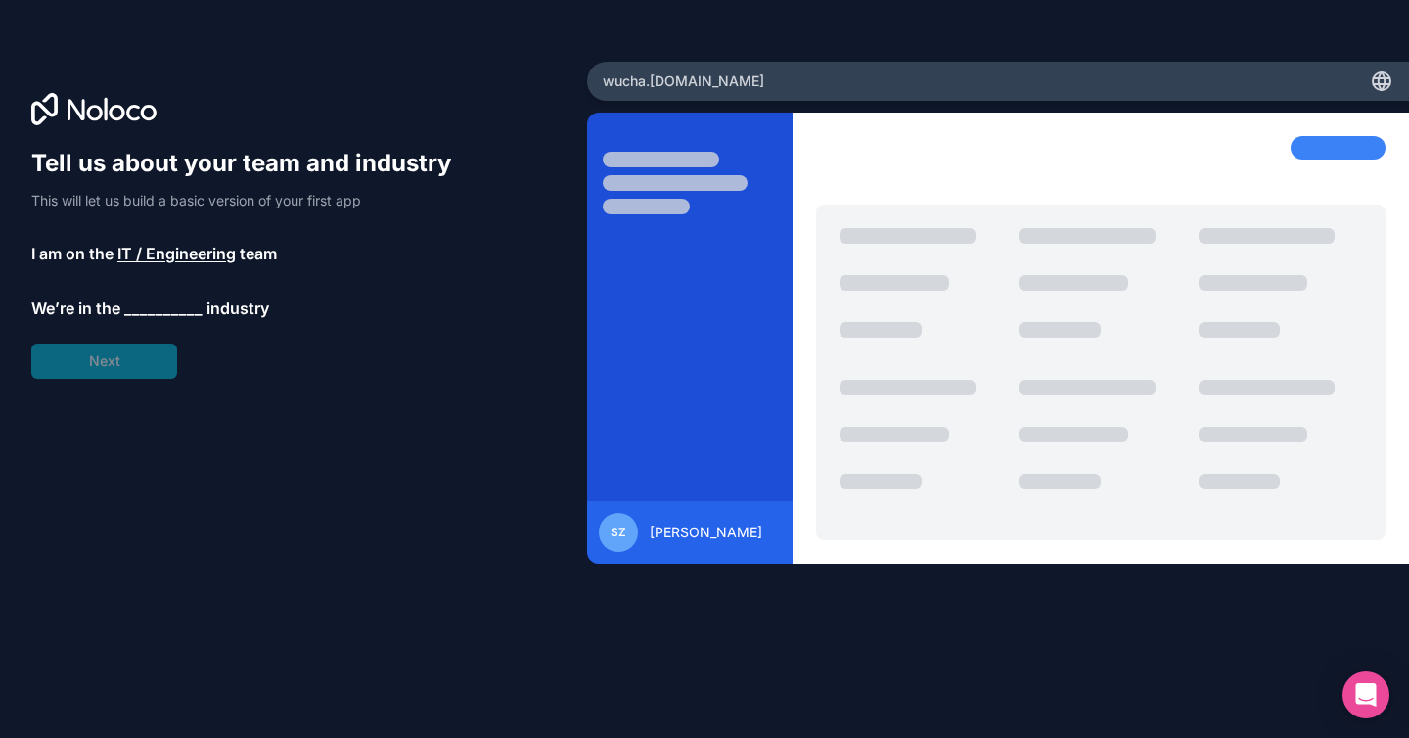
click at [166, 302] on span "__________" at bounding box center [163, 308] width 78 height 23
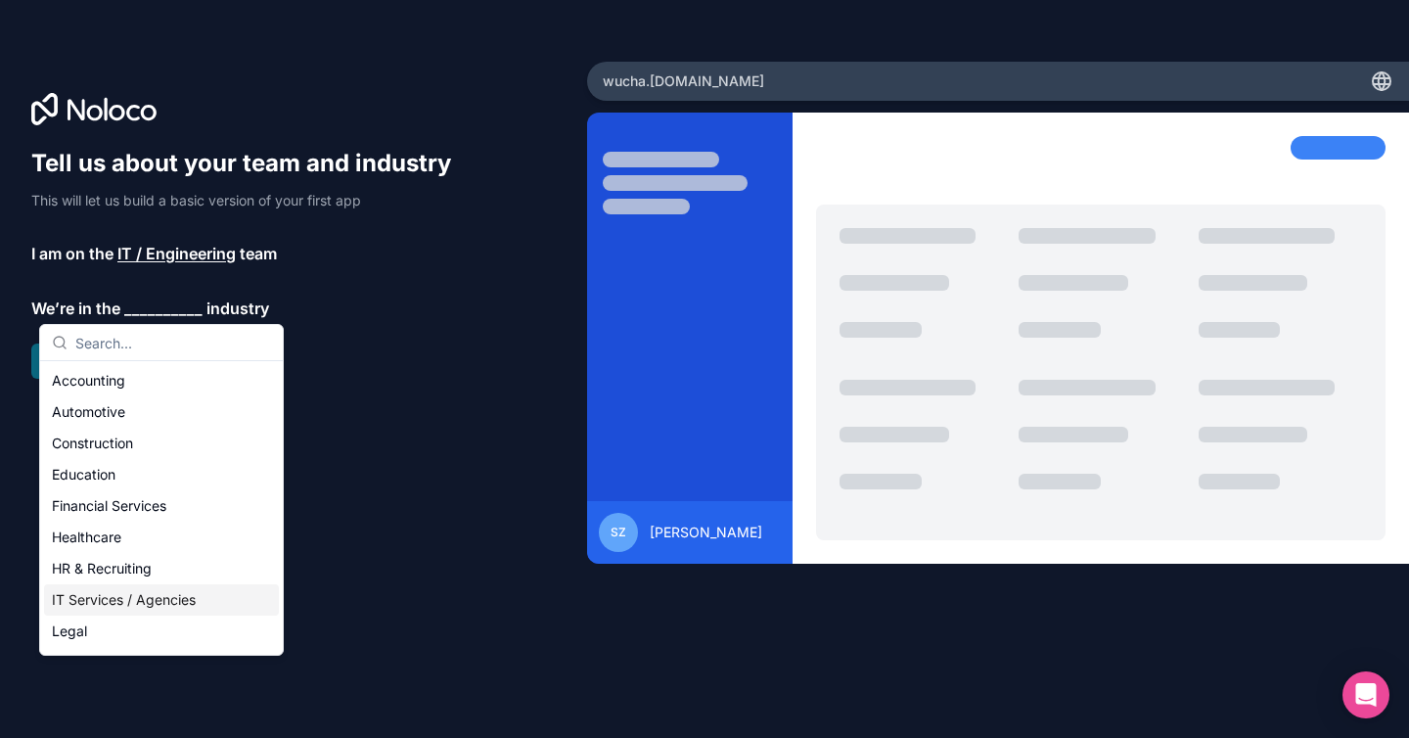
click at [202, 609] on div "IT Services / Agencies" at bounding box center [161, 599] width 235 height 31
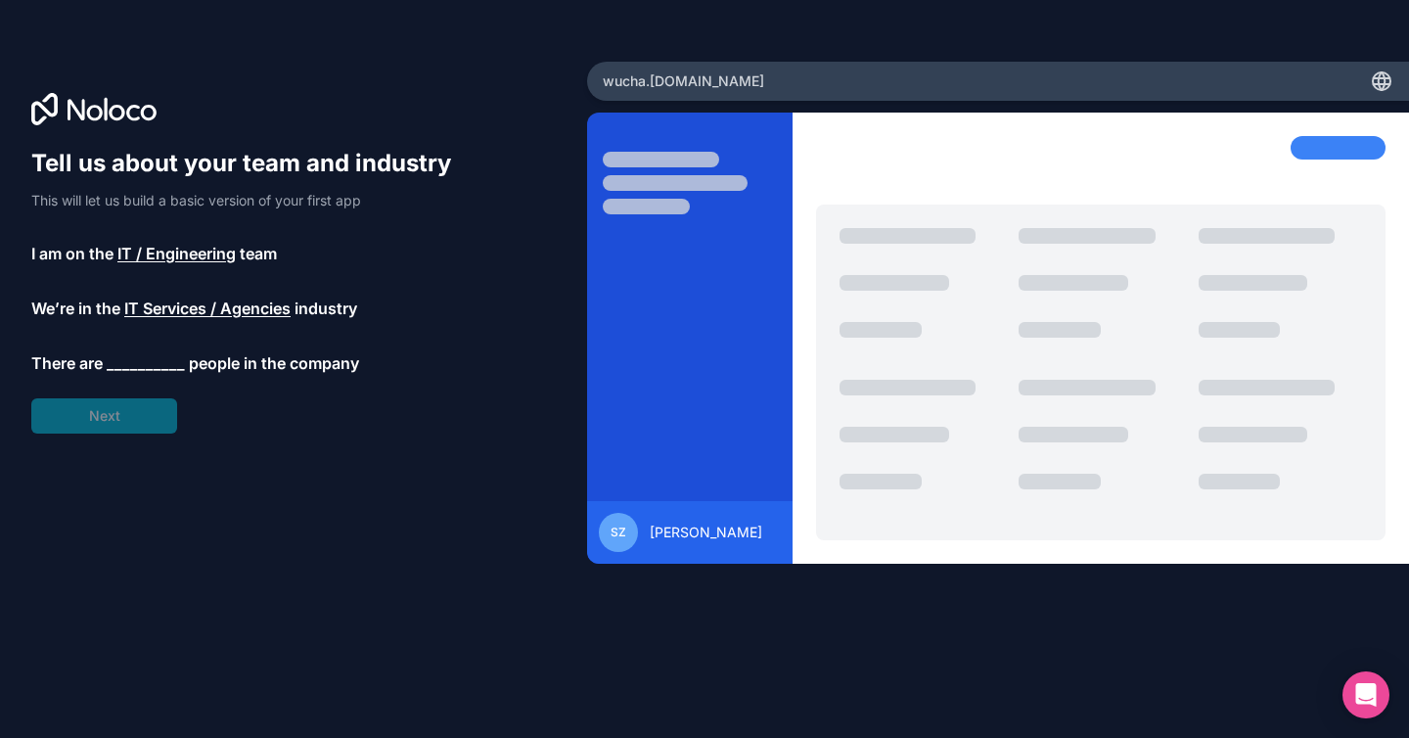
click at [157, 359] on span "__________" at bounding box center [146, 362] width 78 height 23
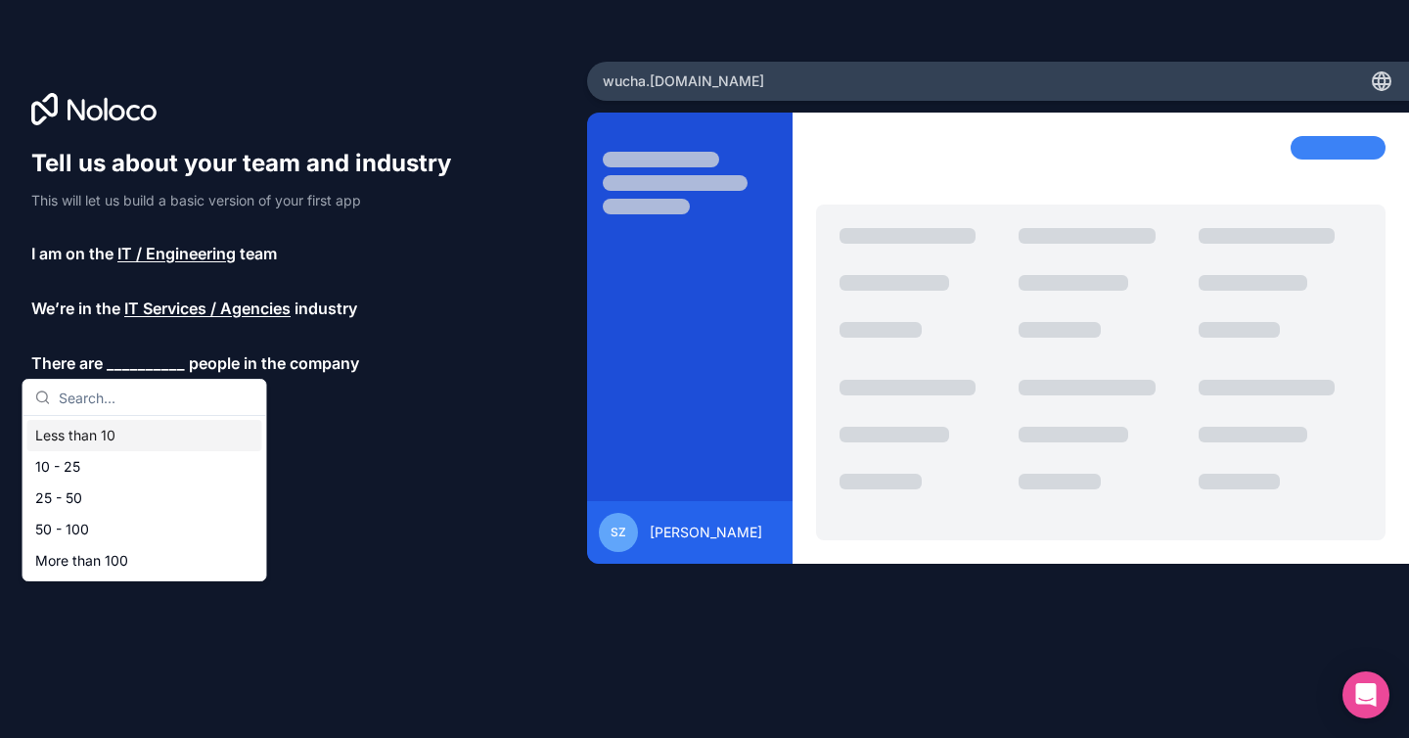
click at [150, 447] on div "Less than 10" at bounding box center [144, 435] width 235 height 31
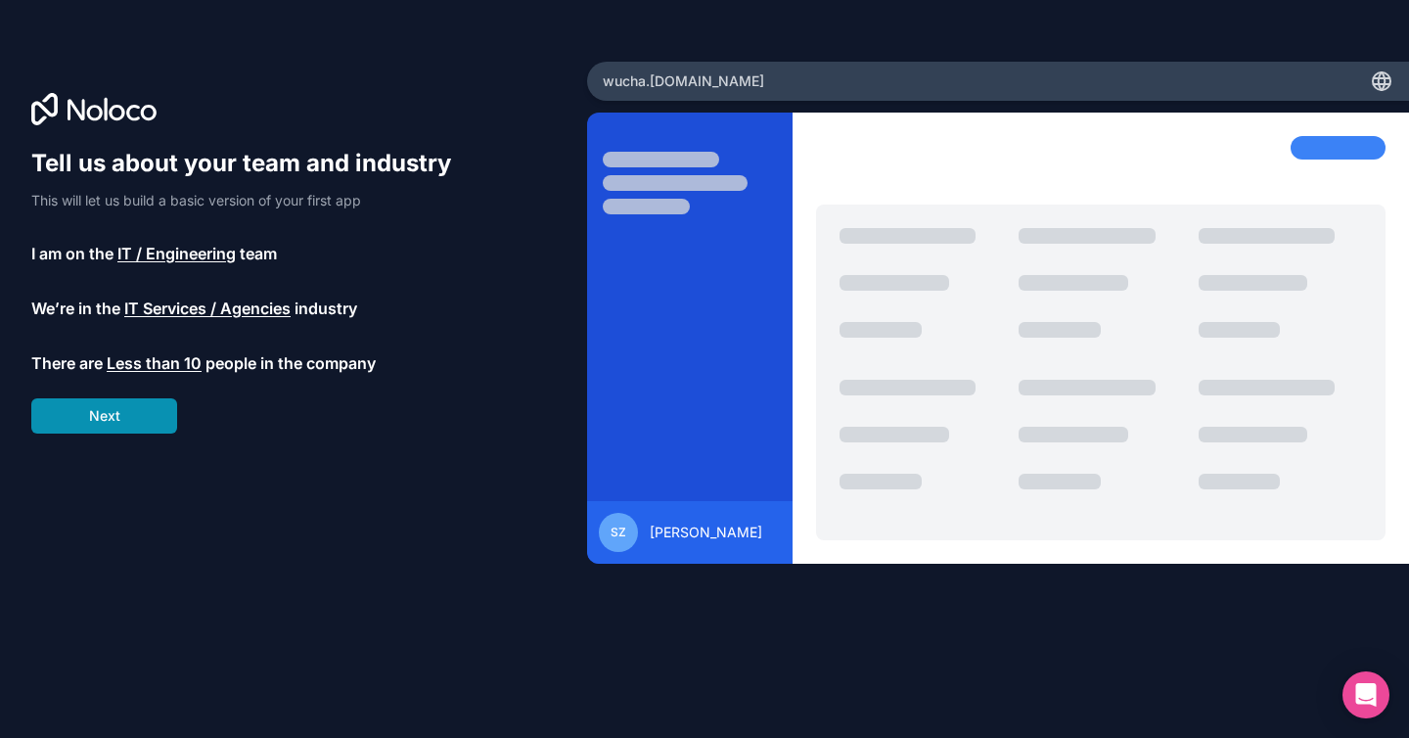
click at [141, 416] on button "Next" at bounding box center [104, 415] width 146 height 35
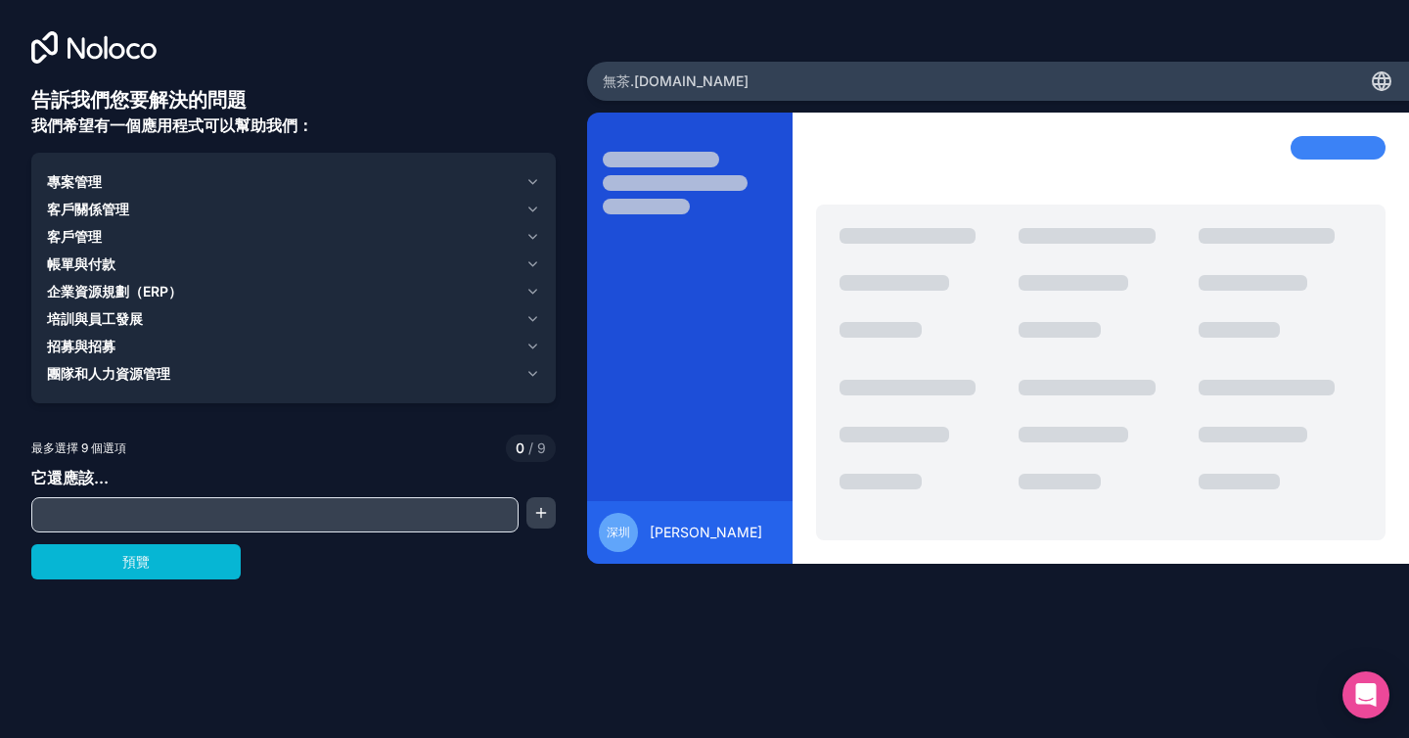
click at [411, 210] on div "客戶關係管理" at bounding box center [282, 210] width 471 height 20
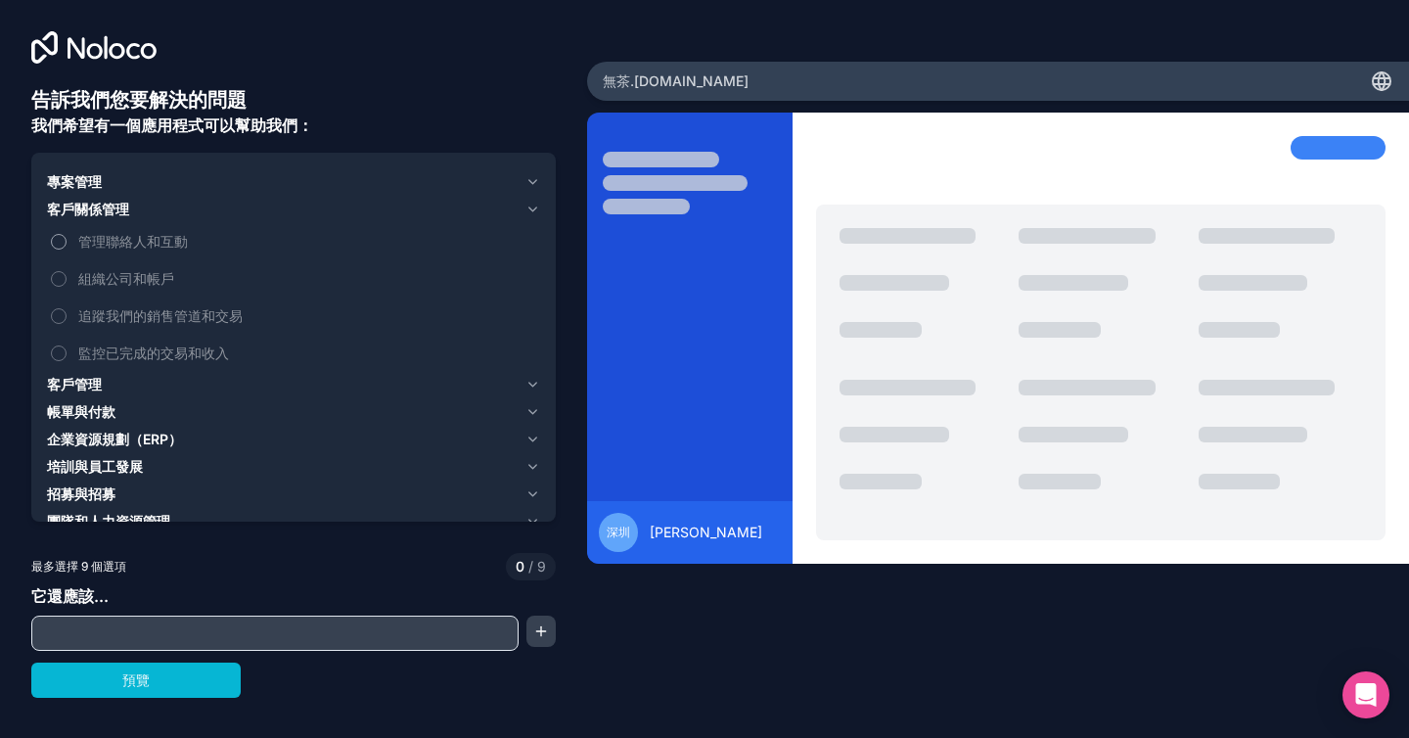
click at [55, 243] on button "管理聯絡人和互動" at bounding box center [59, 242] width 16 height 16
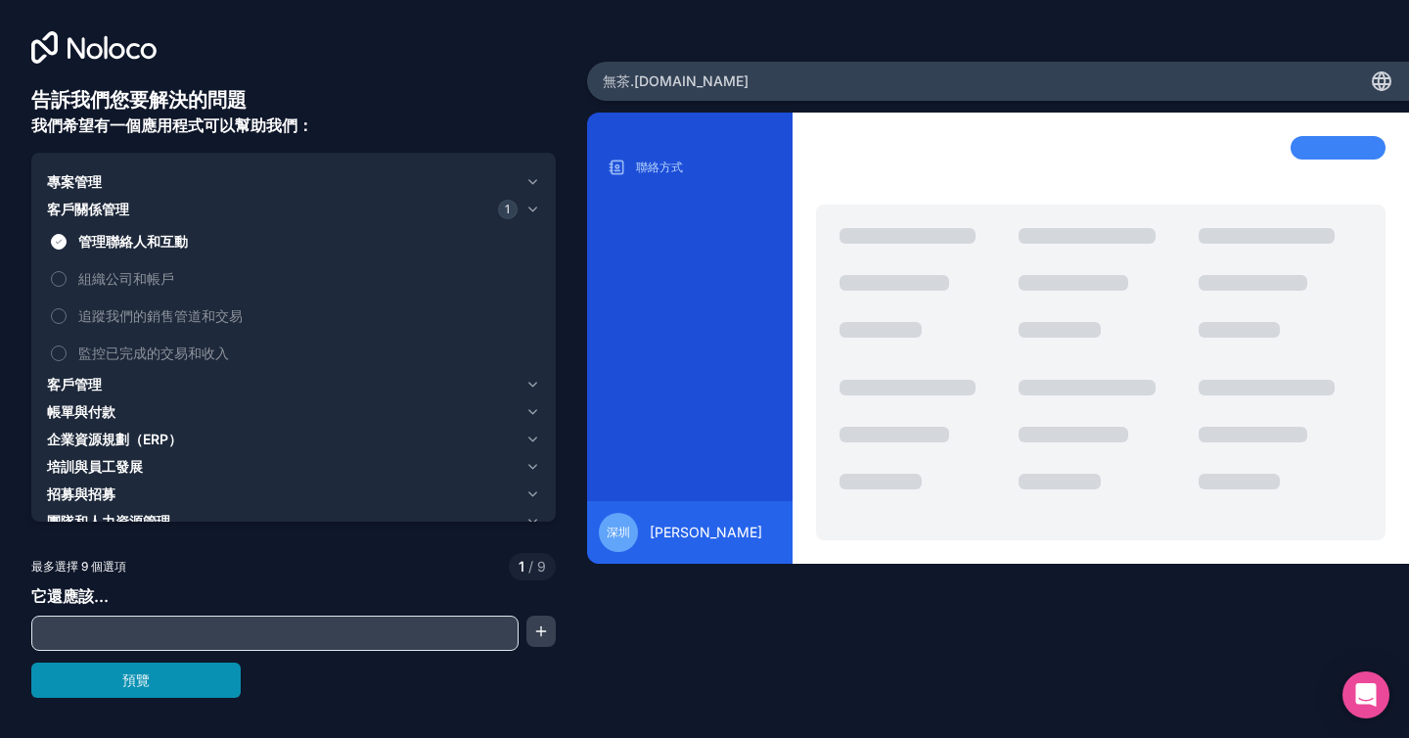
click at [163, 689] on button "預覽" at bounding box center [135, 680] width 209 height 35
click at [538, 181] on icon "button" at bounding box center [533, 182] width 15 height 16
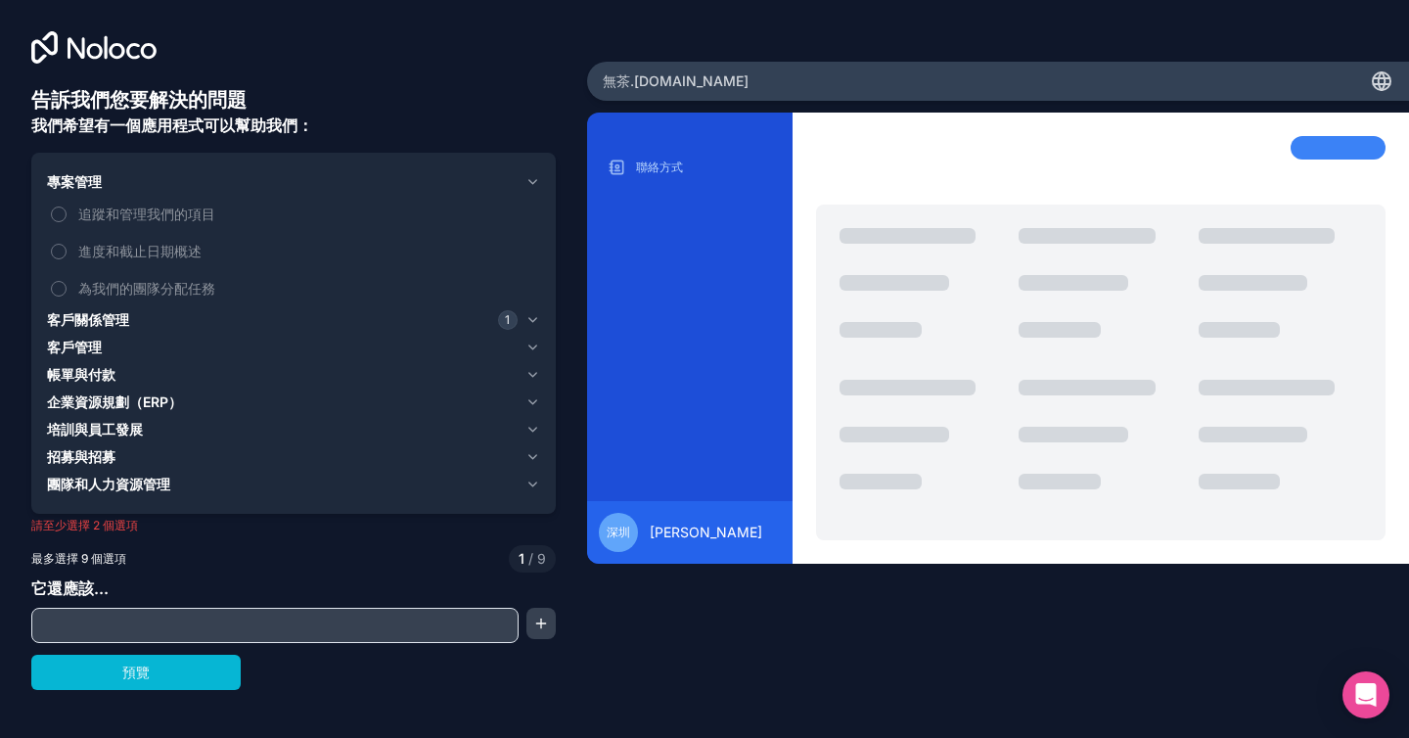
click at [538, 181] on icon "button" at bounding box center [533, 182] width 15 height 16
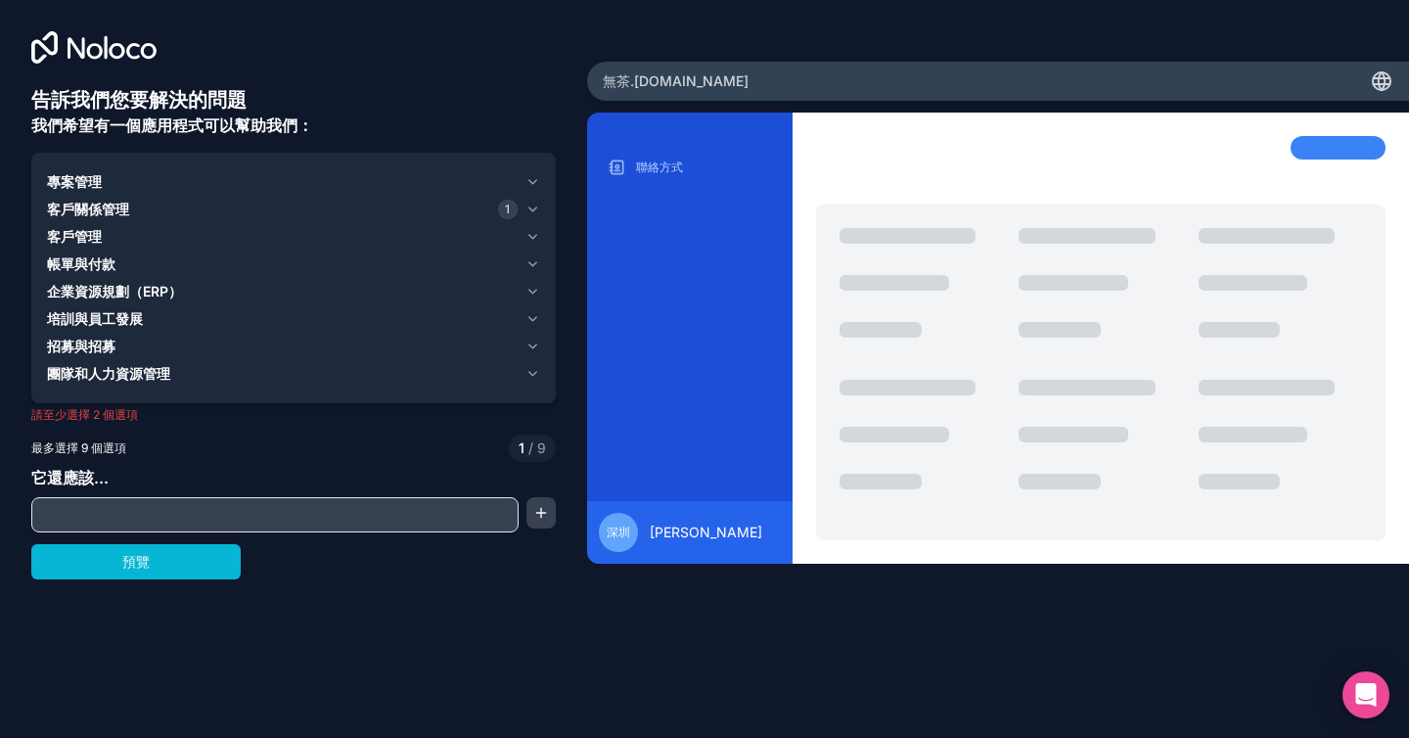
click at [534, 206] on icon "button" at bounding box center [533, 210] width 15 height 16
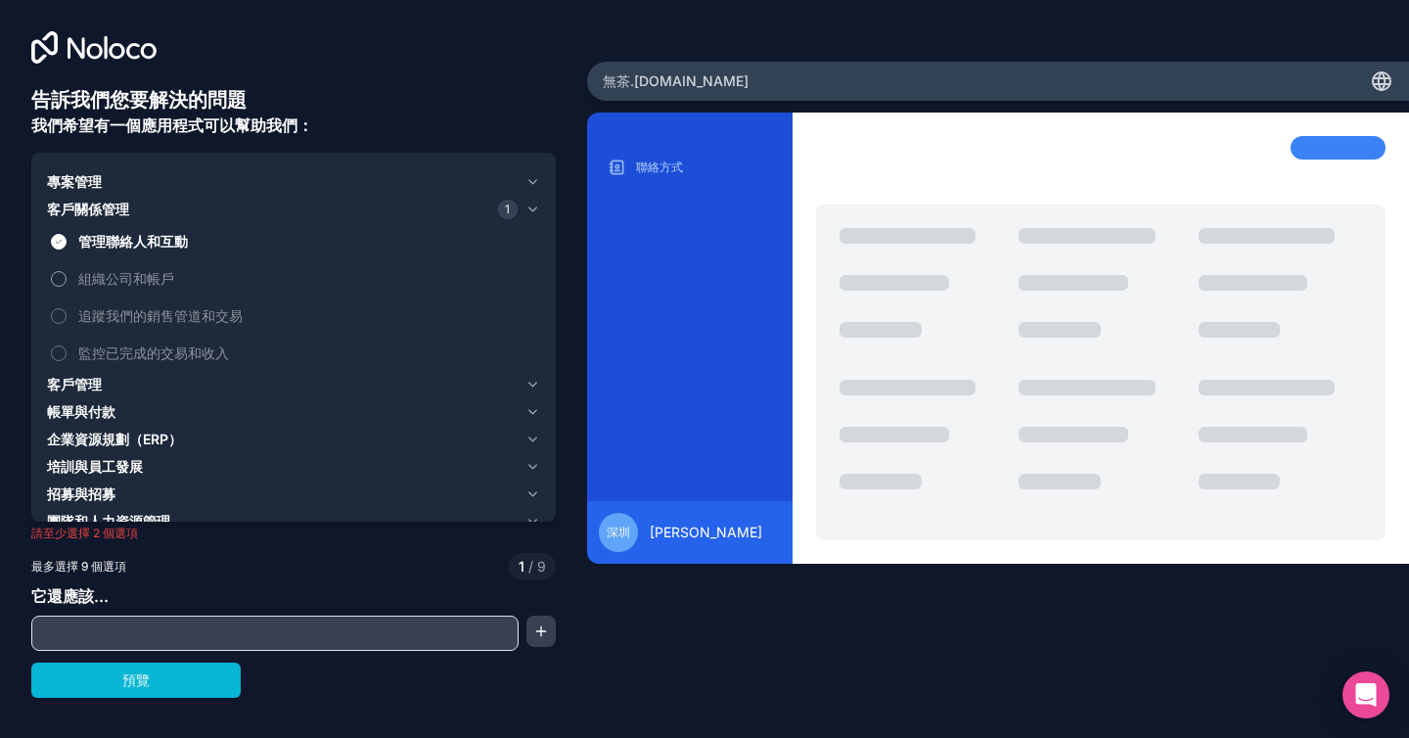
click at [87, 280] on font "組織公司和帳戶" at bounding box center [126, 278] width 96 height 17
click at [67, 280] on button "組織公司和帳戶" at bounding box center [59, 279] width 16 height 16
click at [522, 385] on button "客戶管理" at bounding box center [293, 384] width 493 height 27
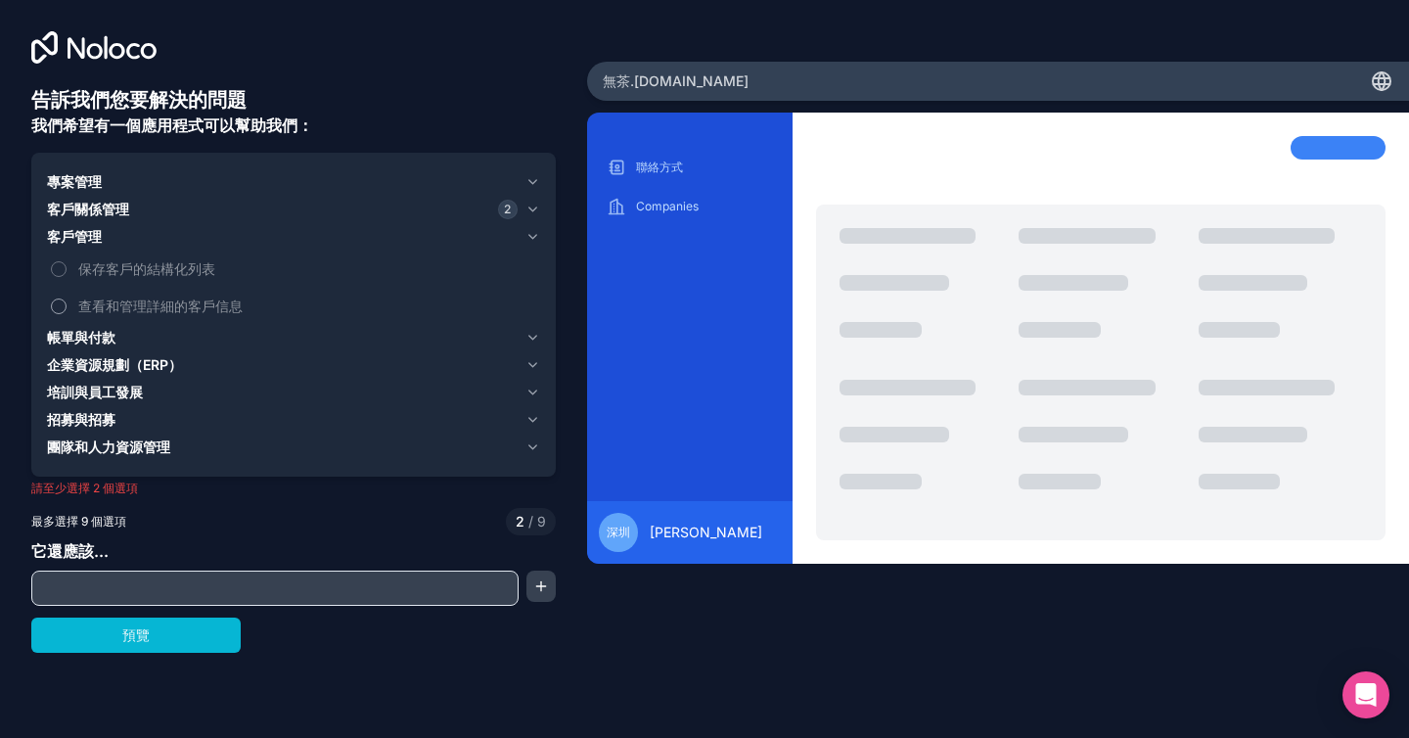
click at [211, 297] on font "查看和管理詳細的客戶信息" at bounding box center [160, 305] width 164 height 17
click at [67, 298] on button "查看和管理詳細的客戶信息" at bounding box center [59, 306] width 16 height 16
click at [194, 279] on label "保存客戶的結構化列表" at bounding box center [293, 269] width 493 height 36
click at [67, 277] on button "保存客戶的結構化列表" at bounding box center [59, 269] width 16 height 16
click at [545, 337] on div "專案管理 客戶關係管理 2 客戶管理 2 保存客戶的結構化列表 查看和管理詳細的客戶信息 帳單與付款 企業資源規劃（ERP） 培訓與員工發展 招募與招募 團隊…" at bounding box center [293, 315] width 525 height 324
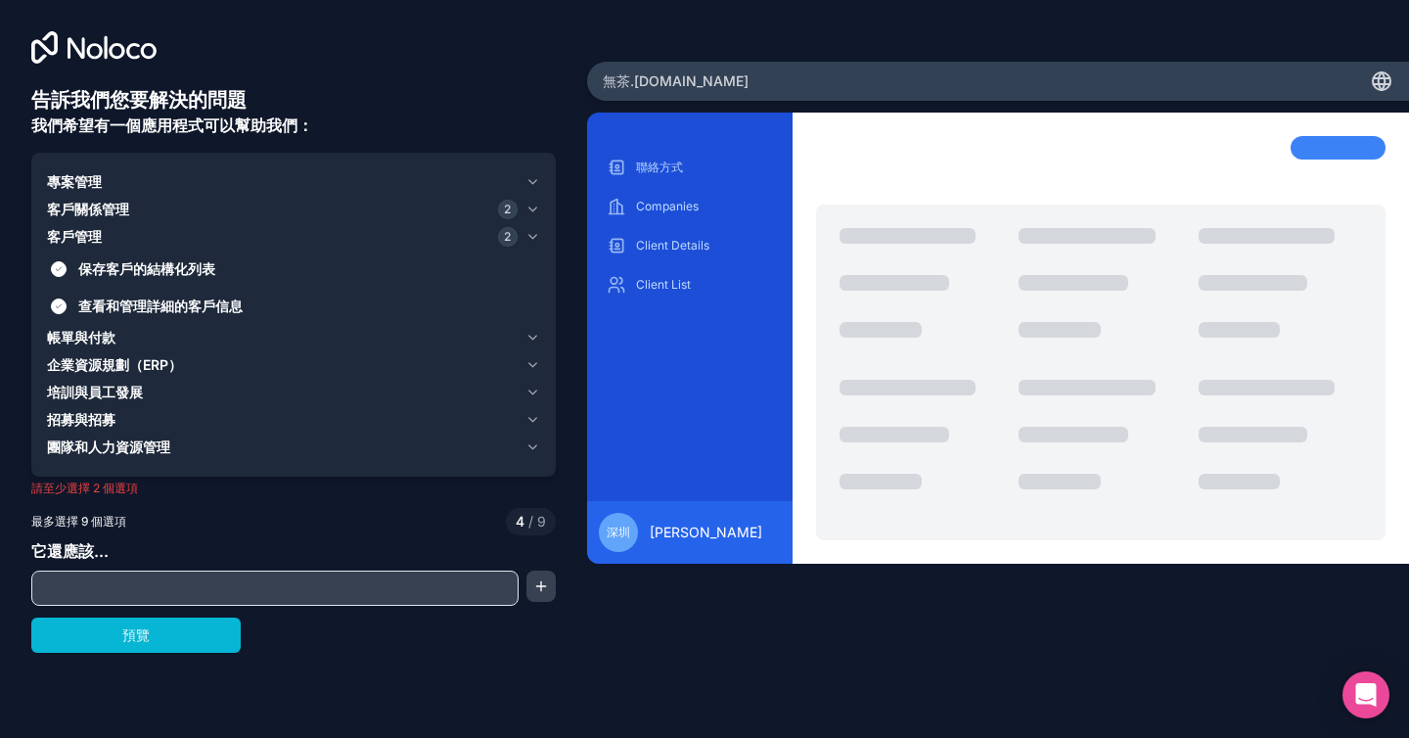
click at [531, 337] on icon "button" at bounding box center [533, 338] width 15 height 16
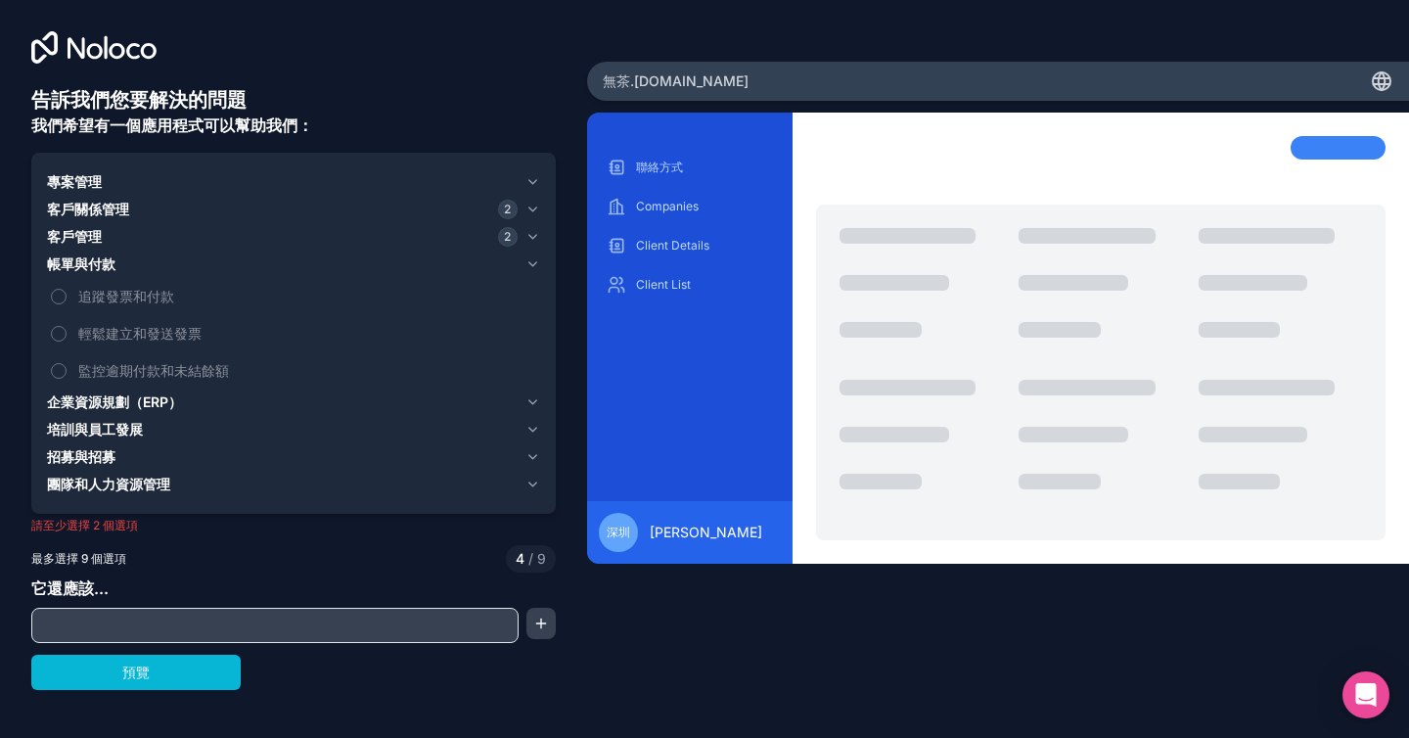
click at [477, 239] on div "客戶管理 2" at bounding box center [282, 237] width 471 height 20
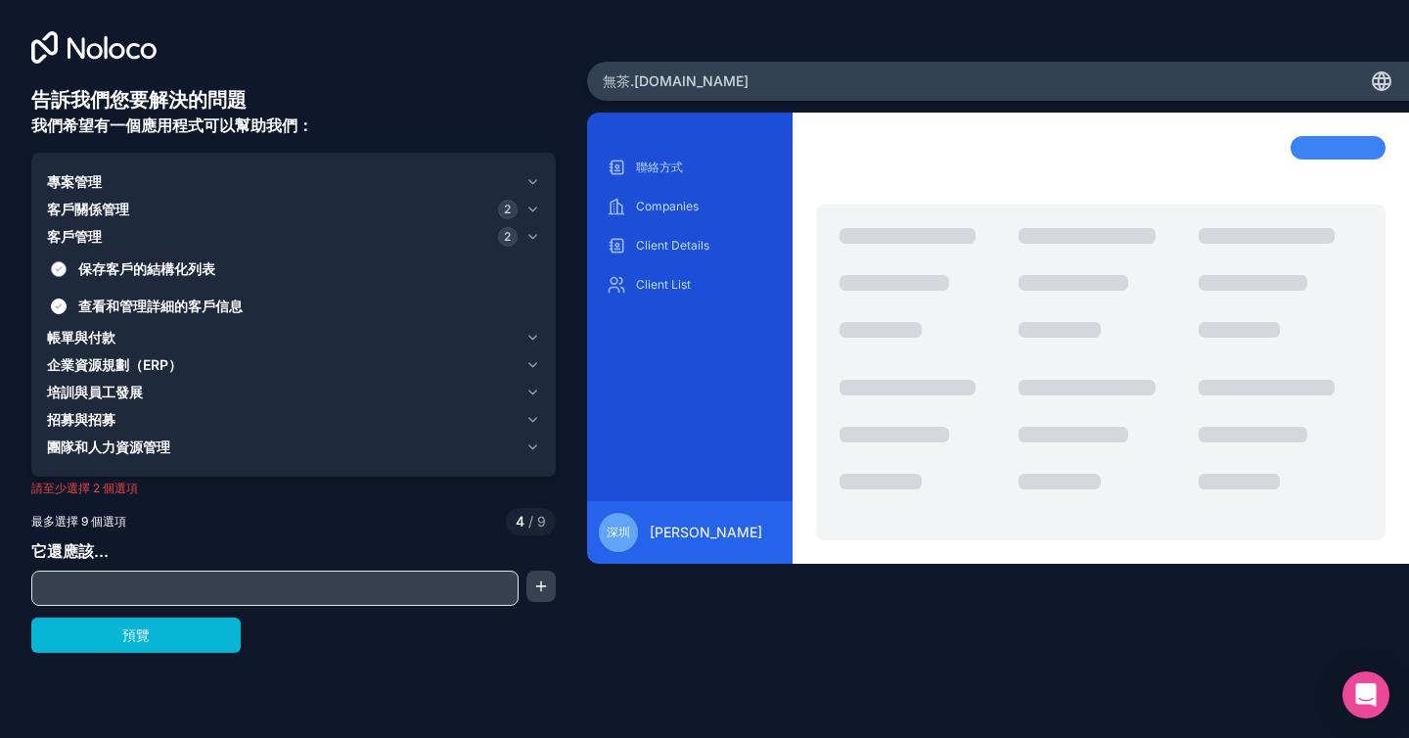
click at [197, 272] on font "保存客戶的結構化列表" at bounding box center [146, 268] width 137 height 17
click at [67, 272] on button "保存客戶的結構化列表" at bounding box center [59, 269] width 16 height 16
click at [214, 238] on div "客戶管理 1" at bounding box center [282, 237] width 471 height 20
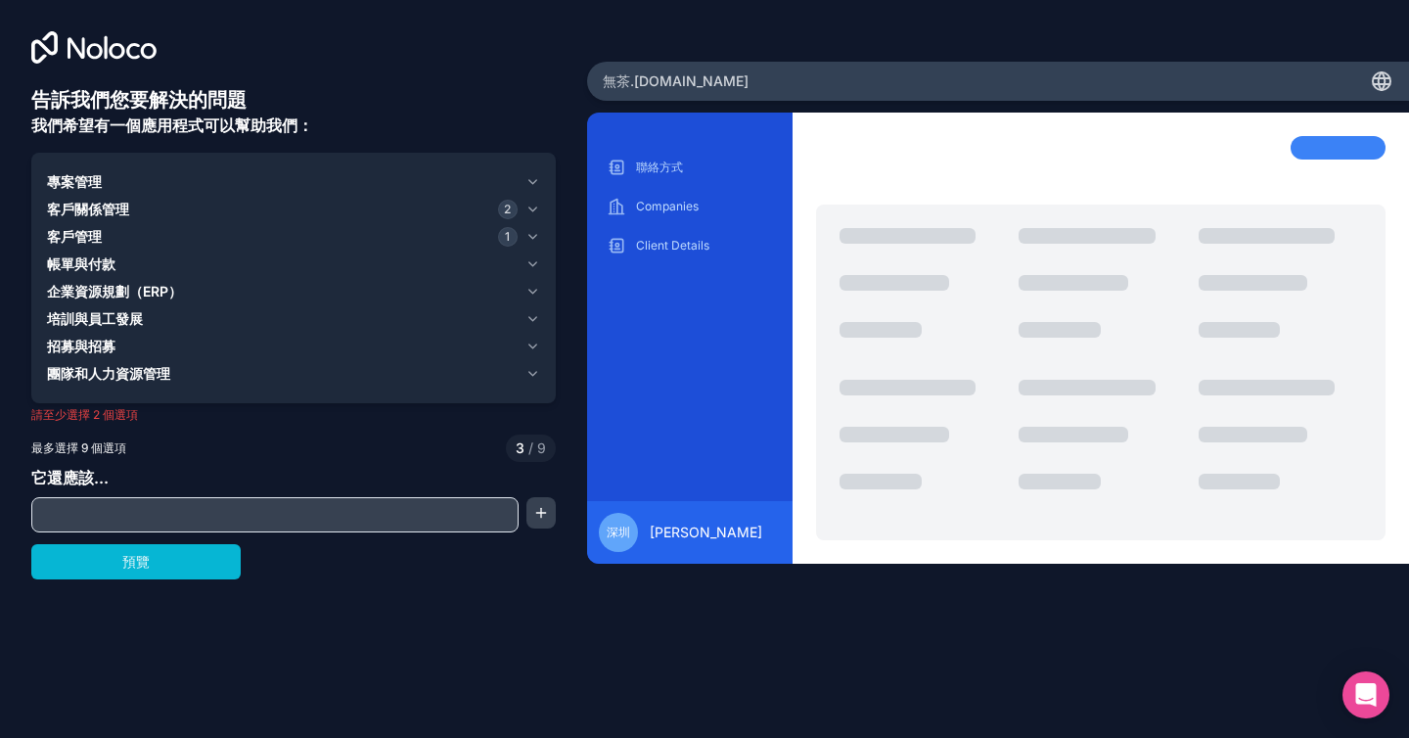
click at [219, 201] on div "客戶關係管理 2" at bounding box center [282, 210] width 471 height 20
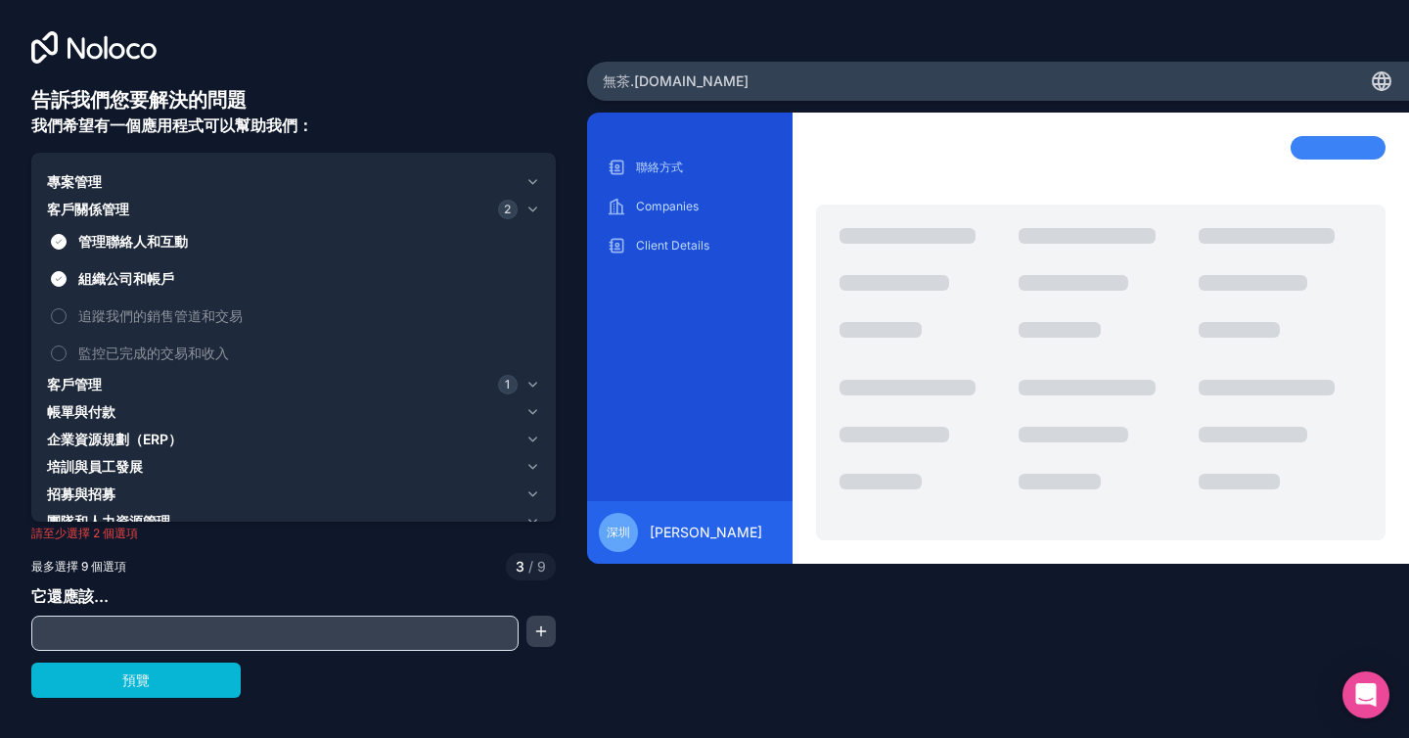
click at [219, 201] on div "客戶關係管理 2" at bounding box center [282, 210] width 471 height 20
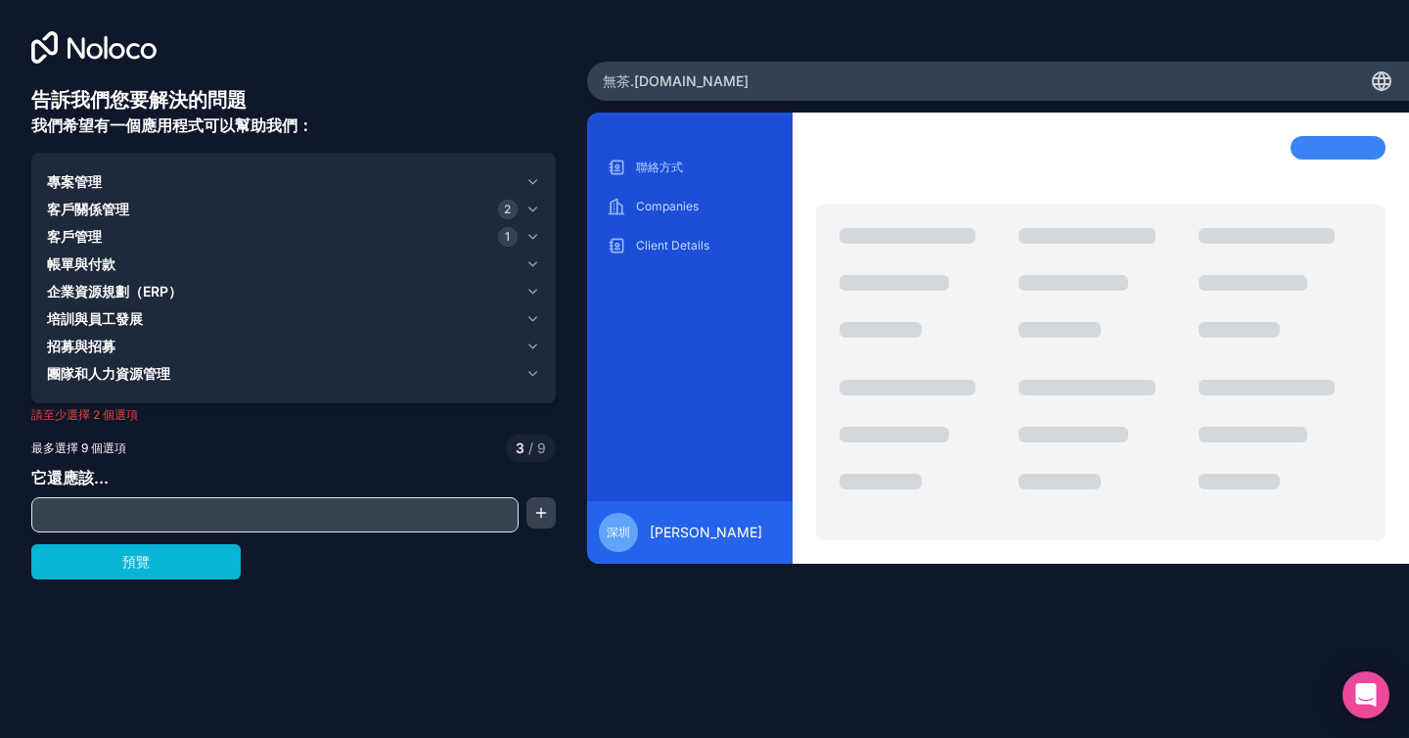
click at [219, 201] on div "客戶關係管理 2" at bounding box center [282, 210] width 471 height 20
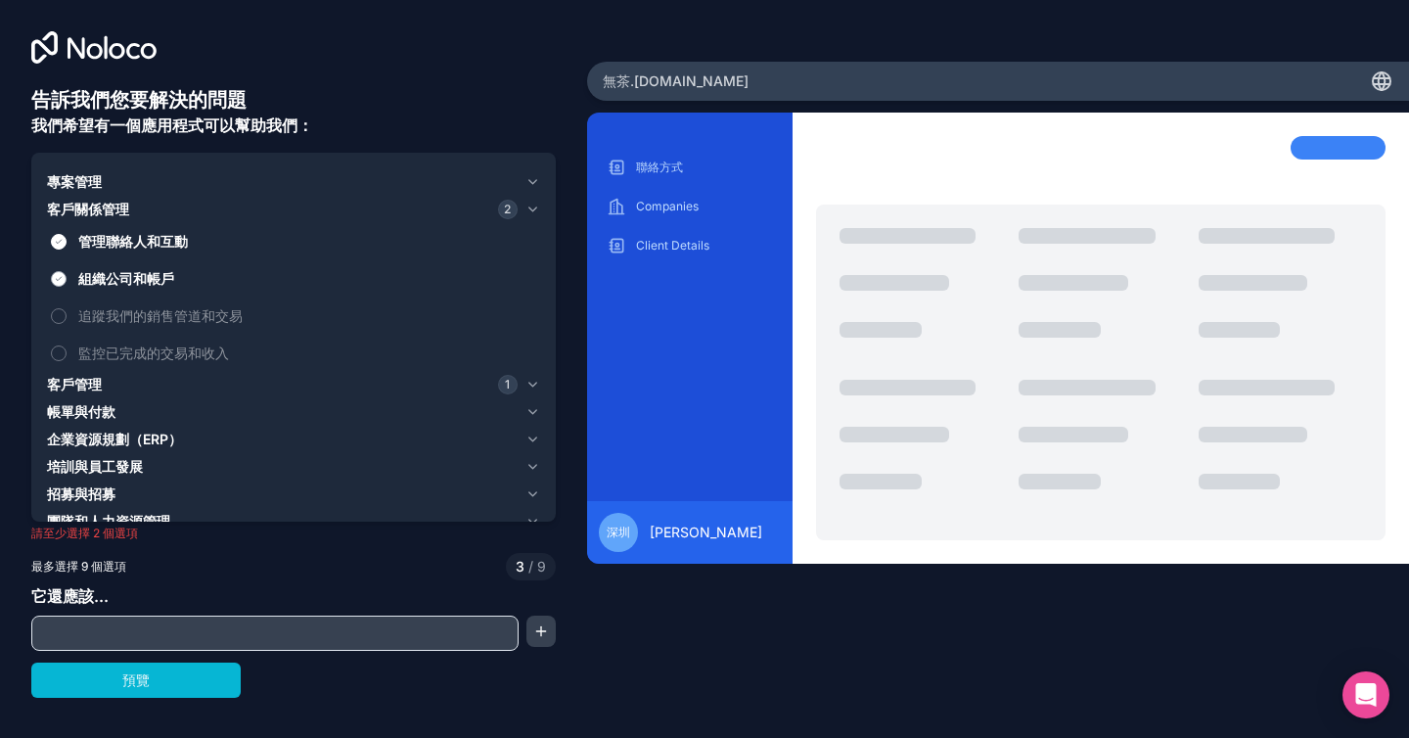
click at [157, 275] on font "組織公司和帳戶" at bounding box center [126, 278] width 96 height 17
click at [67, 275] on button "組織公司和帳戶" at bounding box center [59, 279] width 16 height 16
click at [185, 687] on button "預覽" at bounding box center [135, 680] width 209 height 35
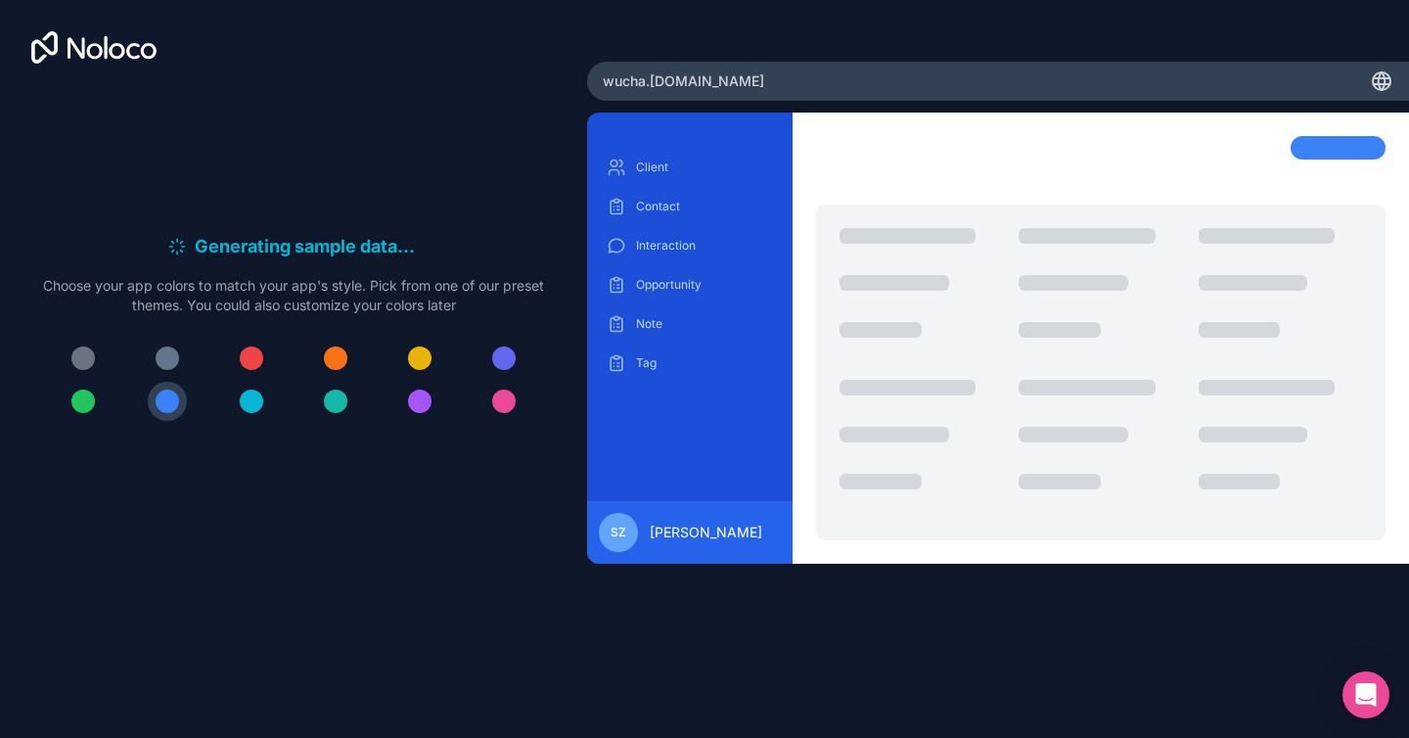
click at [684, 406] on div "Client Contact Interaction Opportunity Note Tag" at bounding box center [690, 319] width 174 height 334
click at [339, 408] on div at bounding box center [335, 400] width 23 height 23
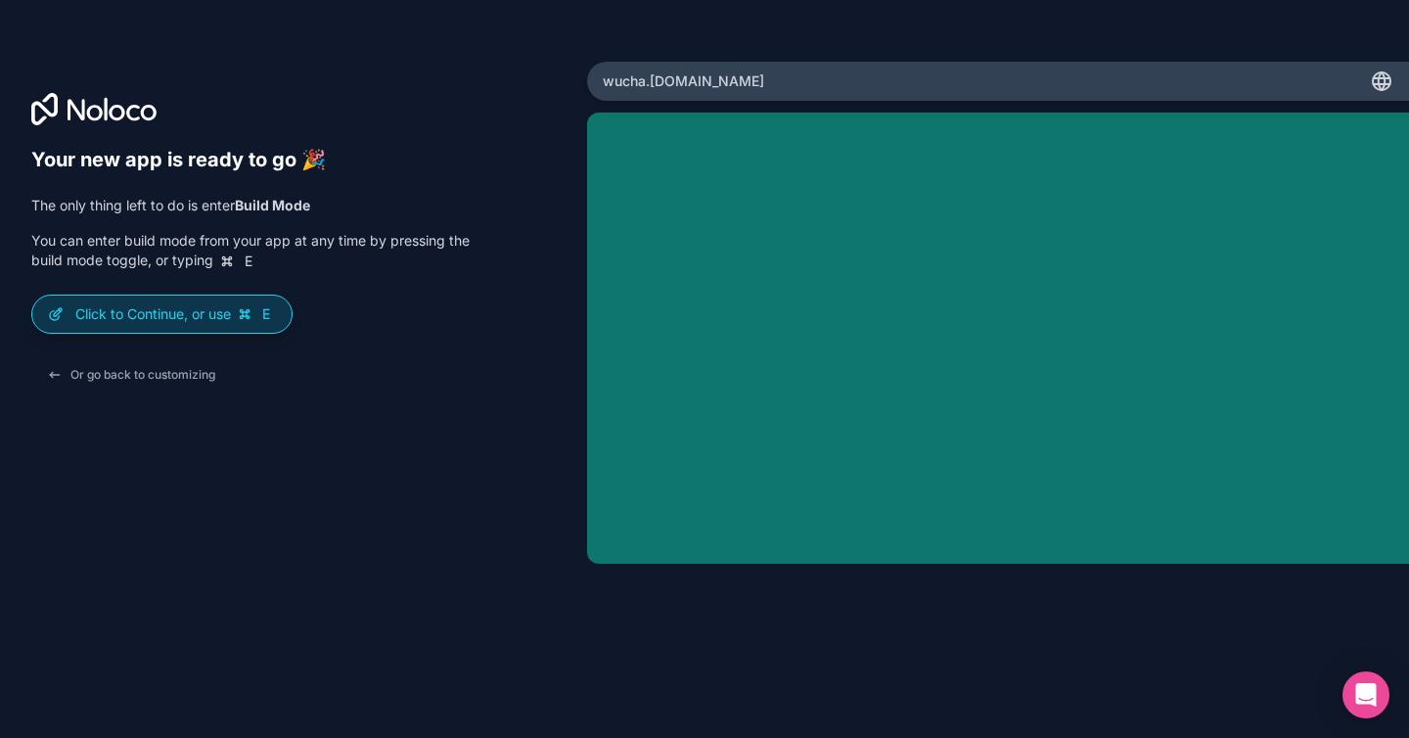
click at [233, 315] on p "Click to Continue, or use E" at bounding box center [175, 314] width 201 height 20
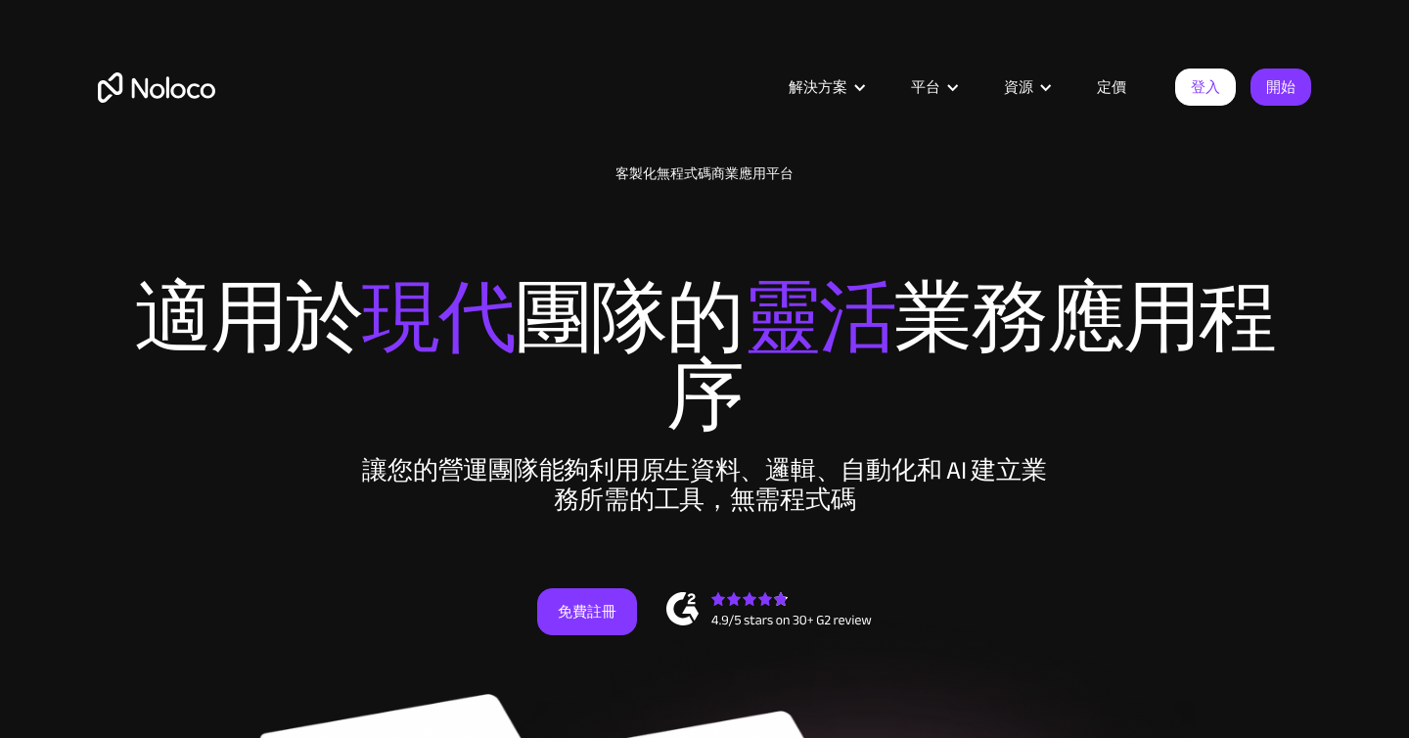
click at [960, 198] on div "New: Connect Noloco to Stripe 客製化無程式碼商業應用平台 適用於 現代 團隊的 靈活 業務應用程序 讓您的營運團隊能夠利用原生資…" at bounding box center [704, 420] width 1253 height 547
click at [1113, 91] on font "定價" at bounding box center [1111, 86] width 29 height 27
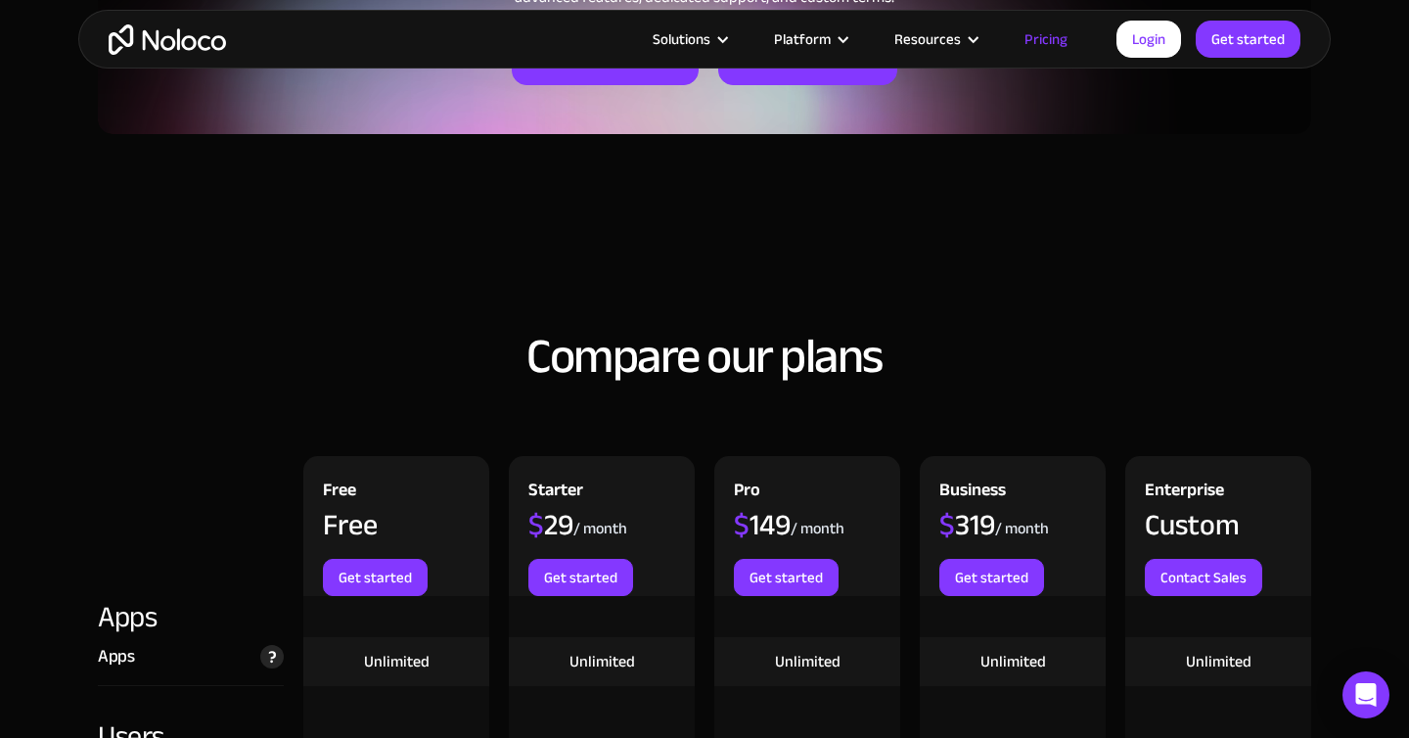
scroll to position [1820, 0]
